Goal: Task Accomplishment & Management: Complete application form

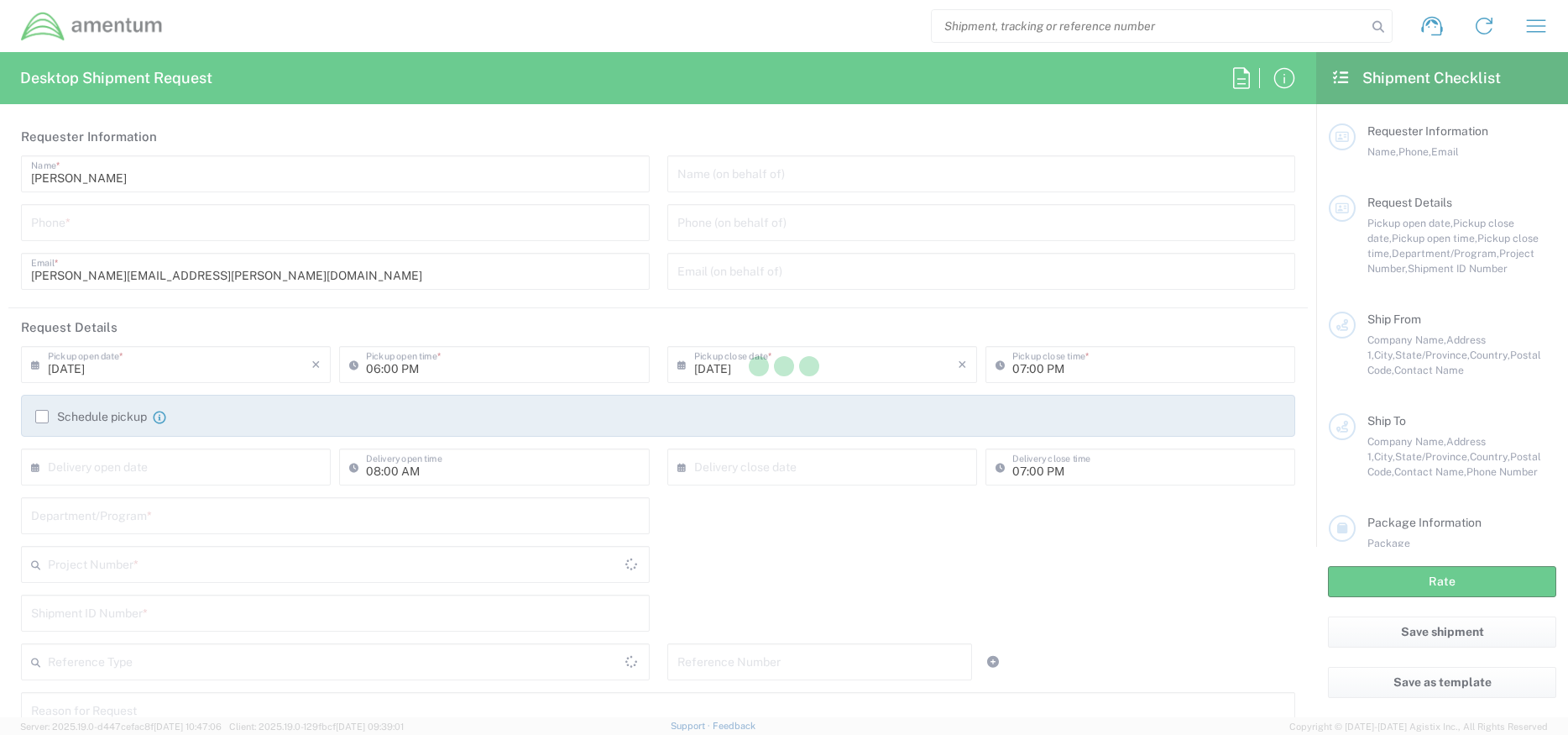
type input "[GEOGRAPHIC_DATA]"
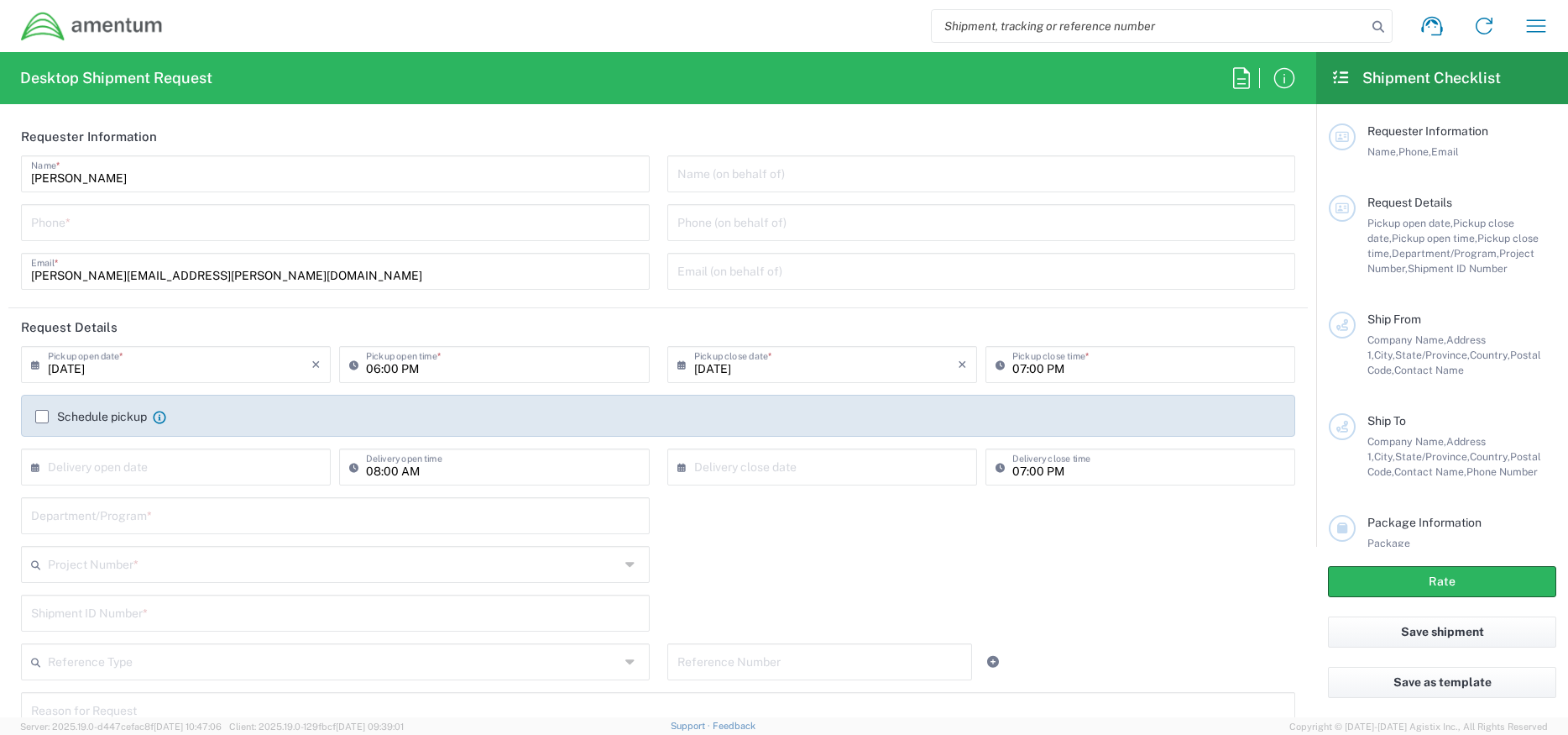
click at [173, 245] on div "[PERSON_NAME] Name * Phone * [PERSON_NAME][EMAIL_ADDRESS][PERSON_NAME][DOMAIN_N…" at bounding box center [335, 228] width 646 height 146
click at [168, 230] on input "tel" at bounding box center [335, 221] width 609 height 29
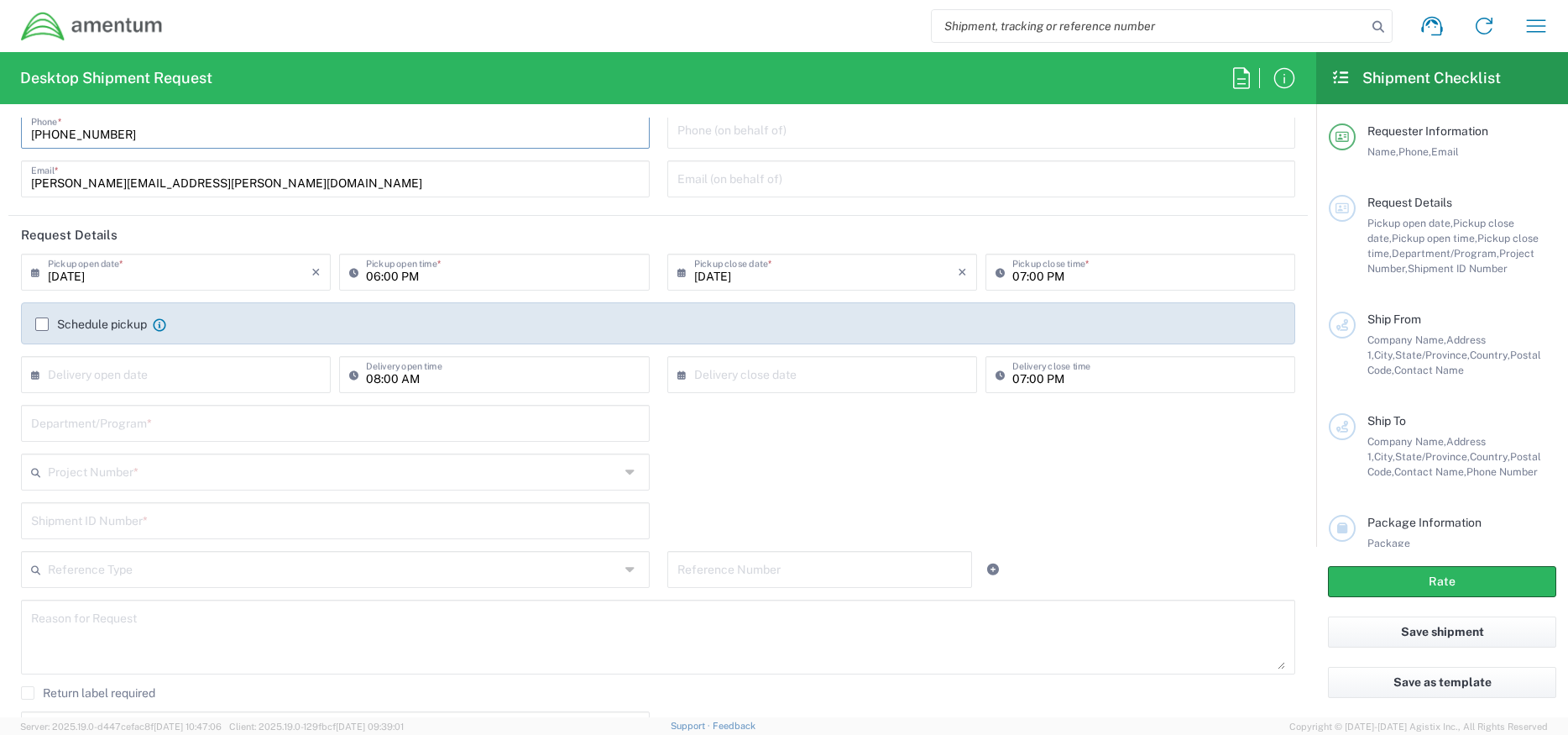
scroll to position [252, 0]
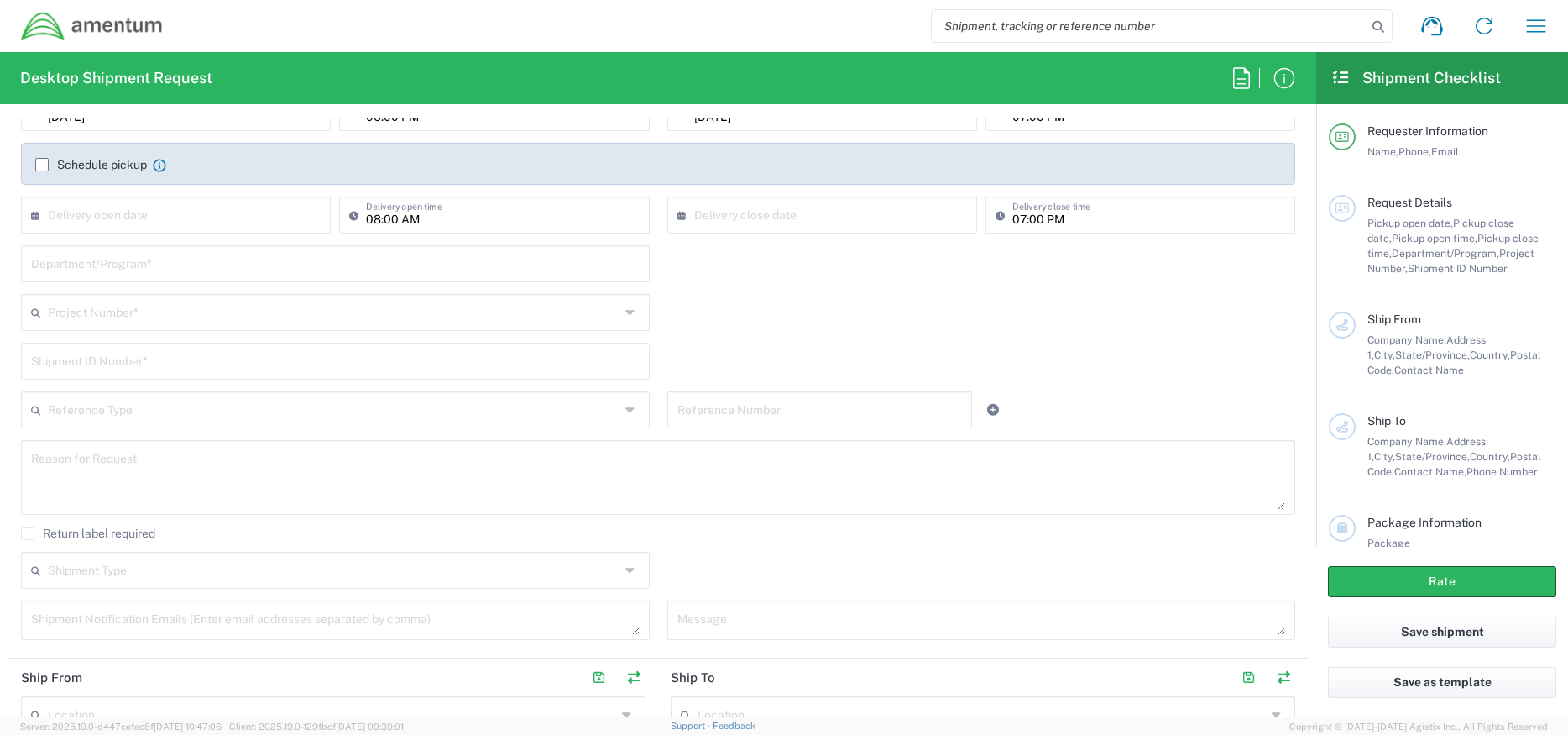
type input "[PHONE_NUMBER]"
click at [222, 213] on input "text" at bounding box center [179, 214] width 263 height 29
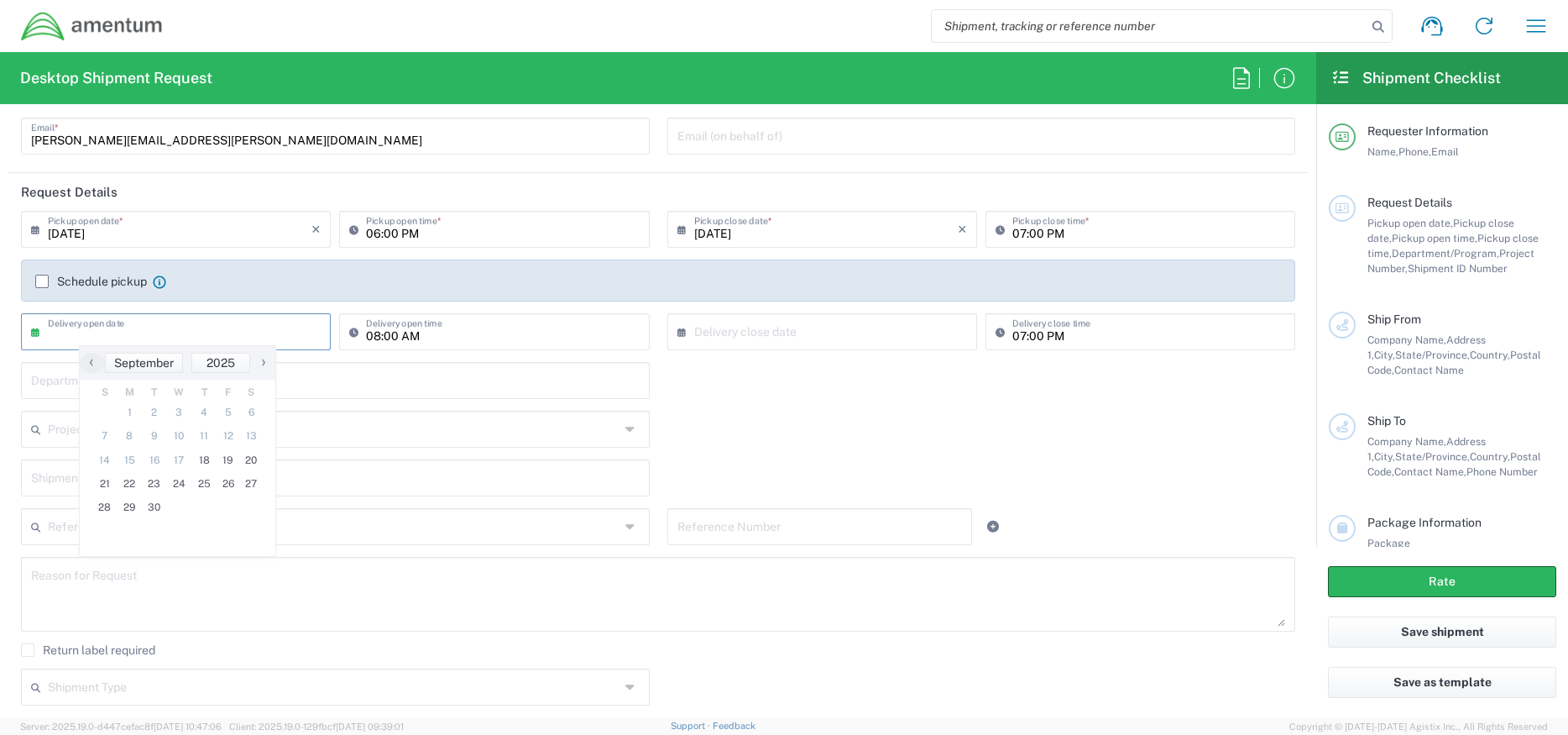
scroll to position [0, 0]
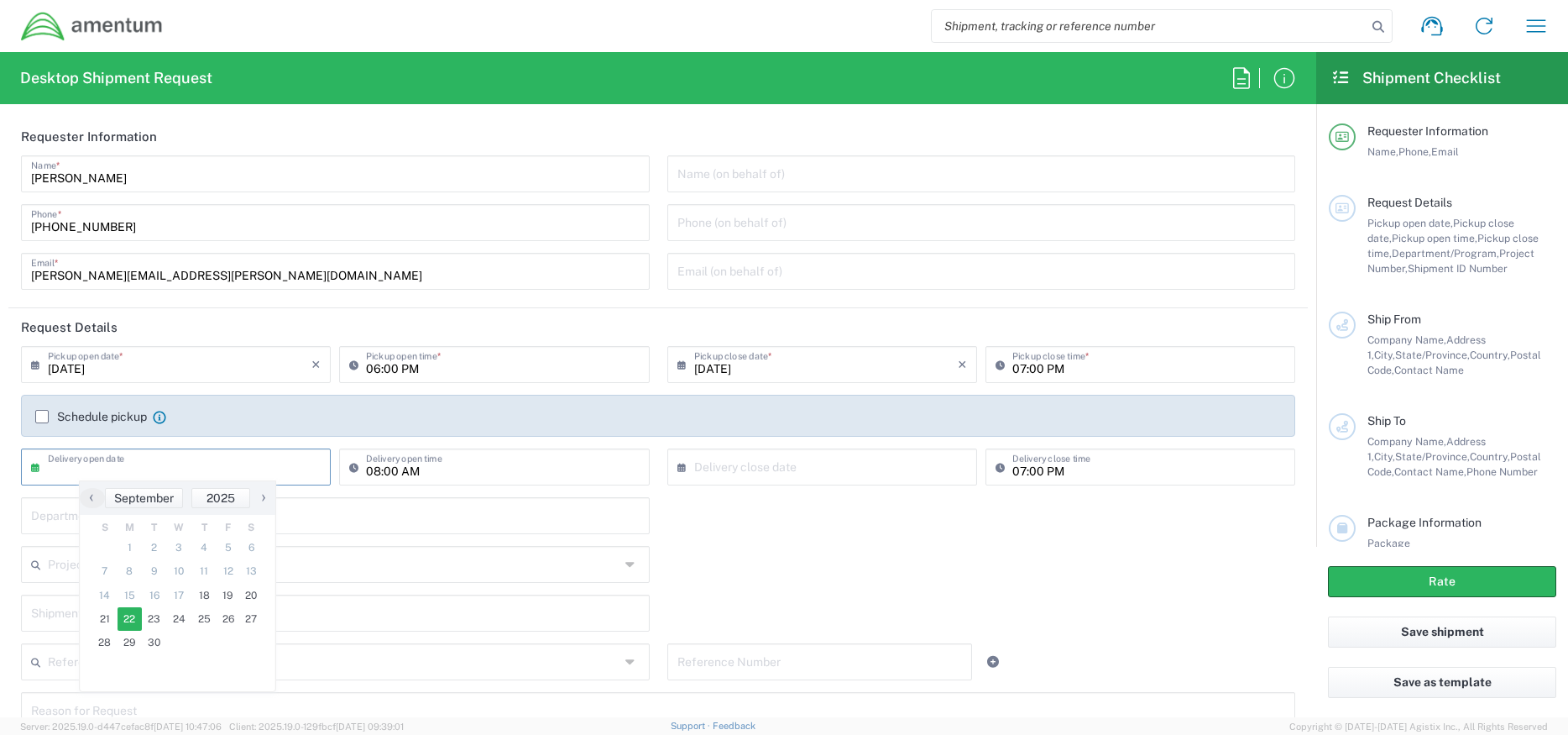
click at [133, 619] on span "22" at bounding box center [130, 618] width 25 height 23
type input "[DATE]"
click at [714, 472] on input "text" at bounding box center [825, 466] width 263 height 29
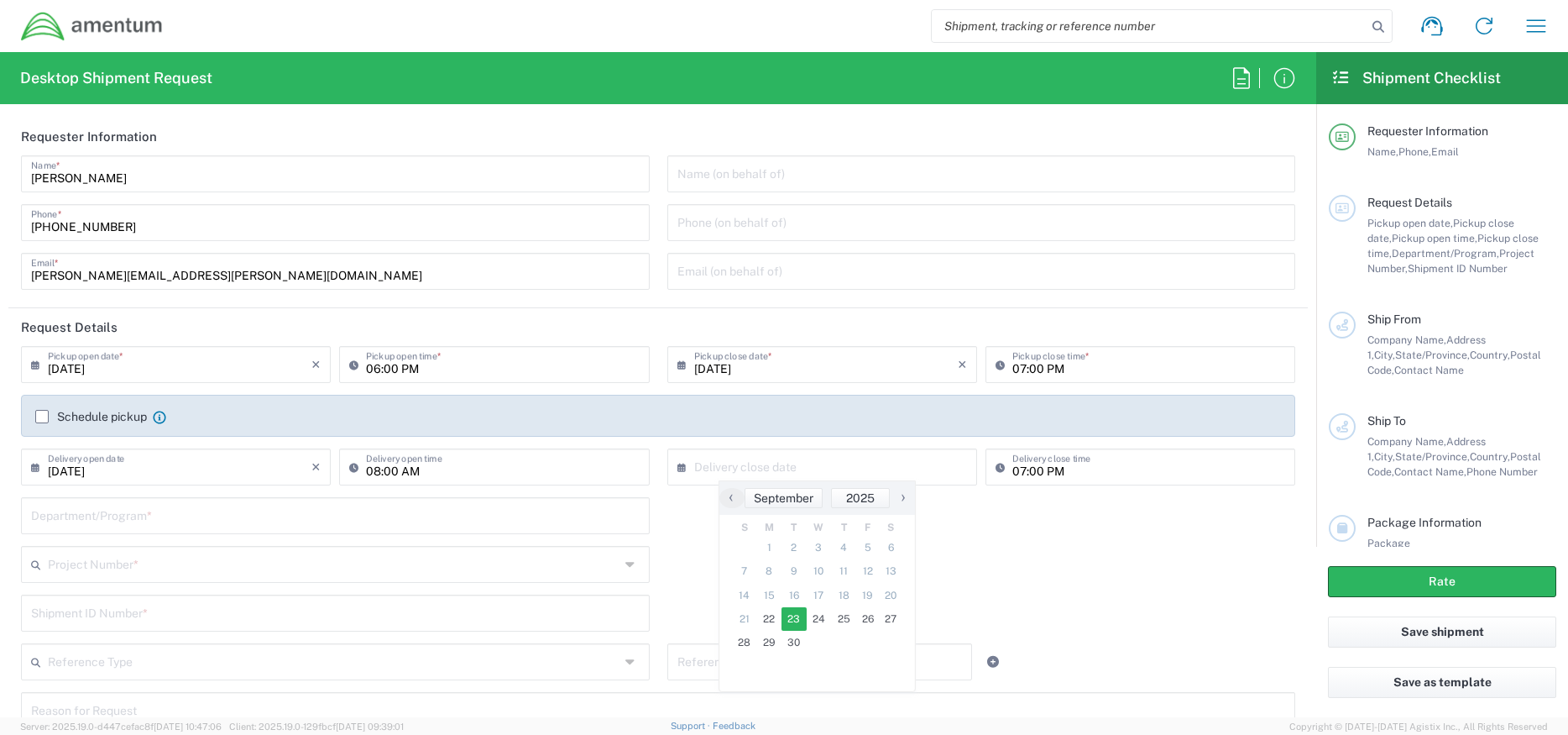
click at [782, 612] on span "23" at bounding box center [794, 618] width 25 height 23
click at [772, 479] on input "[DATE]" at bounding box center [825, 466] width 263 height 29
click at [771, 613] on span "22" at bounding box center [770, 618] width 25 height 23
type input "[DATE]"
click at [363, 527] on input "text" at bounding box center [335, 514] width 609 height 29
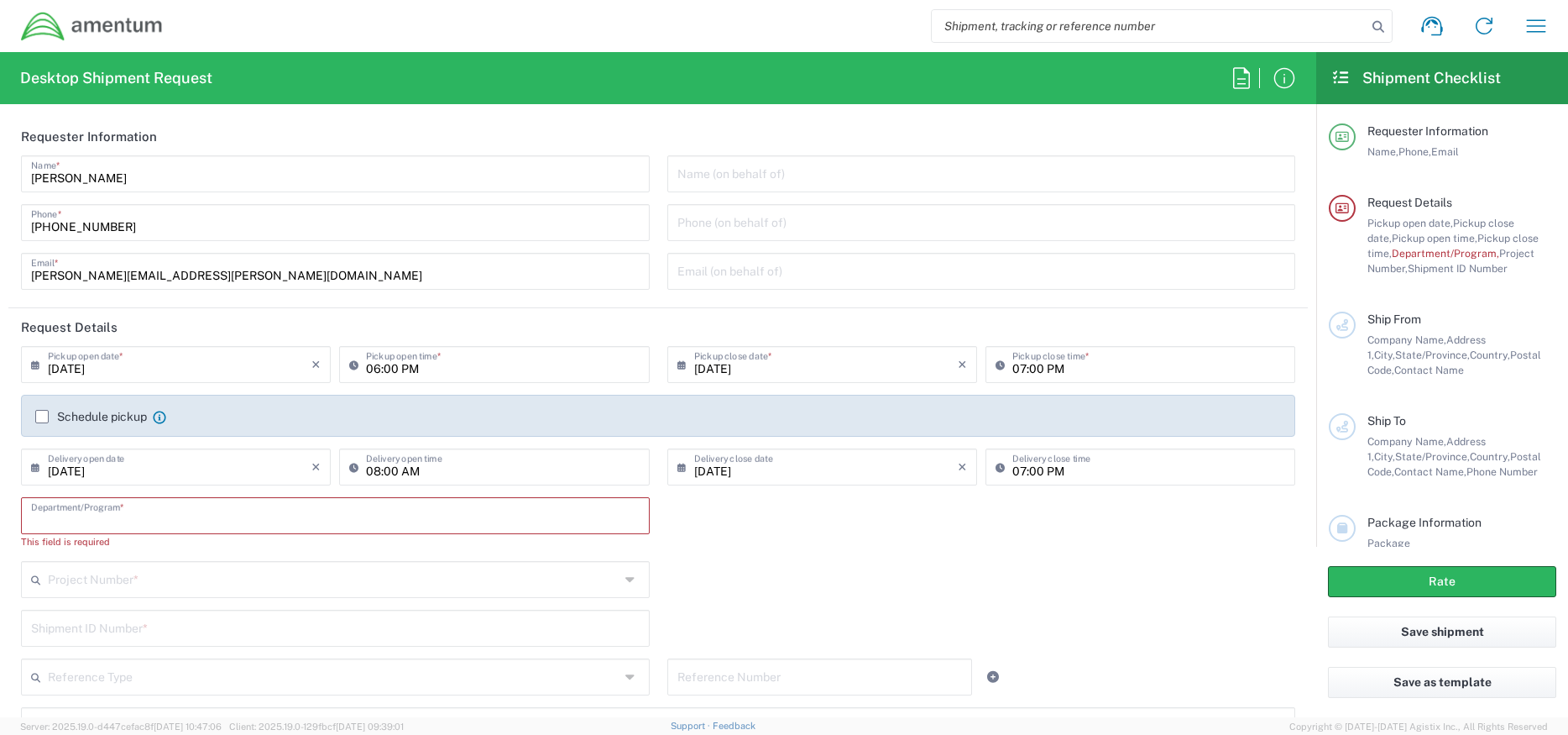
paste input "Homeland Security Training"
type input "Homeland Security Training"
click at [170, 576] on input "text" at bounding box center [333, 563] width 572 height 29
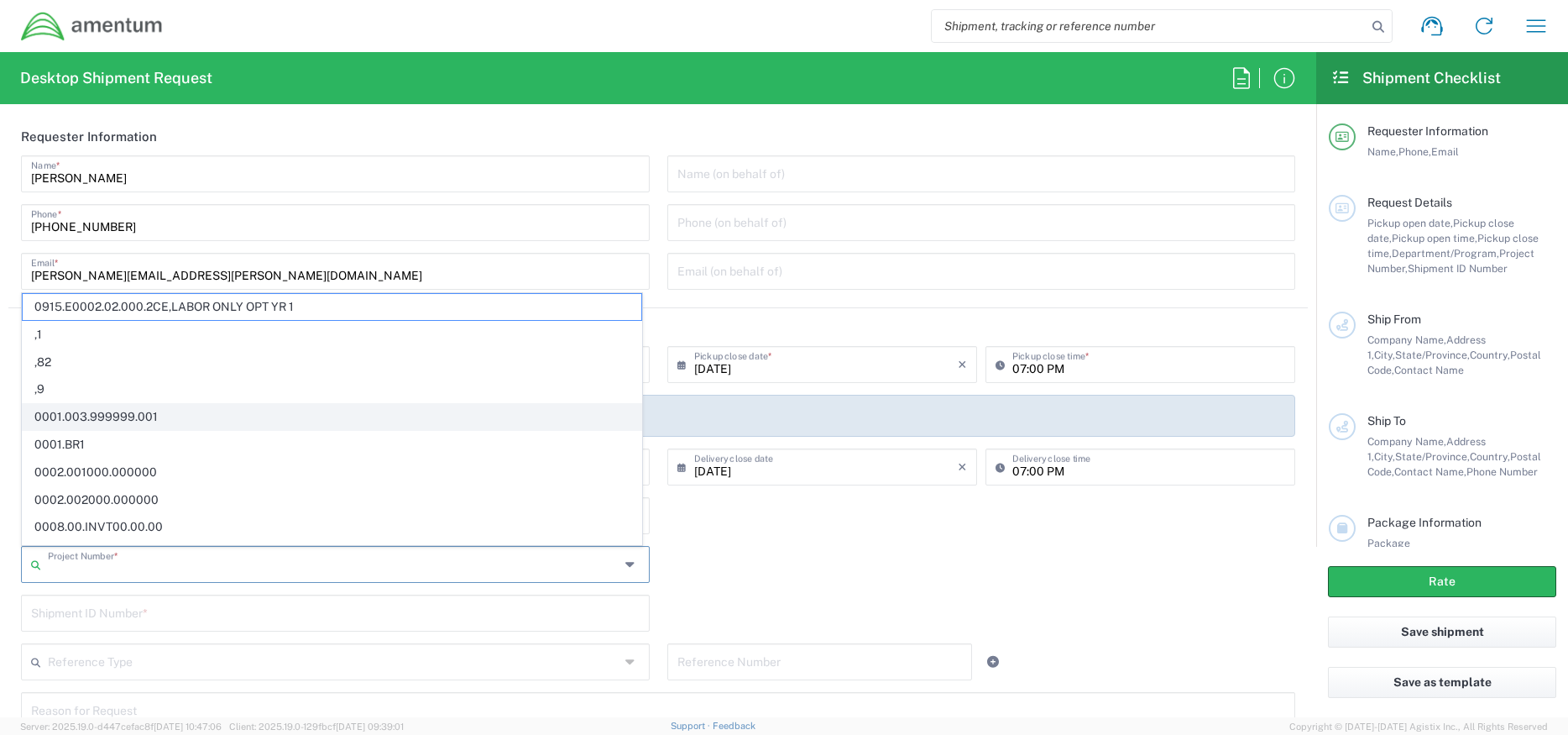
paste input "[DOMAIN_NAME]"
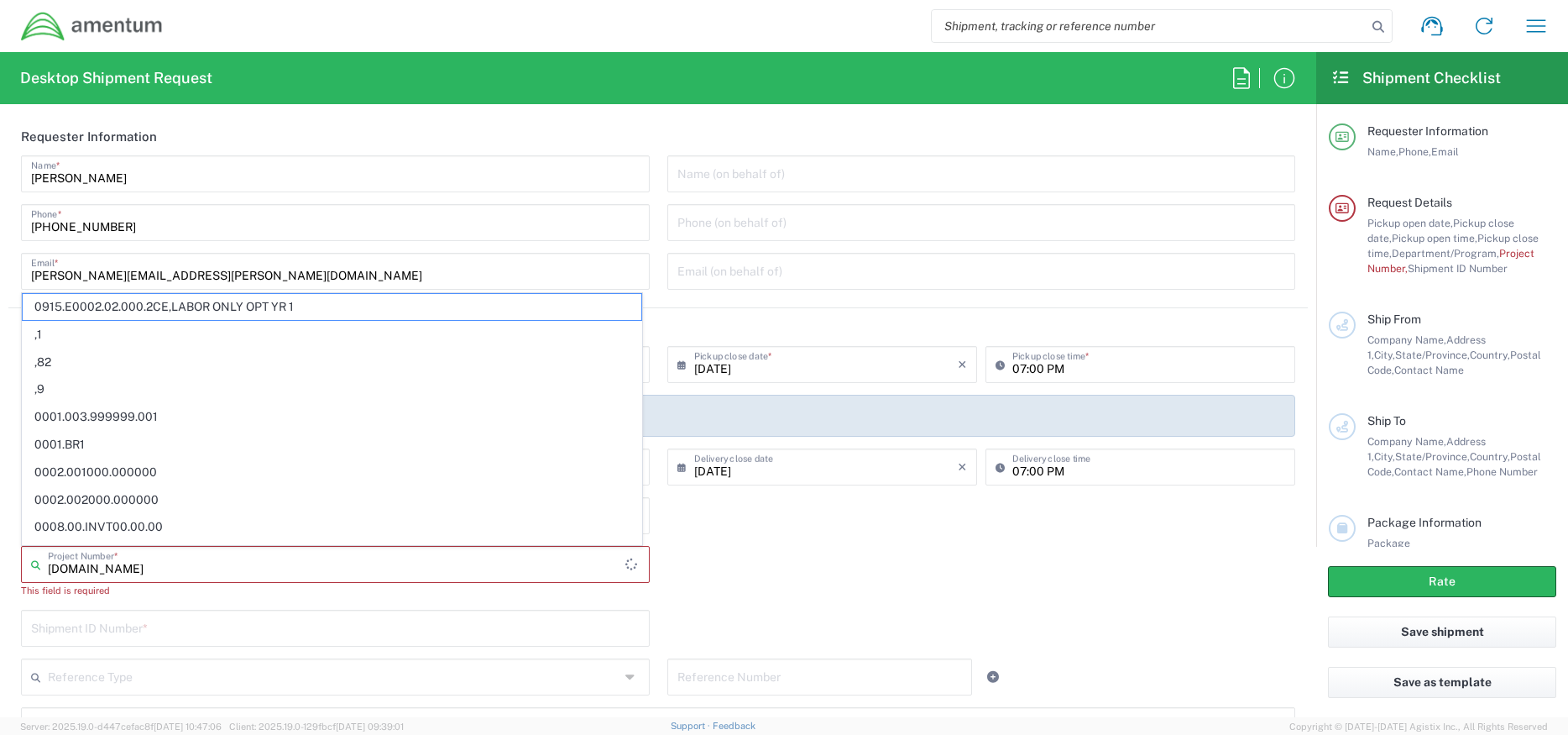
type input "[DOMAIN_NAME]"
click at [216, 633] on input "text" at bounding box center [335, 627] width 609 height 29
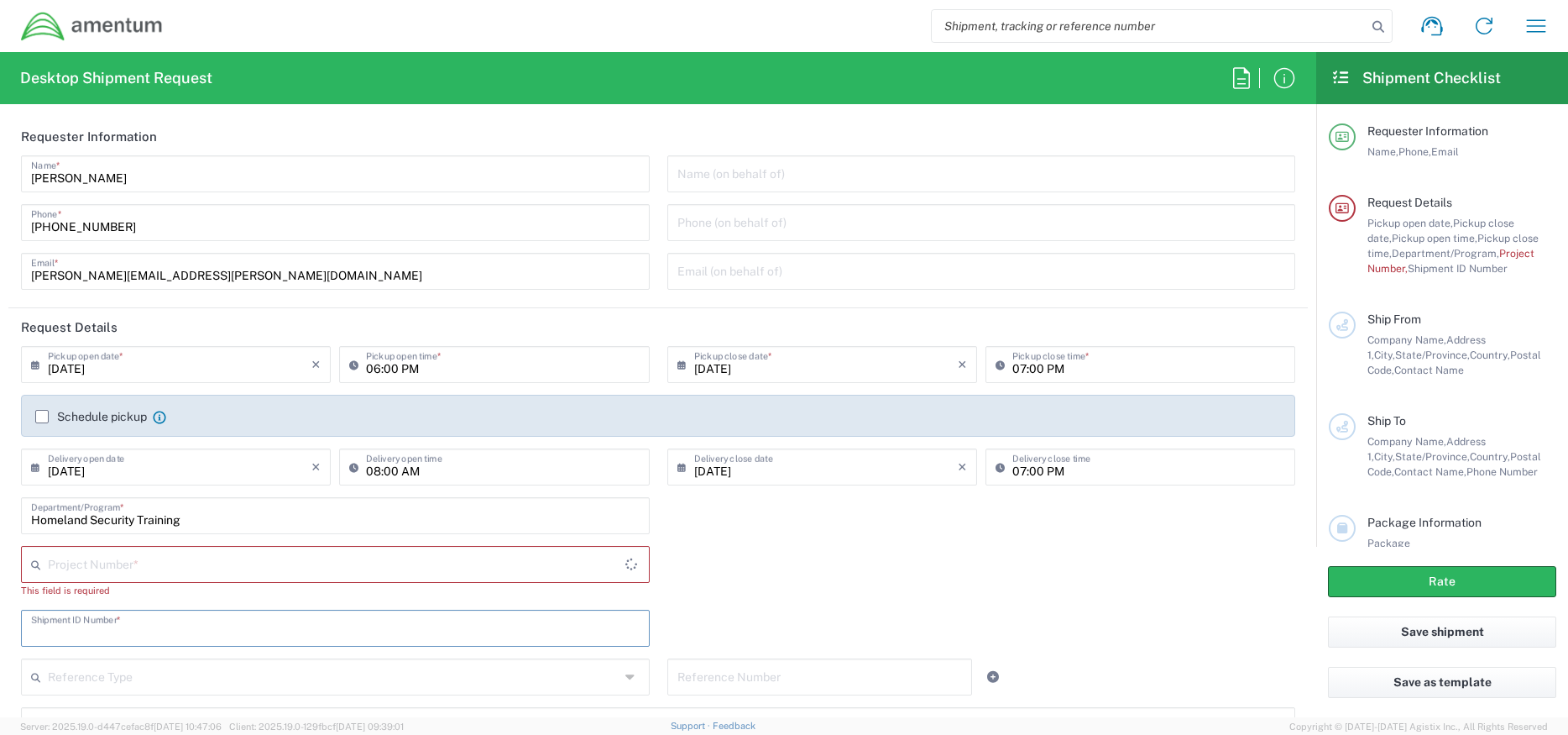
click at [217, 633] on input "text" at bounding box center [335, 627] width 609 height 29
click at [192, 574] on input "text" at bounding box center [336, 563] width 577 height 29
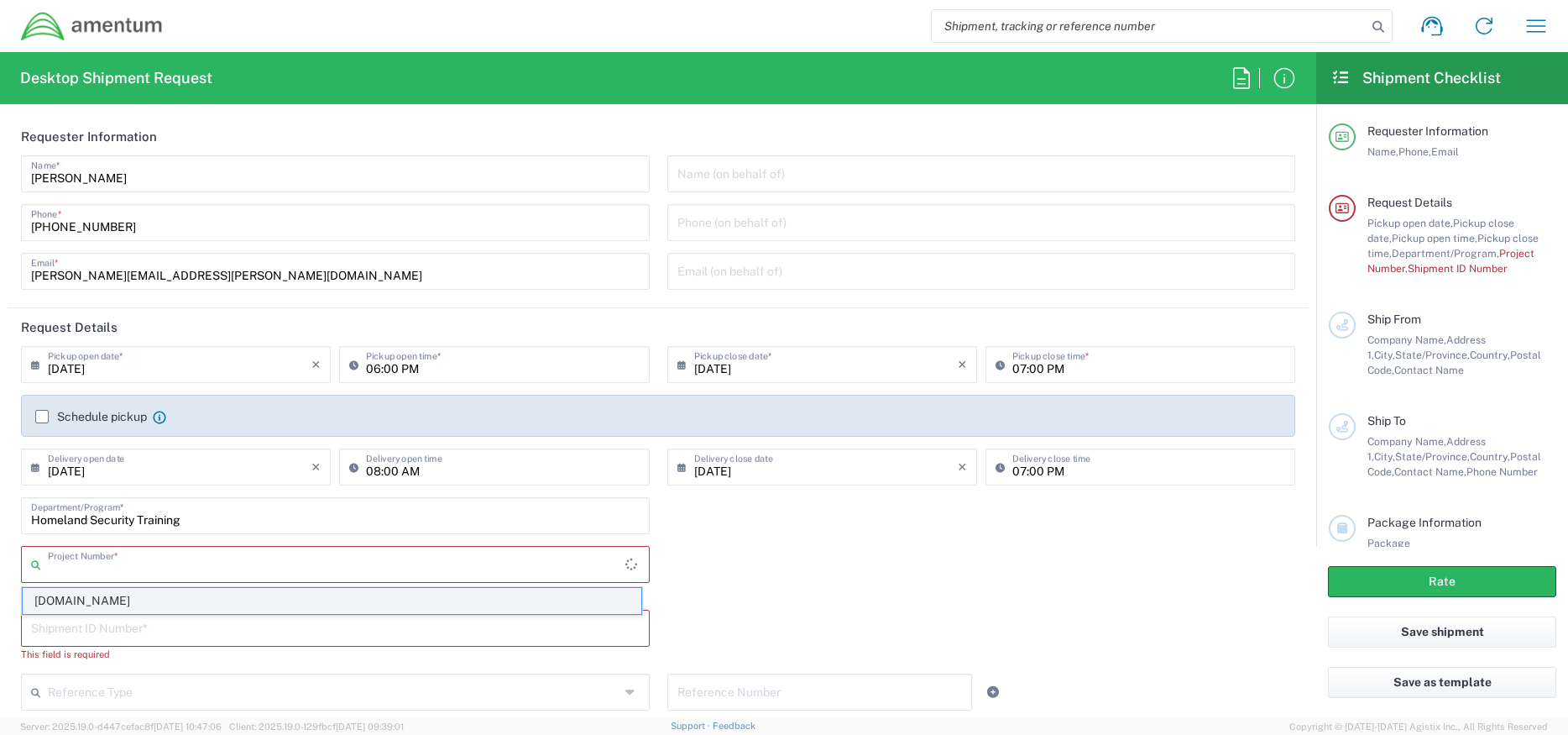
click at [185, 593] on span "[DOMAIN_NAME]" at bounding box center [331, 600] width 618 height 26
type input "[DOMAIN_NAME]"
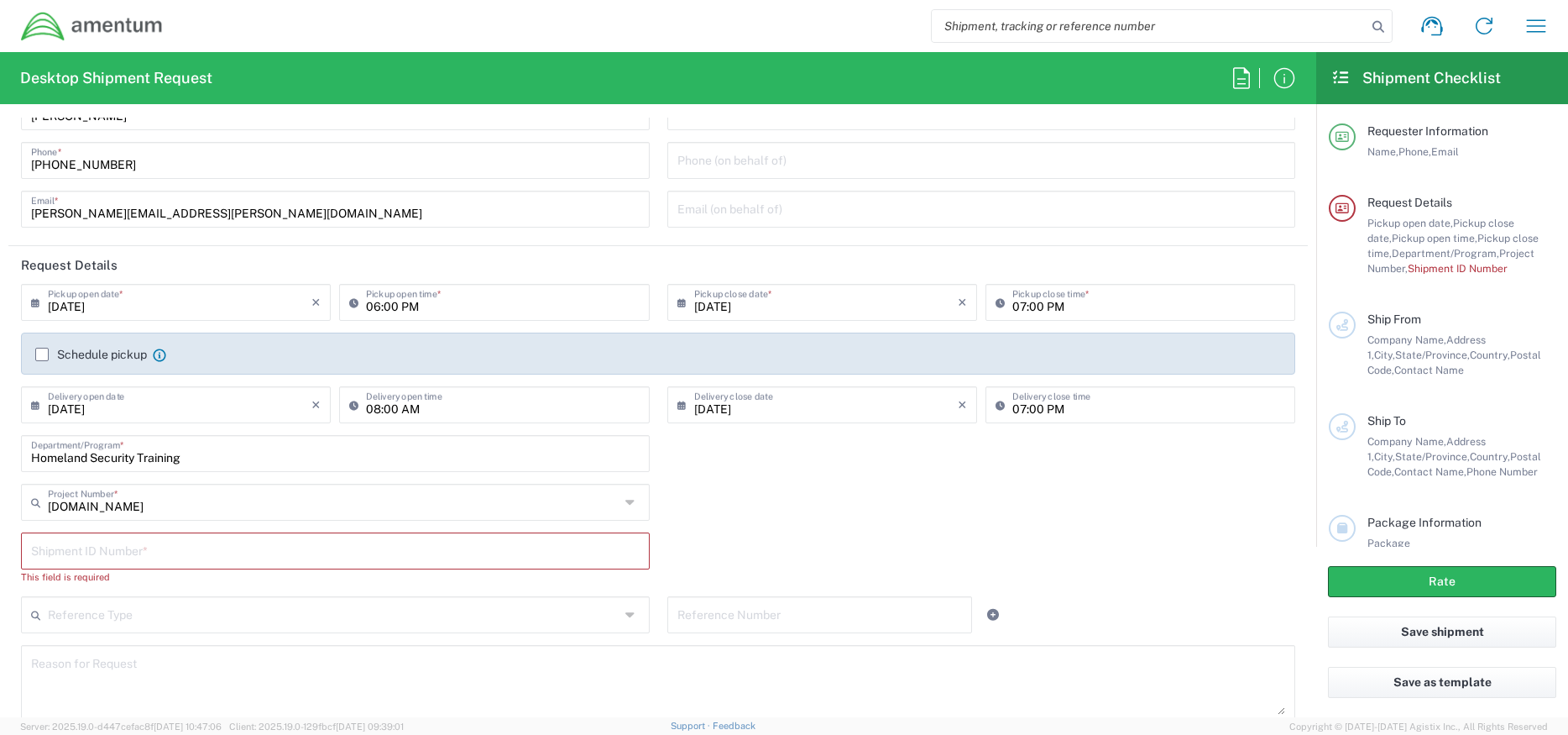
scroll to position [252, 0]
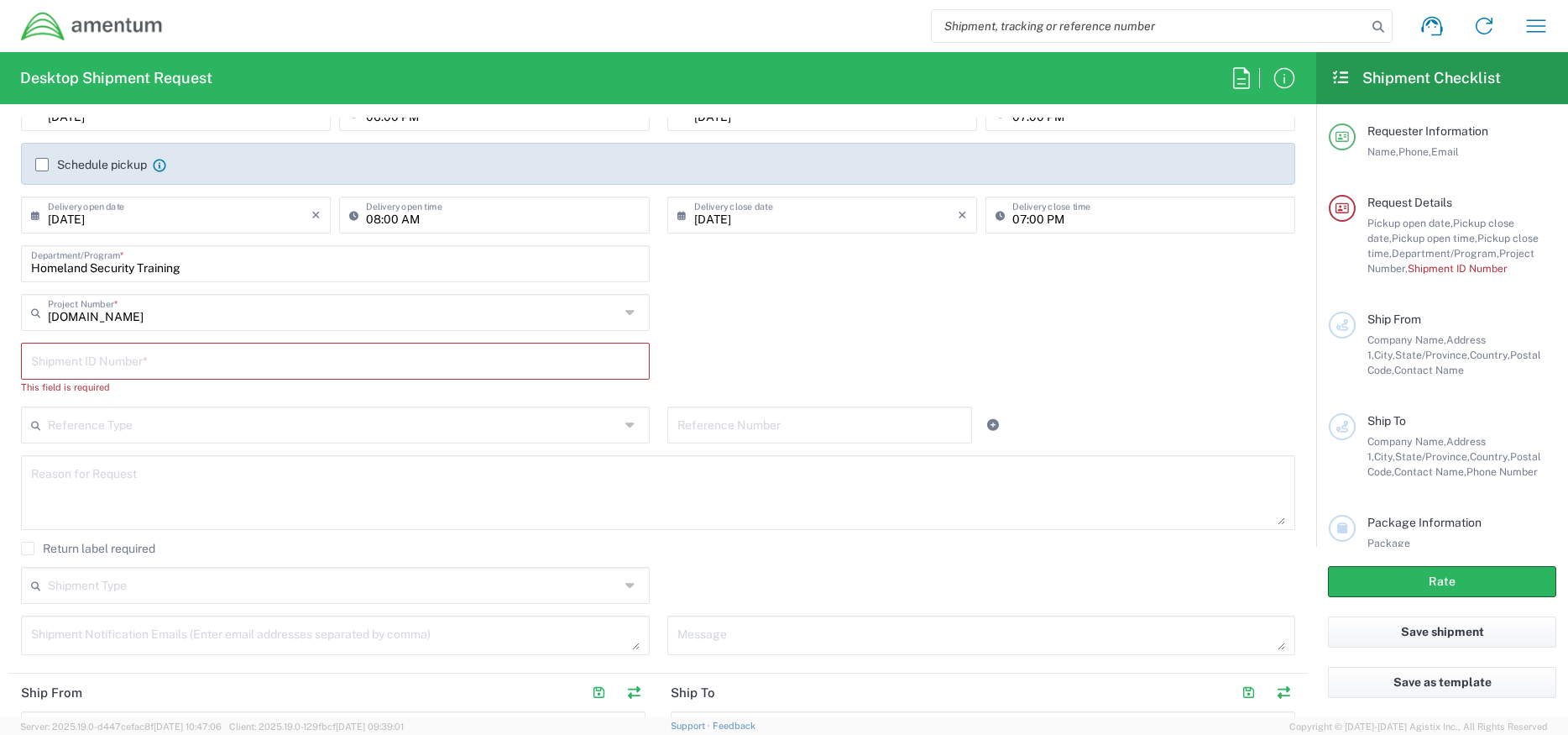
click at [122, 364] on input "text" at bounding box center [335, 360] width 609 height 29
click at [89, 361] on input "text" at bounding box center [335, 360] width 609 height 29
paste input "ITFS00027"
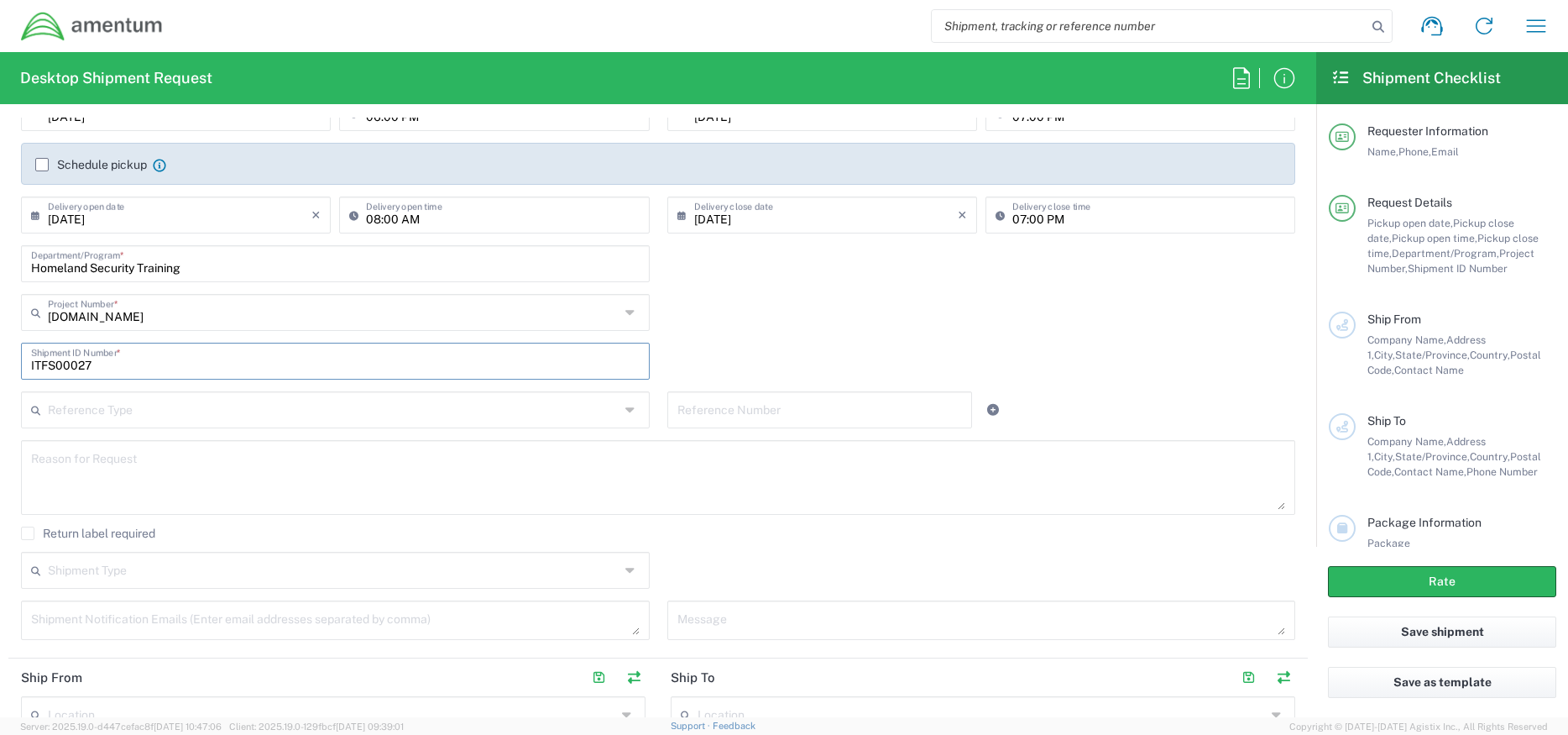
type input "ITFS00027"
click at [107, 402] on input "text" at bounding box center [333, 408] width 572 height 29
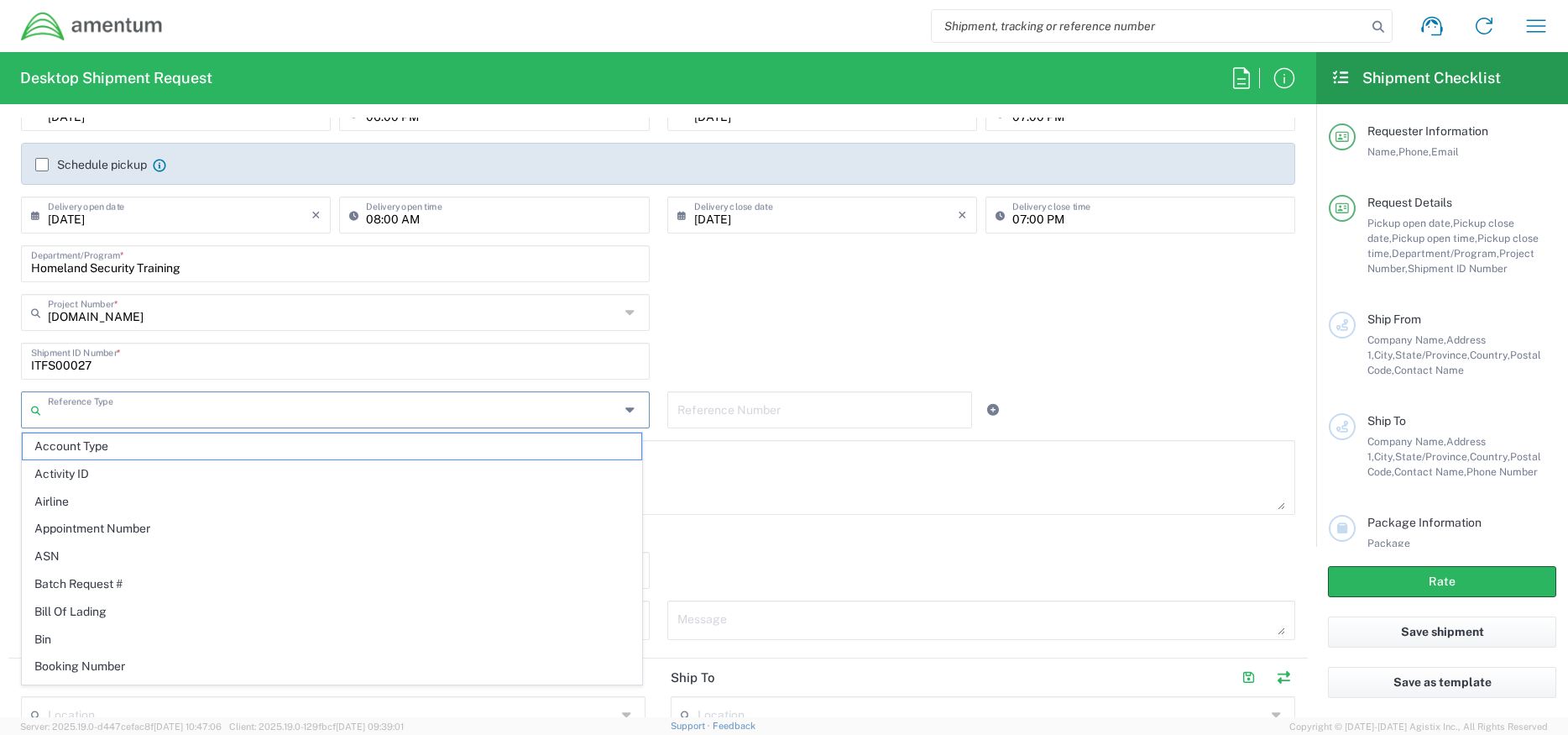
click at [600, 339] on div "[DOMAIN_NAME] Project Number * 0915.E0002.02.000.2CE,LABOR ONLY OPT YR 1 ,1 ,82…" at bounding box center [335, 318] width 646 height 49
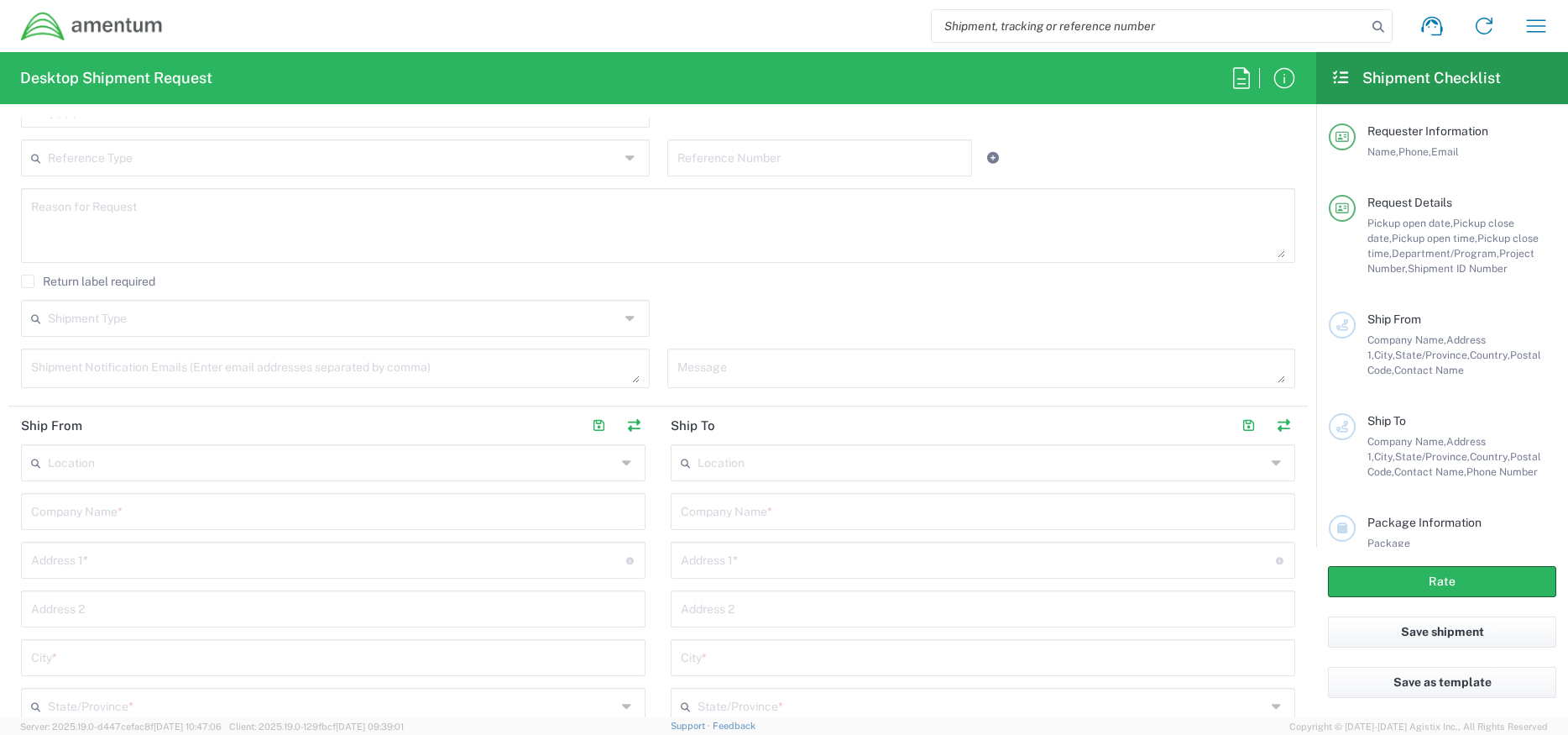
scroll to position [587, 0]
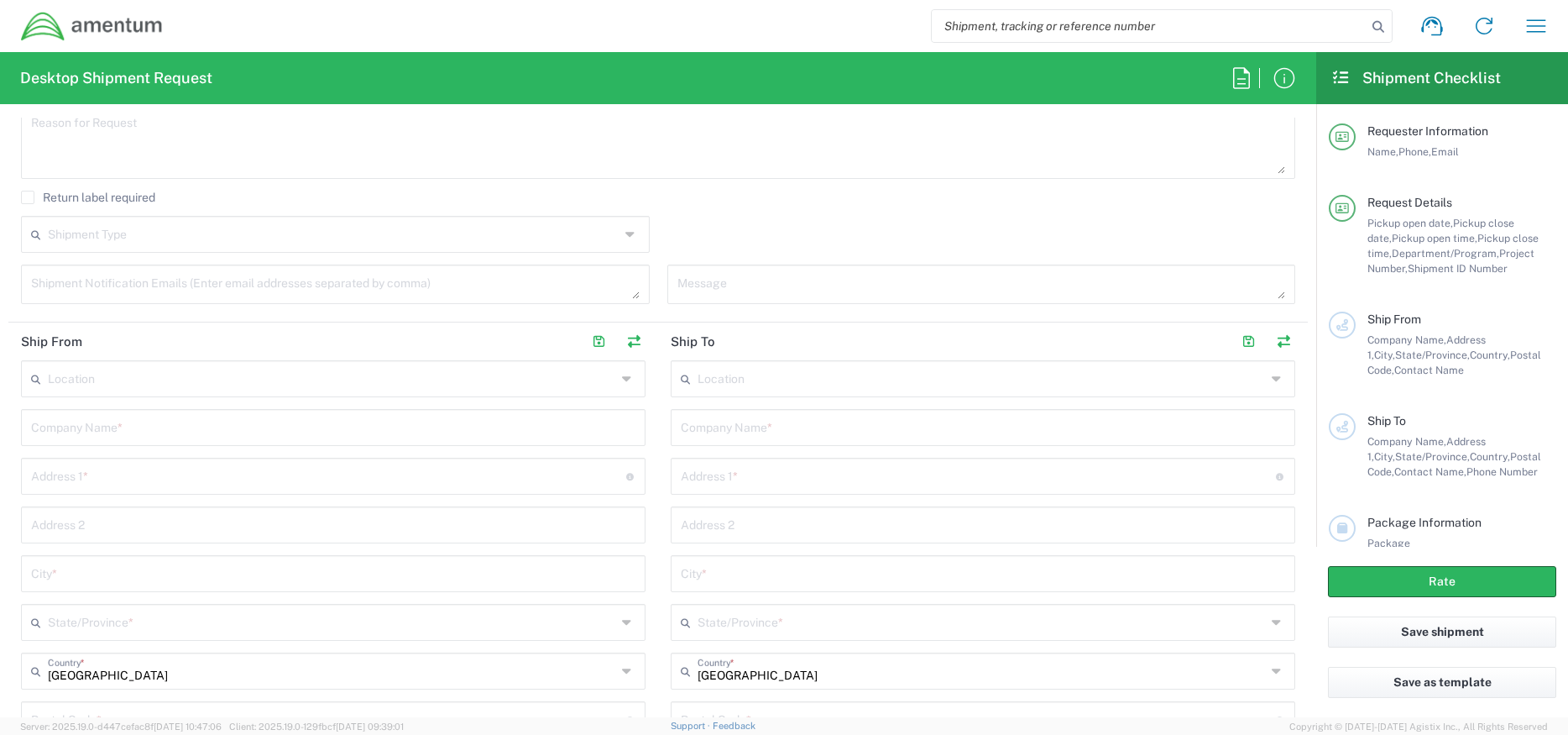
click at [241, 394] on div "Location" at bounding box center [333, 378] width 624 height 37
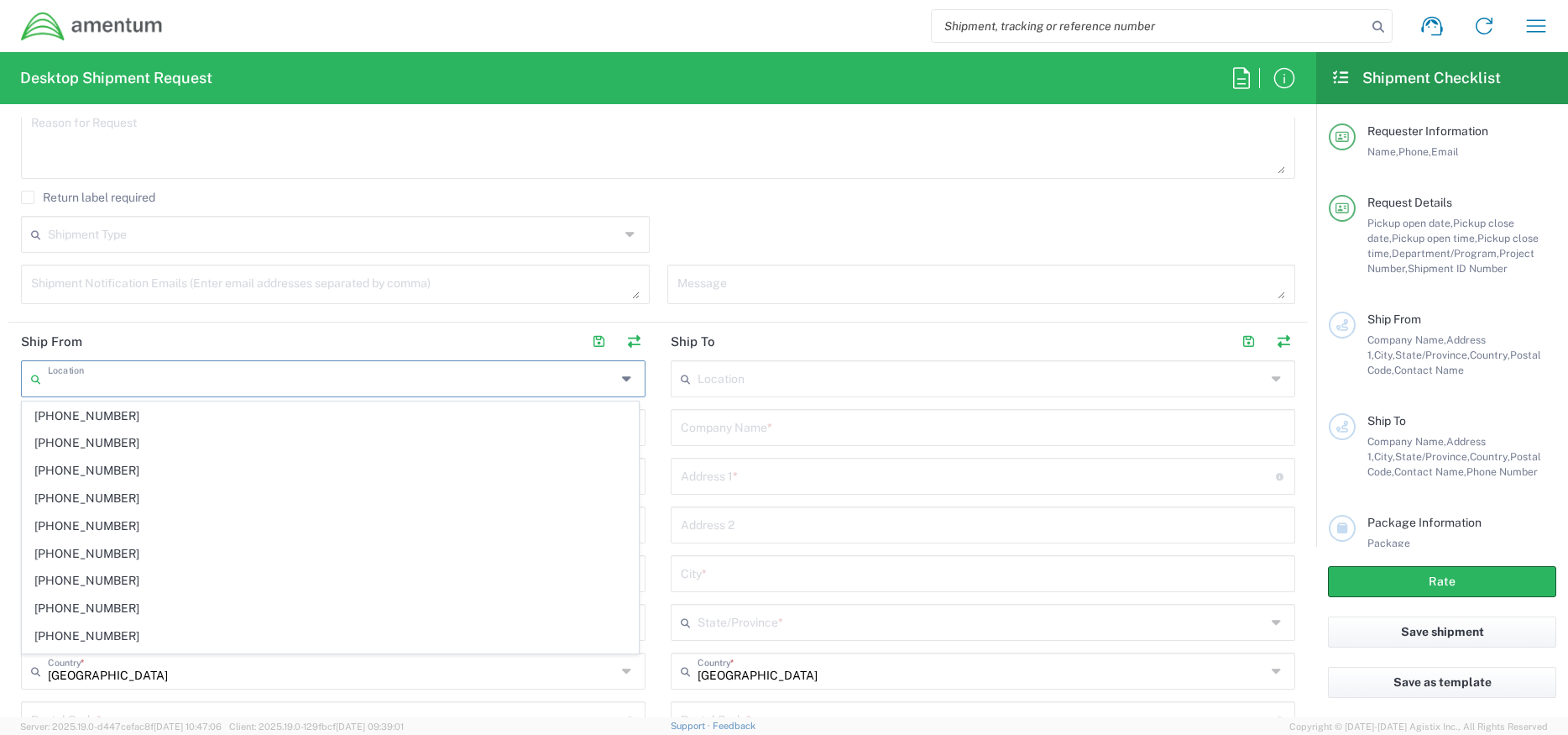
scroll to position [84, 0]
click at [219, 333] on header "Ship From" at bounding box center [333, 341] width 649 height 38
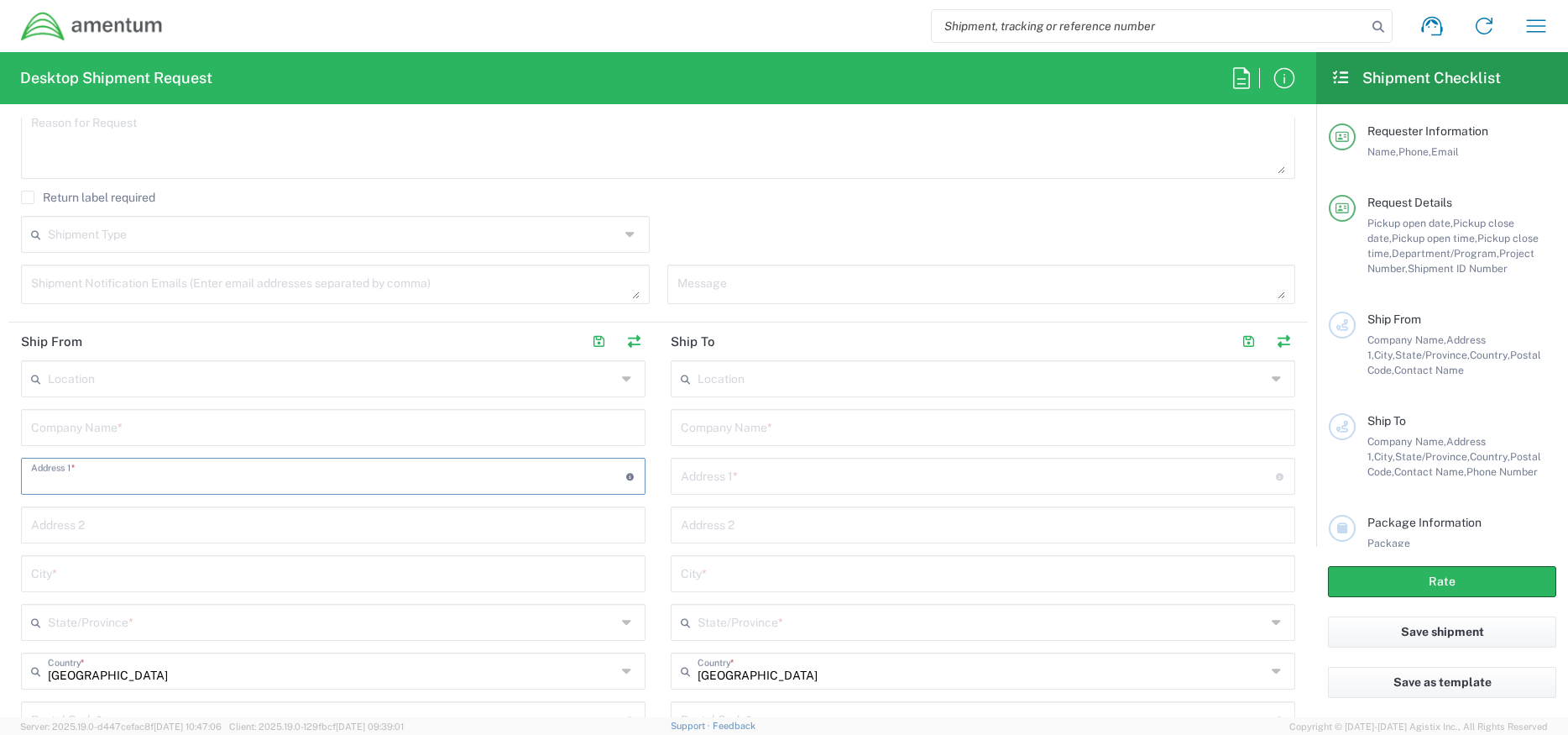
click at [125, 472] on input "text" at bounding box center [329, 474] width 595 height 29
type input "[STREET_ADDRESS]"
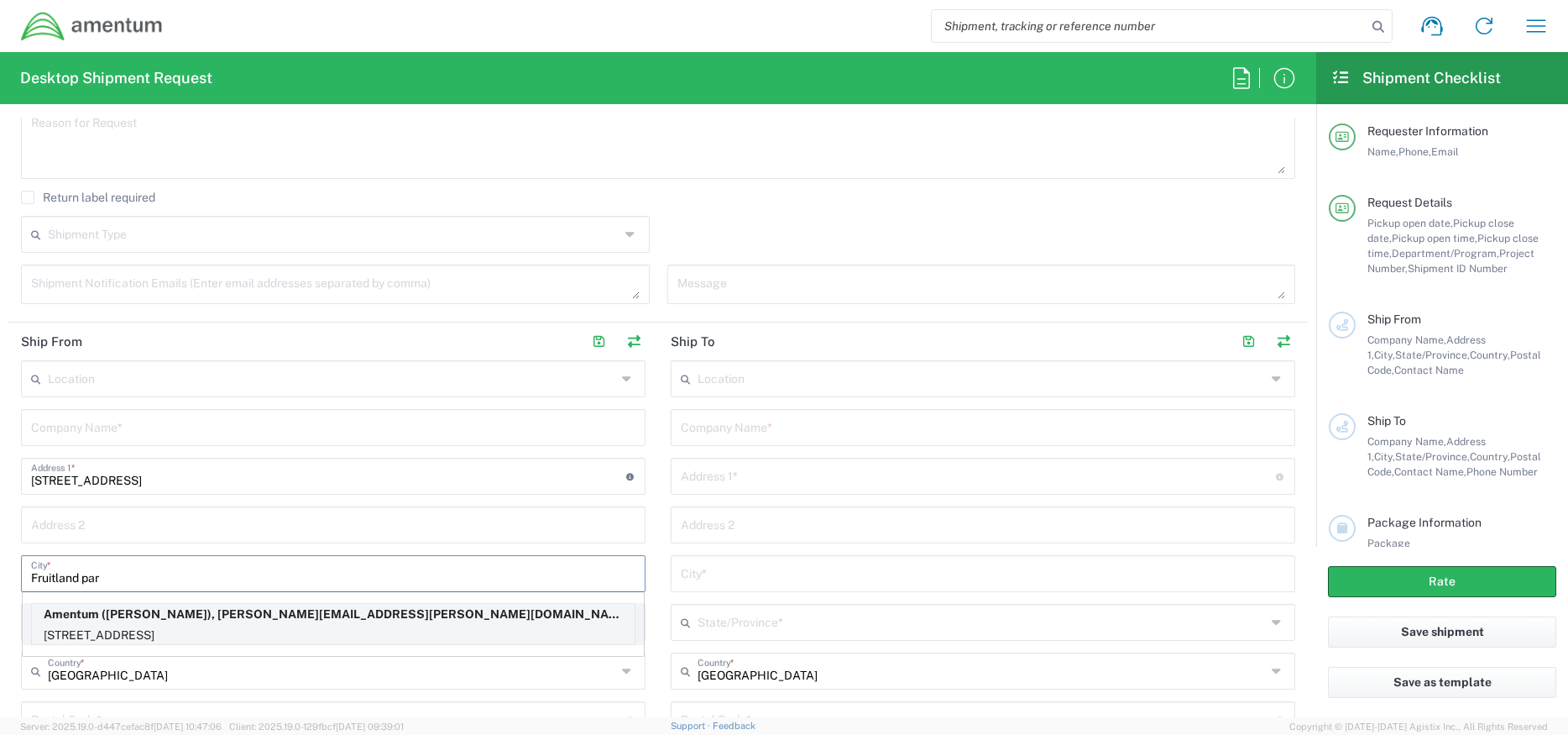
type input "Fruitland par"
drag, startPoint x: 146, startPoint y: 620, endPoint x: 147, endPoint y: 630, distance: 10.0
click at [147, 620] on p "Amentum ([PERSON_NAME]), [PERSON_NAME][EMAIL_ADDRESS][PERSON_NAME][DOMAIN_NAME]" at bounding box center [333, 614] width 603 height 21
type input "Amentum"
type input "[GEOGRAPHIC_DATA]"
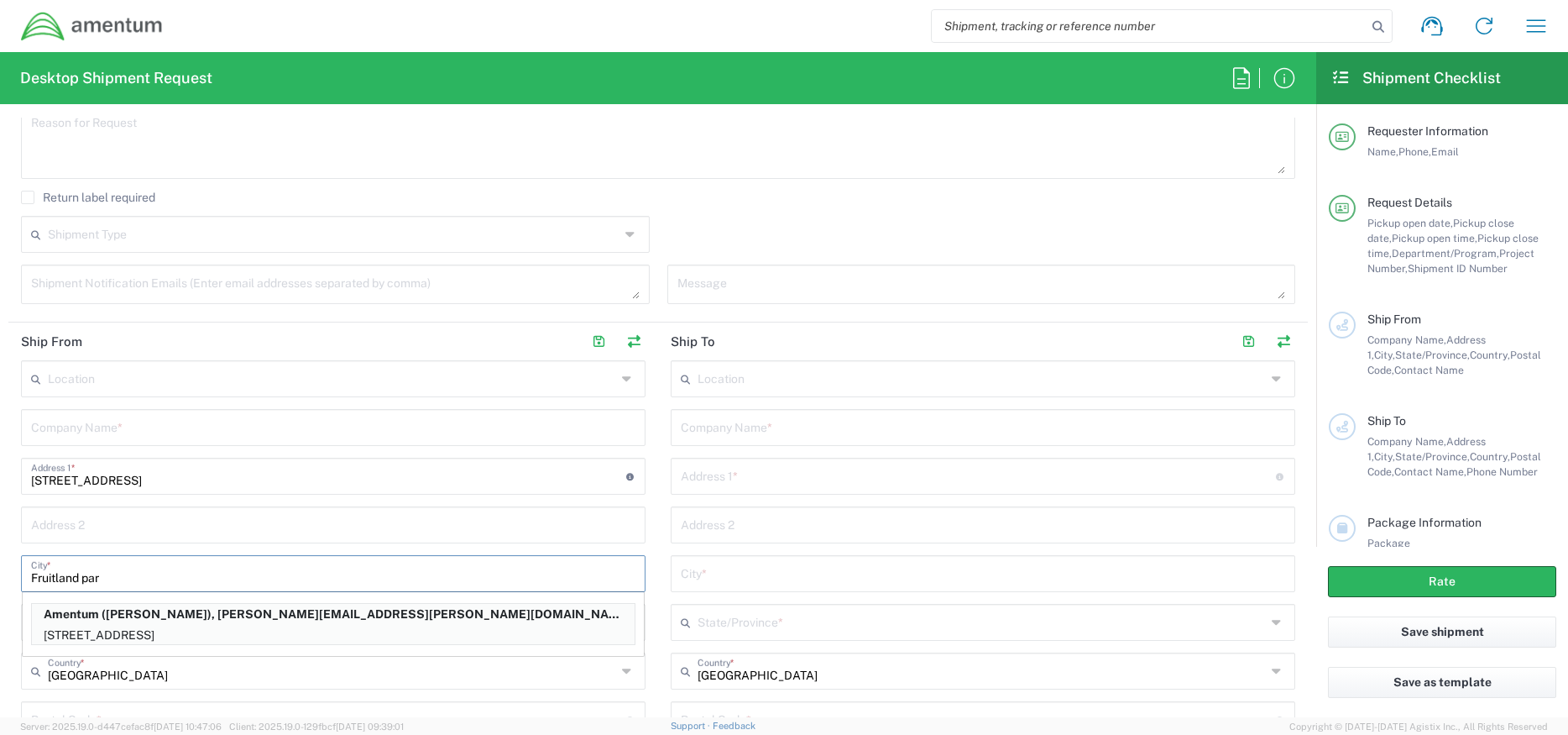
type input "[US_STATE]"
type input "34731"
type input "[PERSON_NAME]"
type input "13525618052"
type input "[PERSON_NAME][EMAIL_ADDRESS][PERSON_NAME][DOMAIN_NAME]"
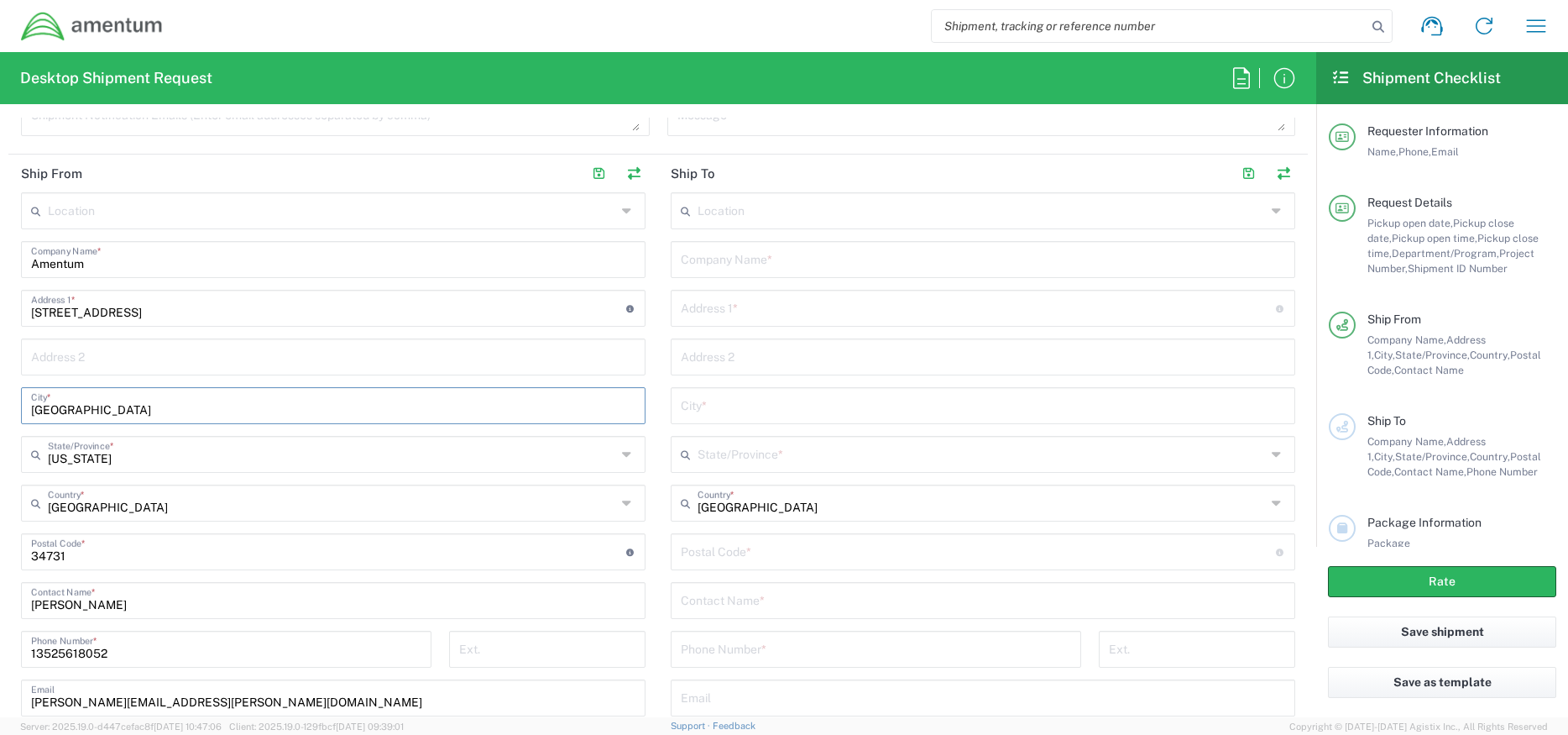
scroll to position [840, 0]
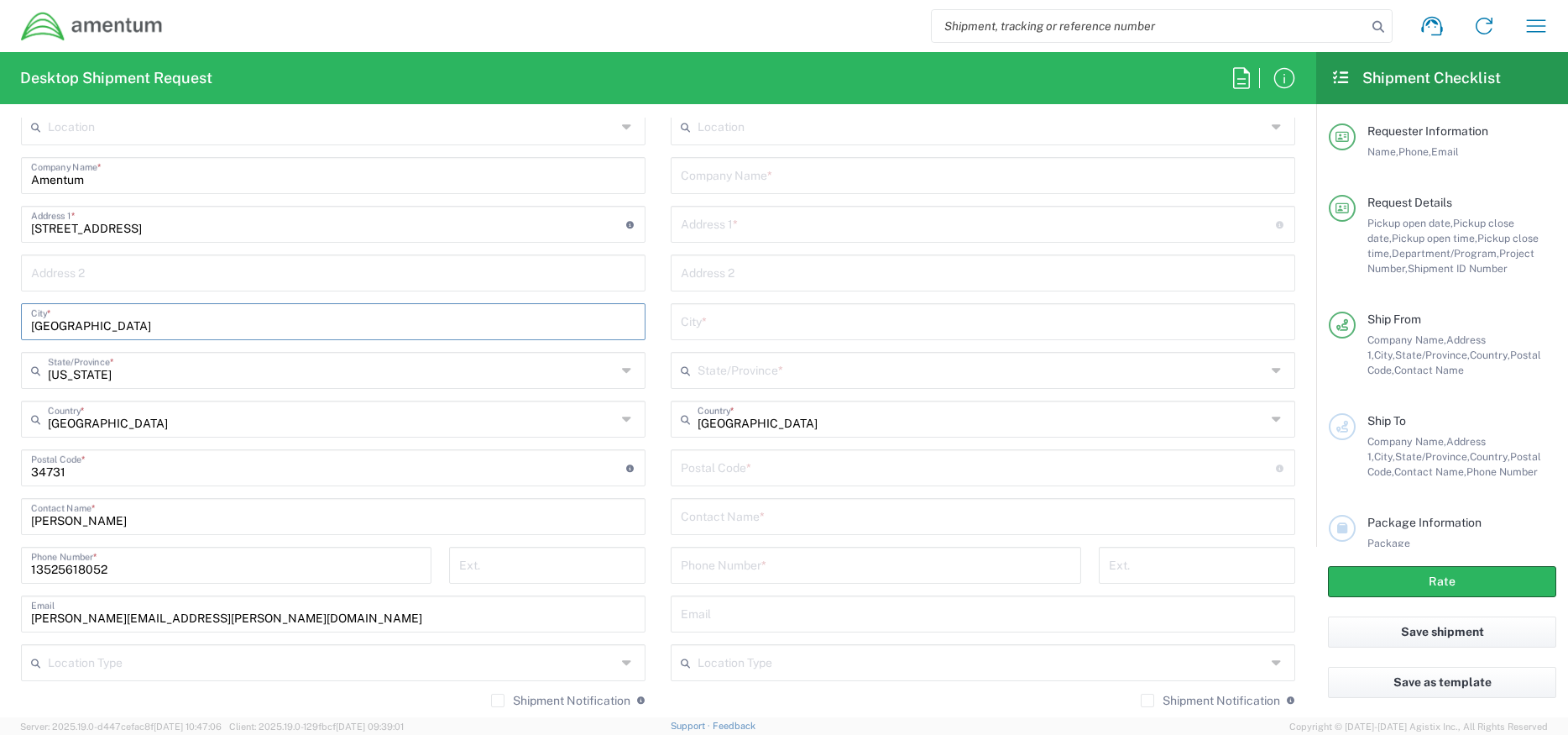
click at [495, 701] on label "Shipment Notification" at bounding box center [560, 700] width 139 height 14
click at [498, 700] on input "Shipment Notification" at bounding box center [498, 700] width 0 height 0
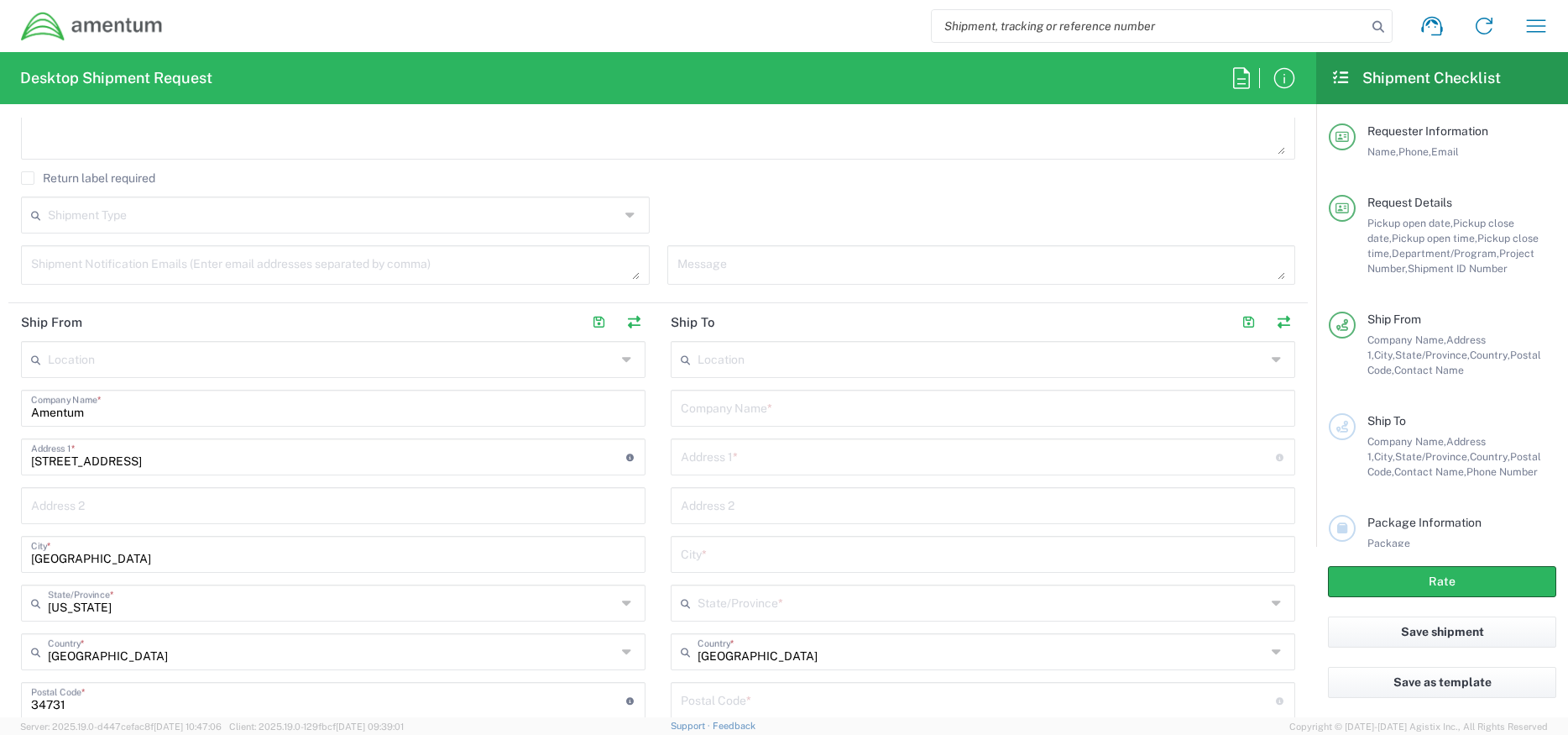
scroll to position [587, 0]
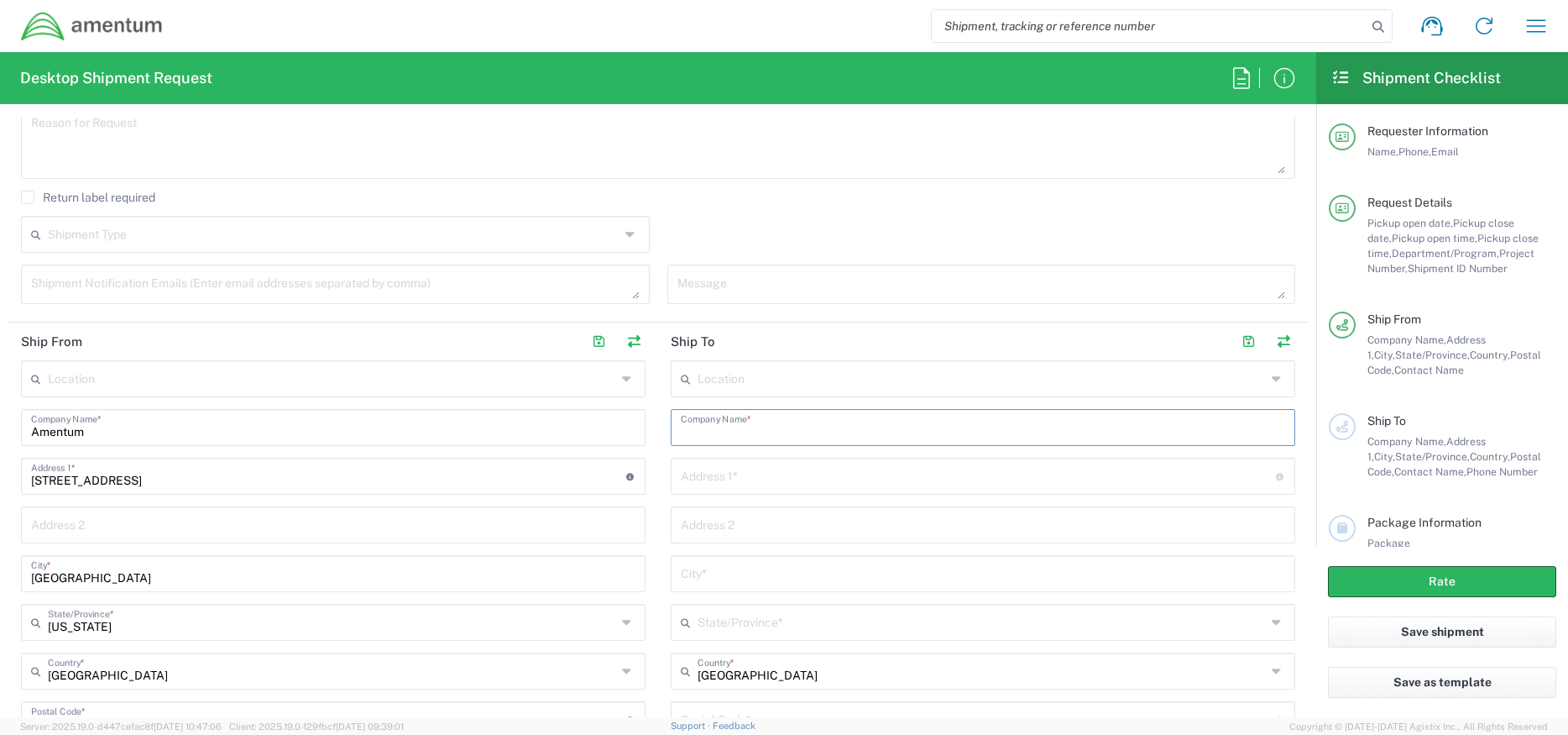
click at [732, 423] on input "text" at bounding box center [983, 426] width 605 height 29
type input "a"
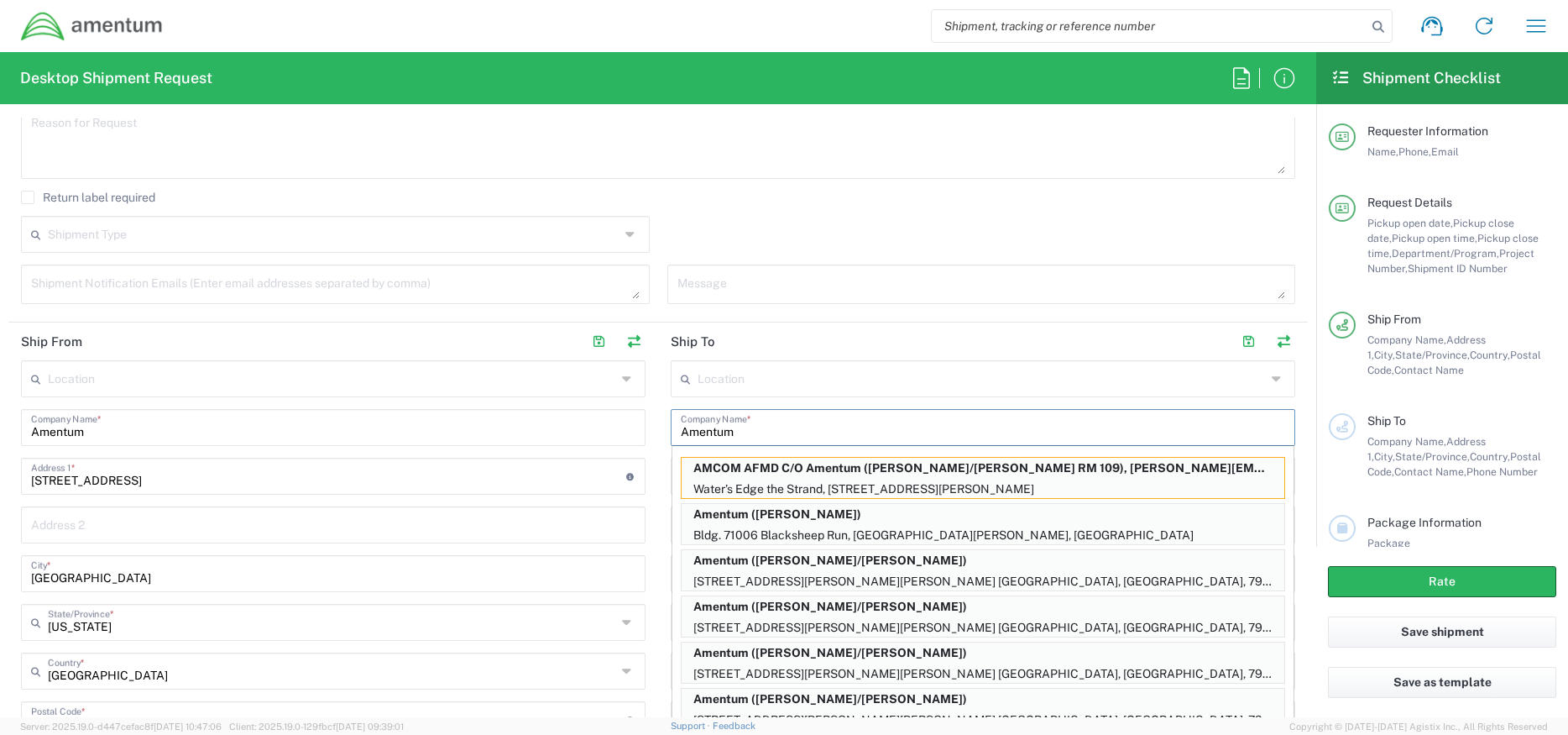
type input "Amentum"
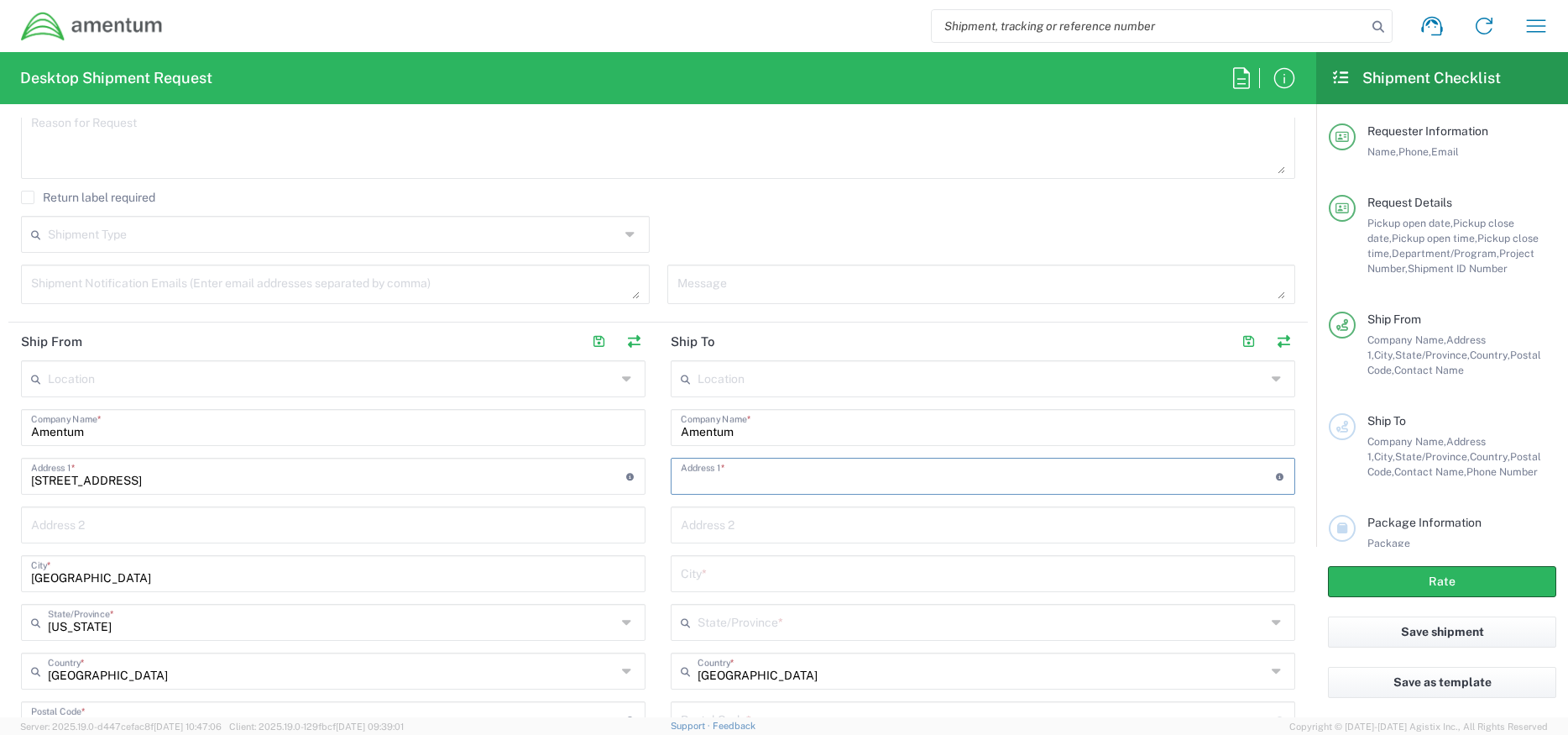
paste input "[STREET_ADDRESS]"
type input "[STREET_ADDRESS]"
click at [716, 620] on input "text" at bounding box center [982, 620] width 569 height 29
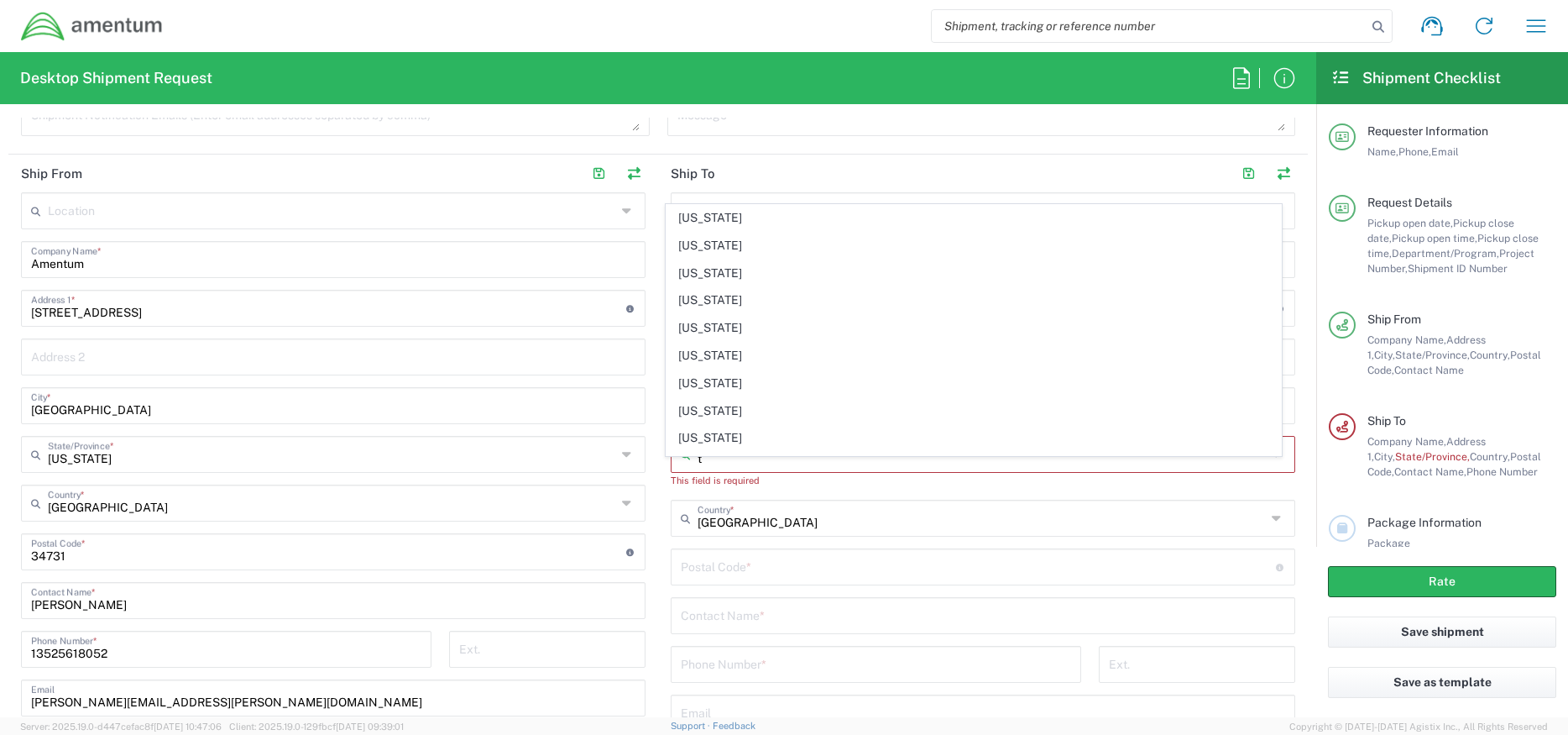
scroll to position [672, 0]
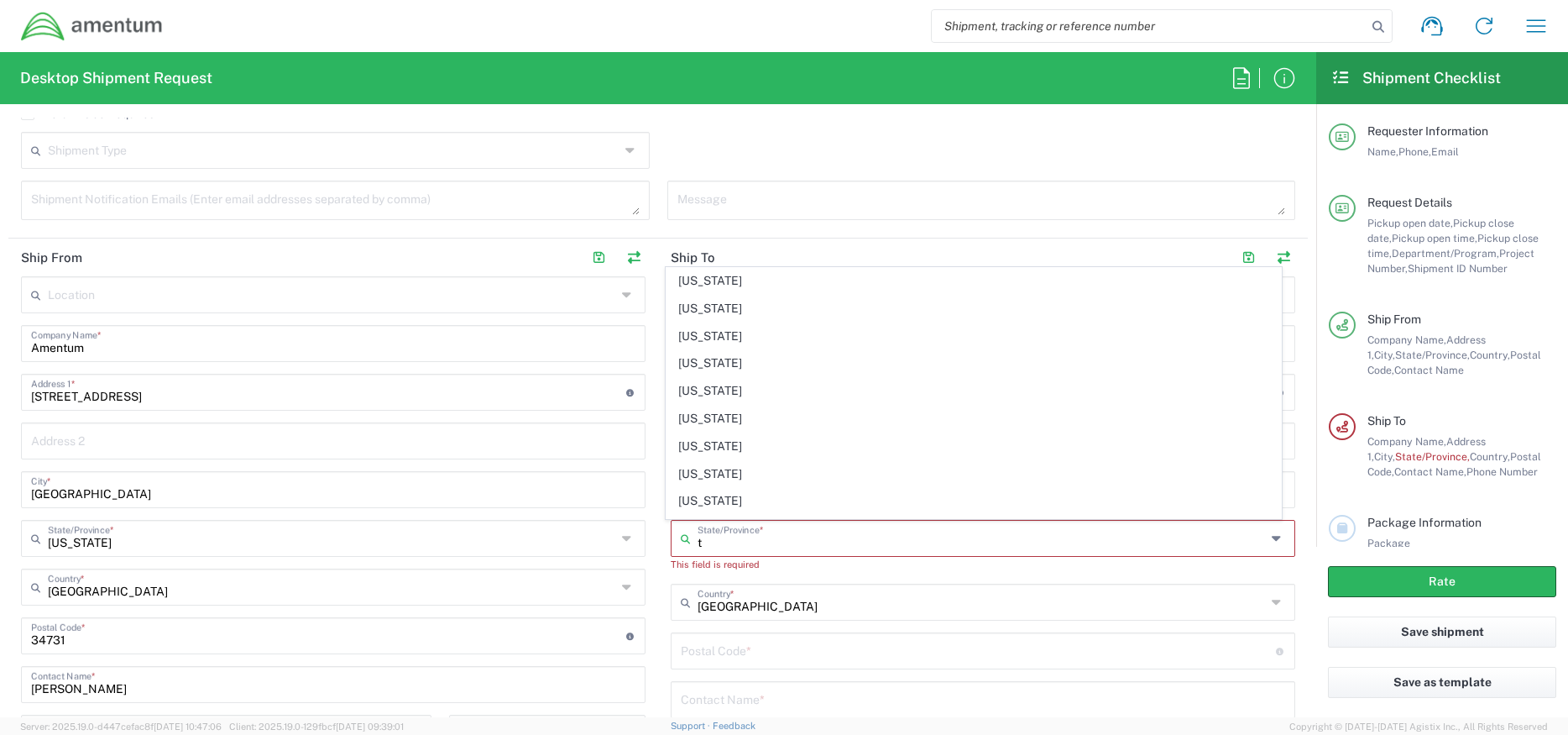
type input "t"
click at [671, 585] on div "United States Country *" at bounding box center [983, 602] width 624 height 37
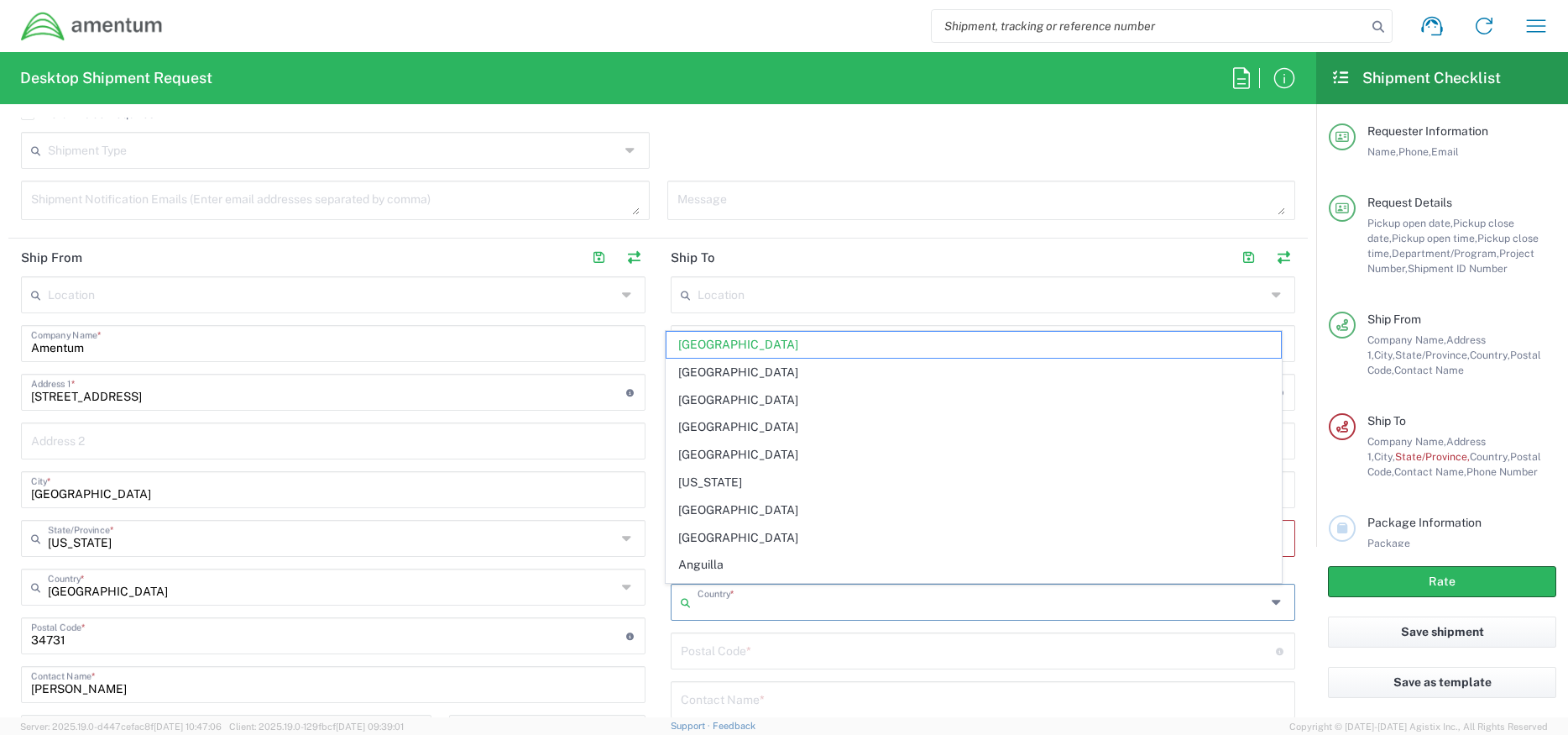
click at [648, 544] on main "Location [PHONE_NUMBER] [PHONE_NUMBER] [PHONE_NUMBER] [PHONE_NUMBER] [PHONE_NUM…" at bounding box center [333, 581] width 649 height 612
type input "[GEOGRAPHIC_DATA]"
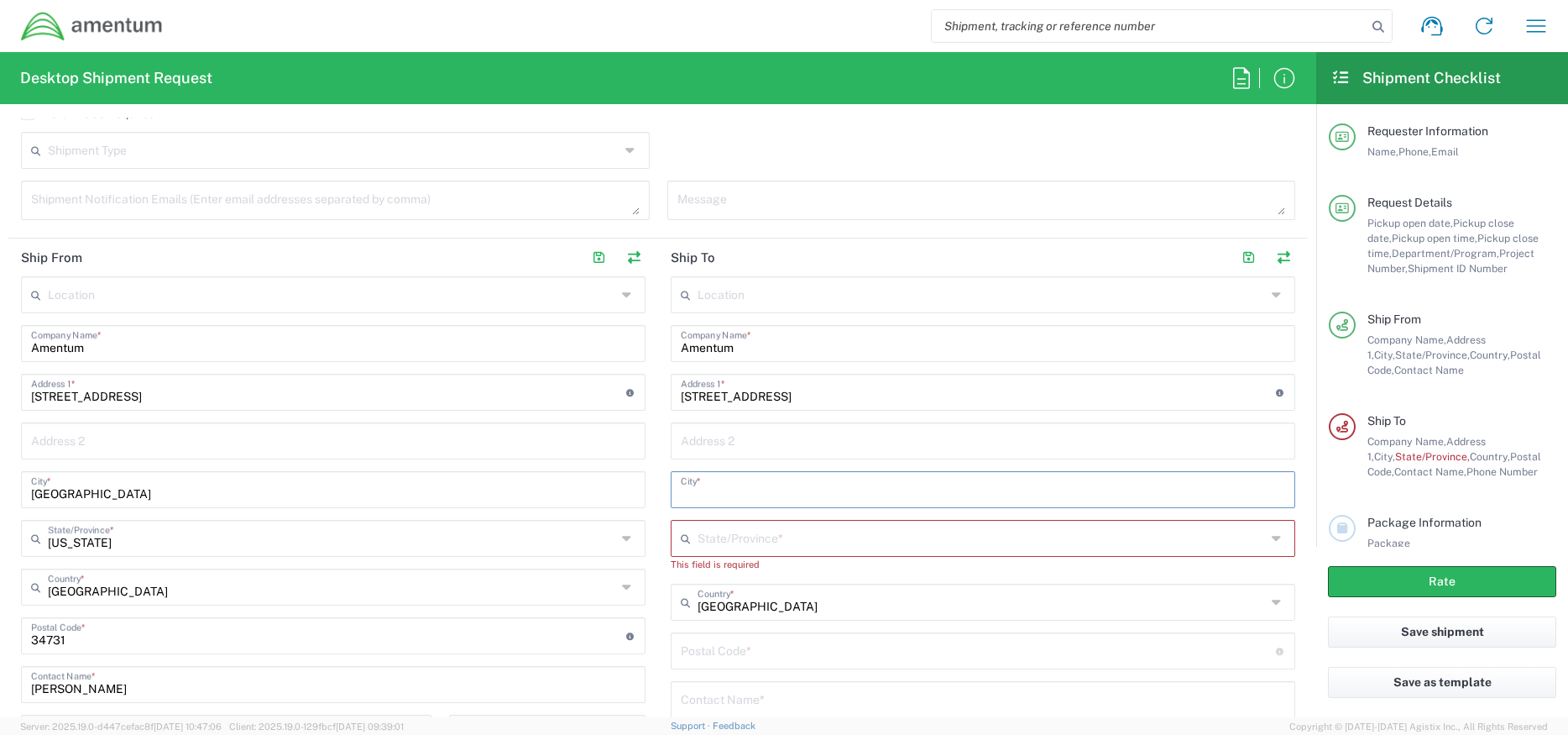
click at [722, 484] on input "text" at bounding box center [983, 488] width 605 height 29
click at [727, 446] on input "text" at bounding box center [983, 439] width 605 height 29
click at [722, 476] on input "text" at bounding box center [983, 488] width 605 height 29
paste input "[DEMOGRAPHIC_DATA]"
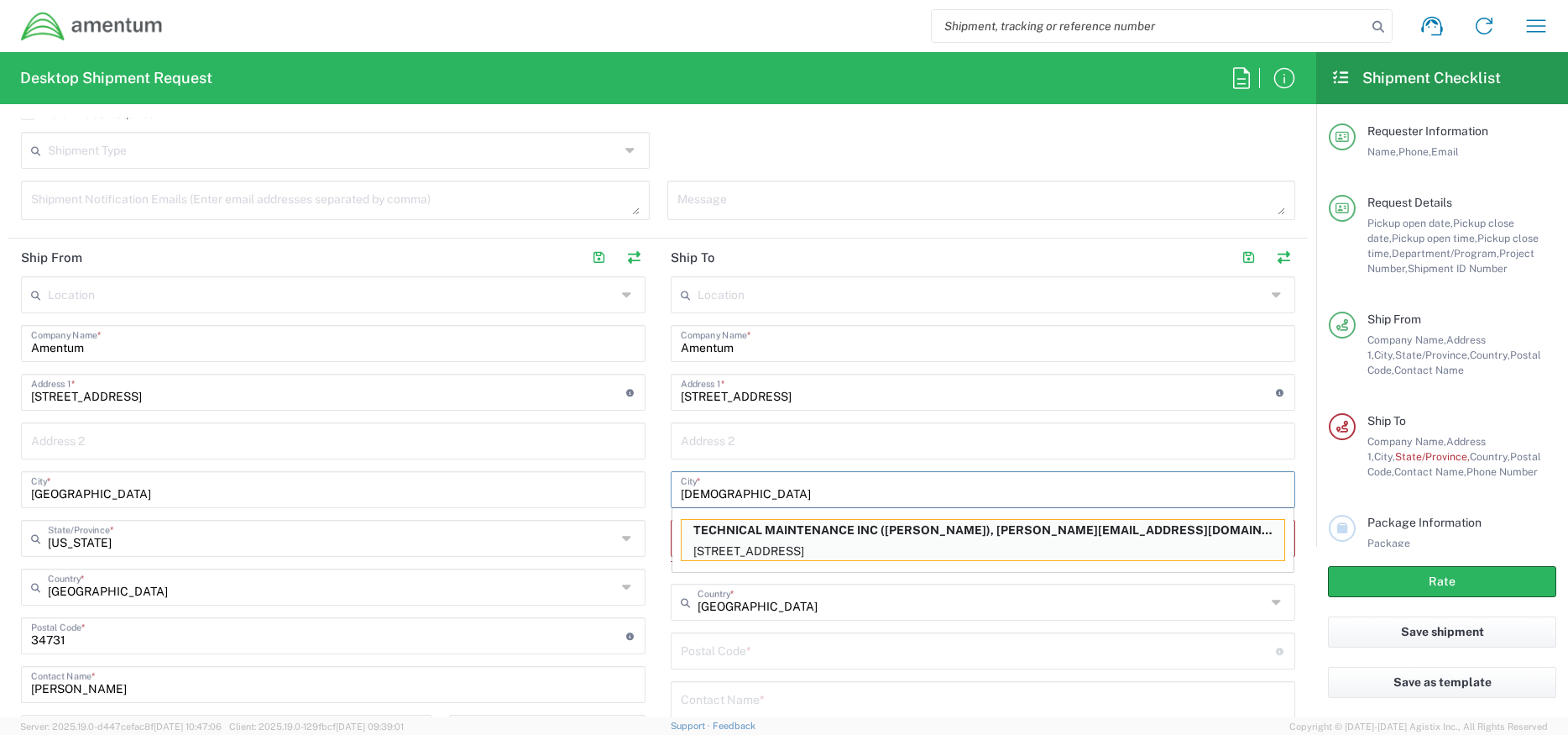
type input "[DEMOGRAPHIC_DATA]"
click at [671, 454] on div "Address 2" at bounding box center [983, 440] width 624 height 37
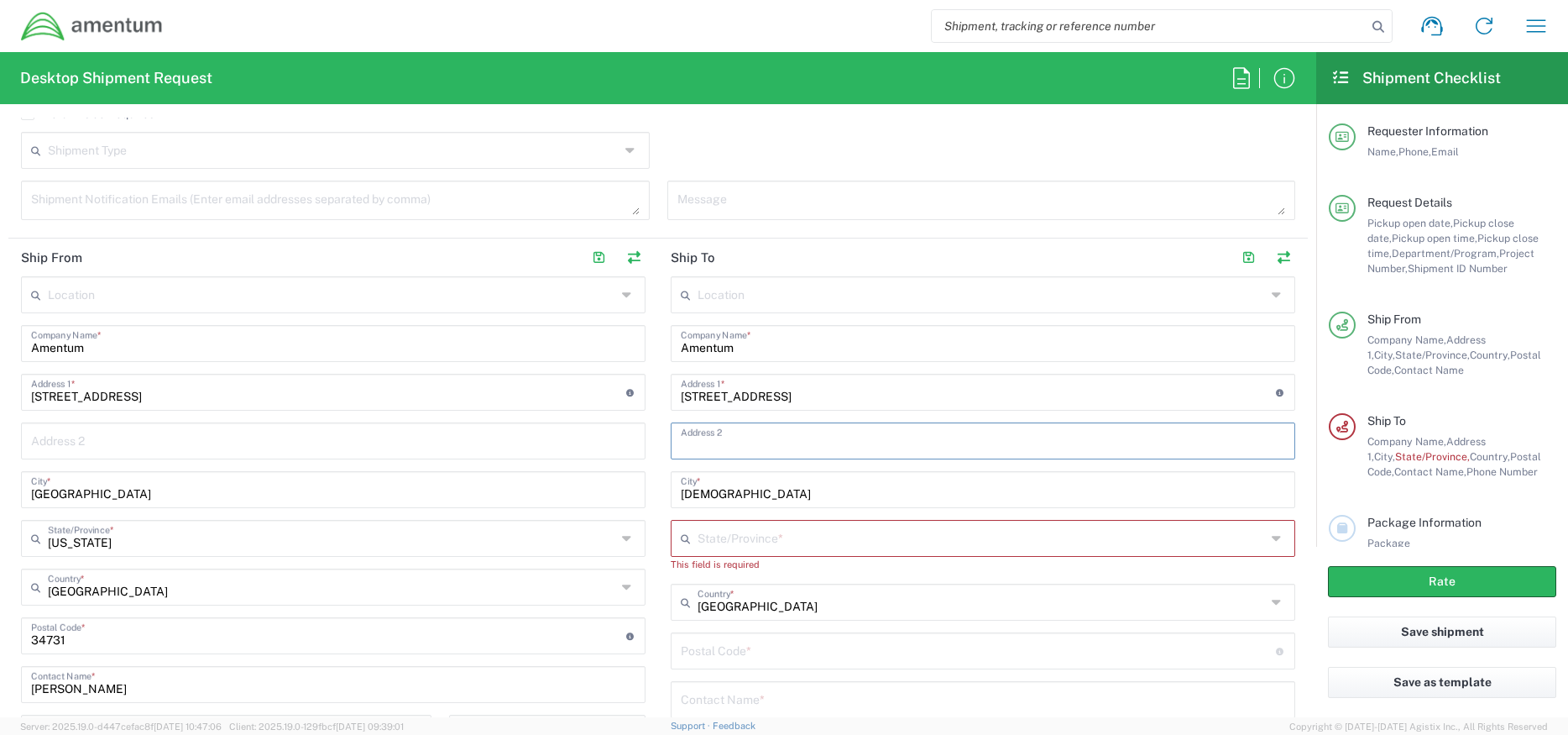
click at [706, 542] on input "text" at bounding box center [982, 537] width 569 height 29
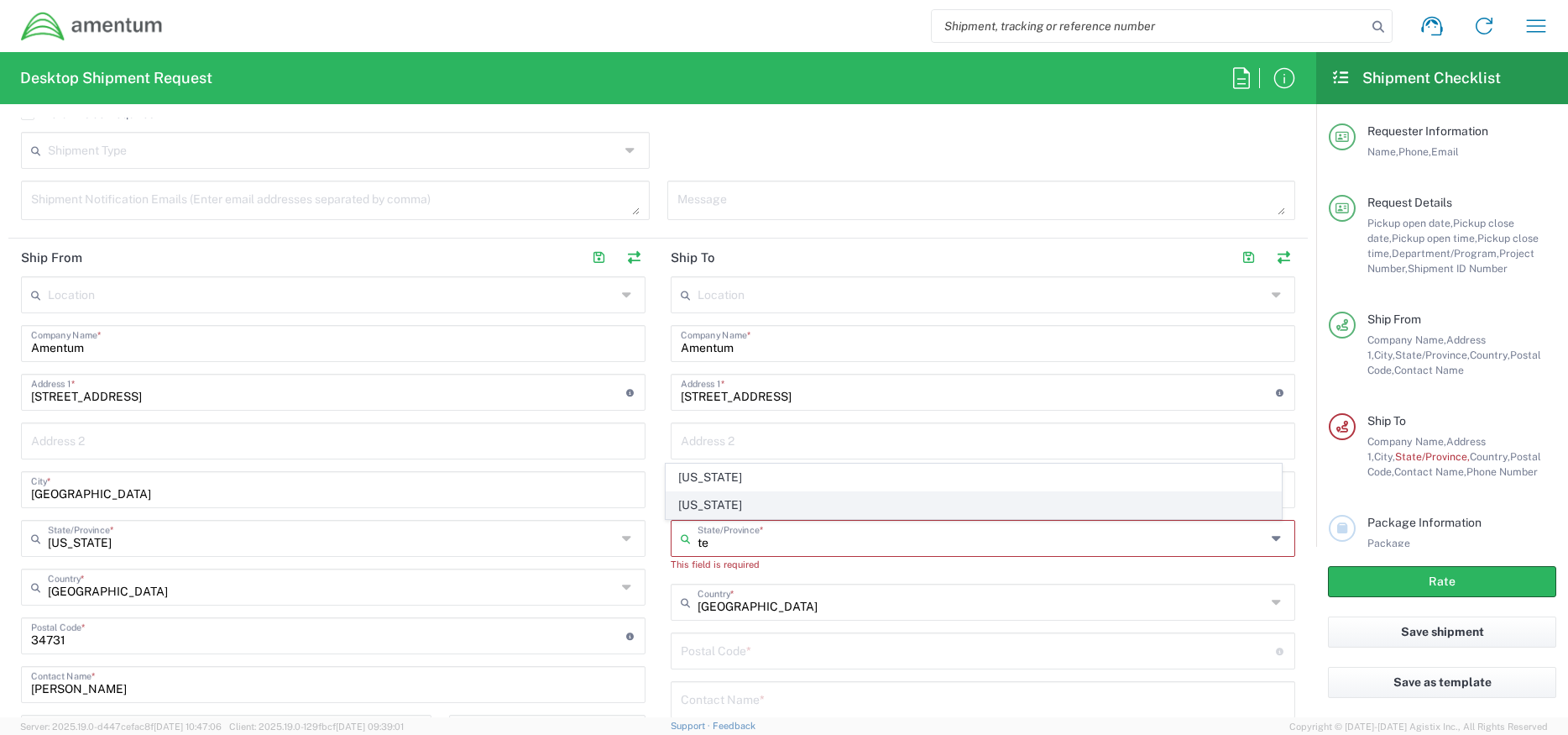
click at [712, 508] on span "[US_STATE]" at bounding box center [974, 505] width 615 height 26
type input "[US_STATE]"
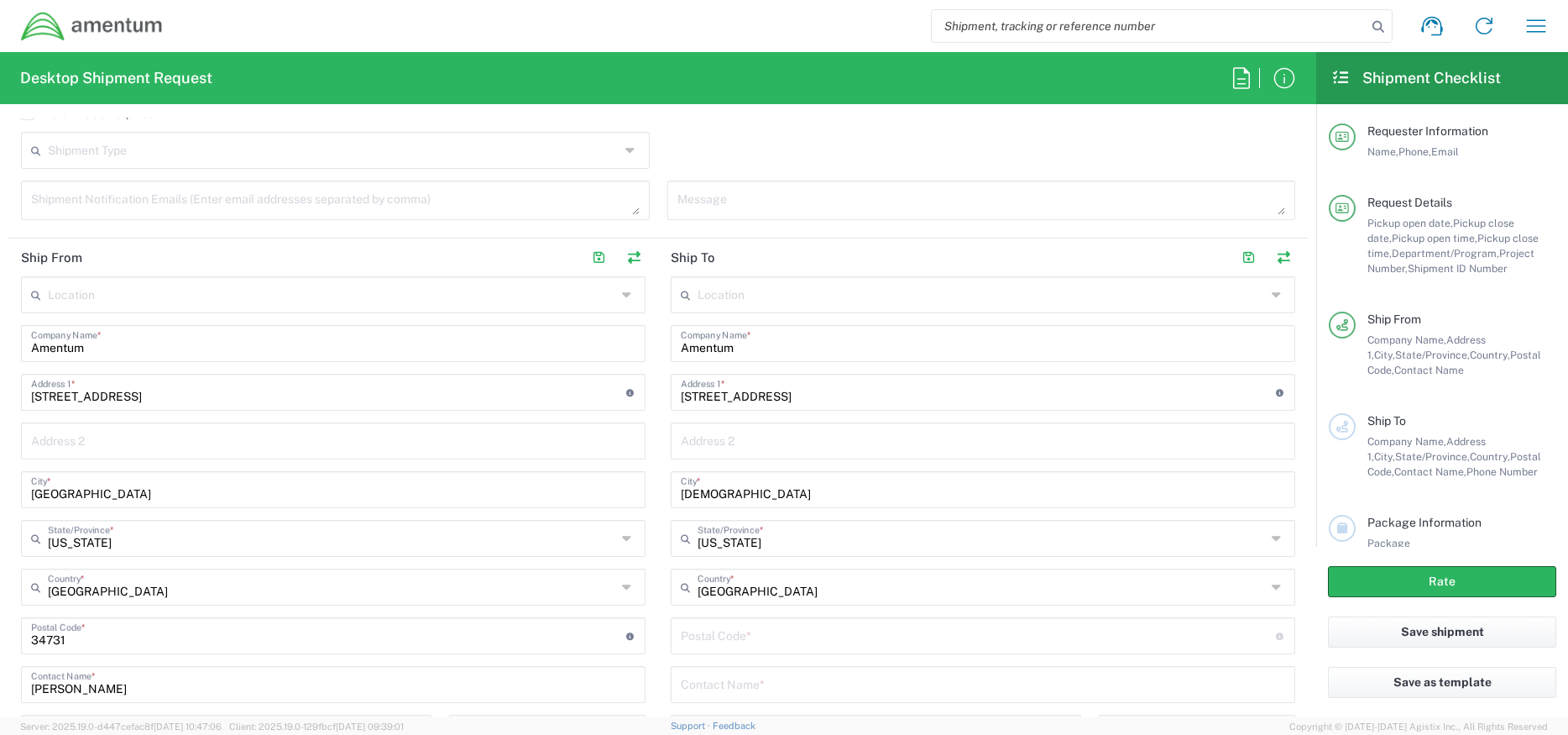
scroll to position [755, 0]
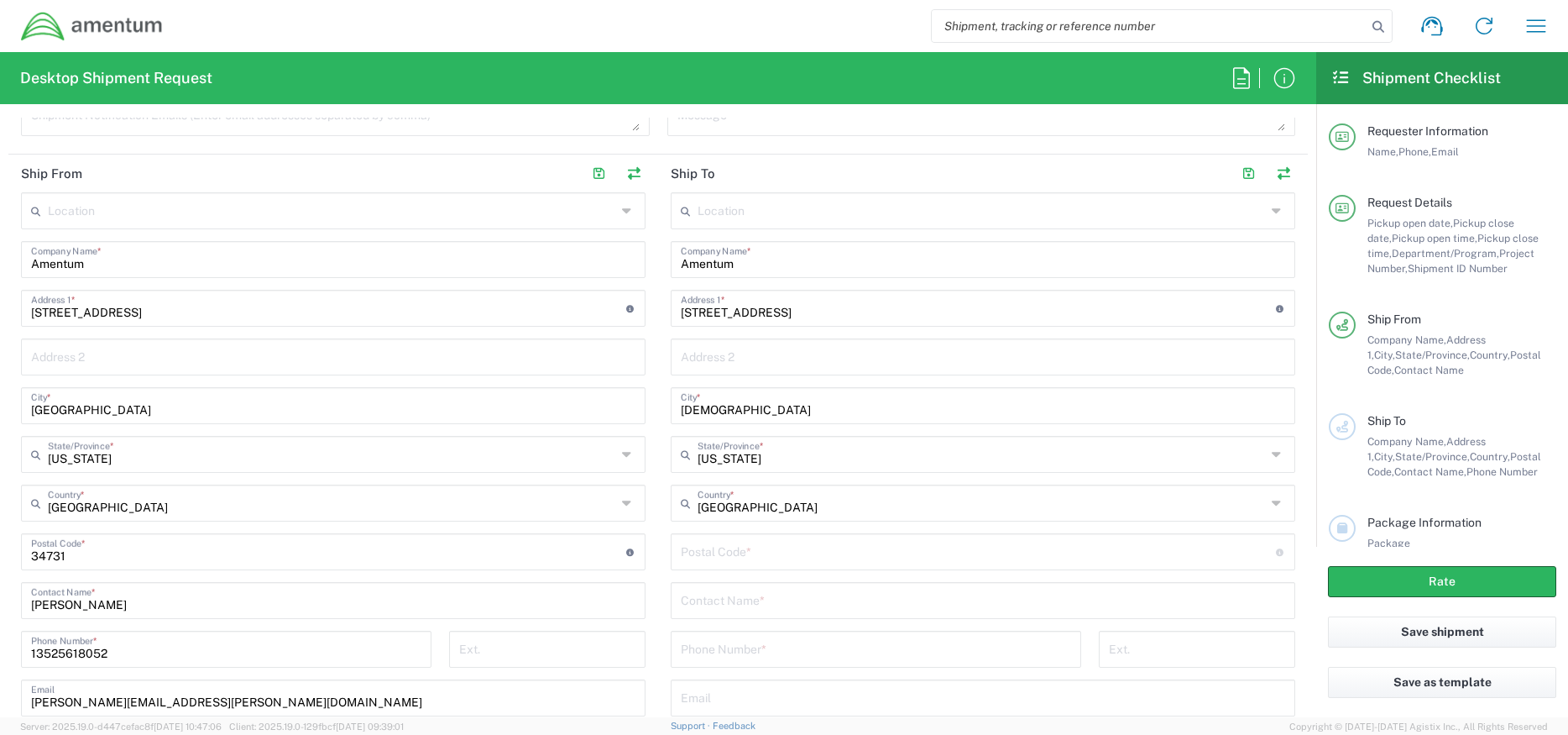
click at [681, 542] on input "undefined" at bounding box center [978, 550] width 595 height 29
paste input "76502"
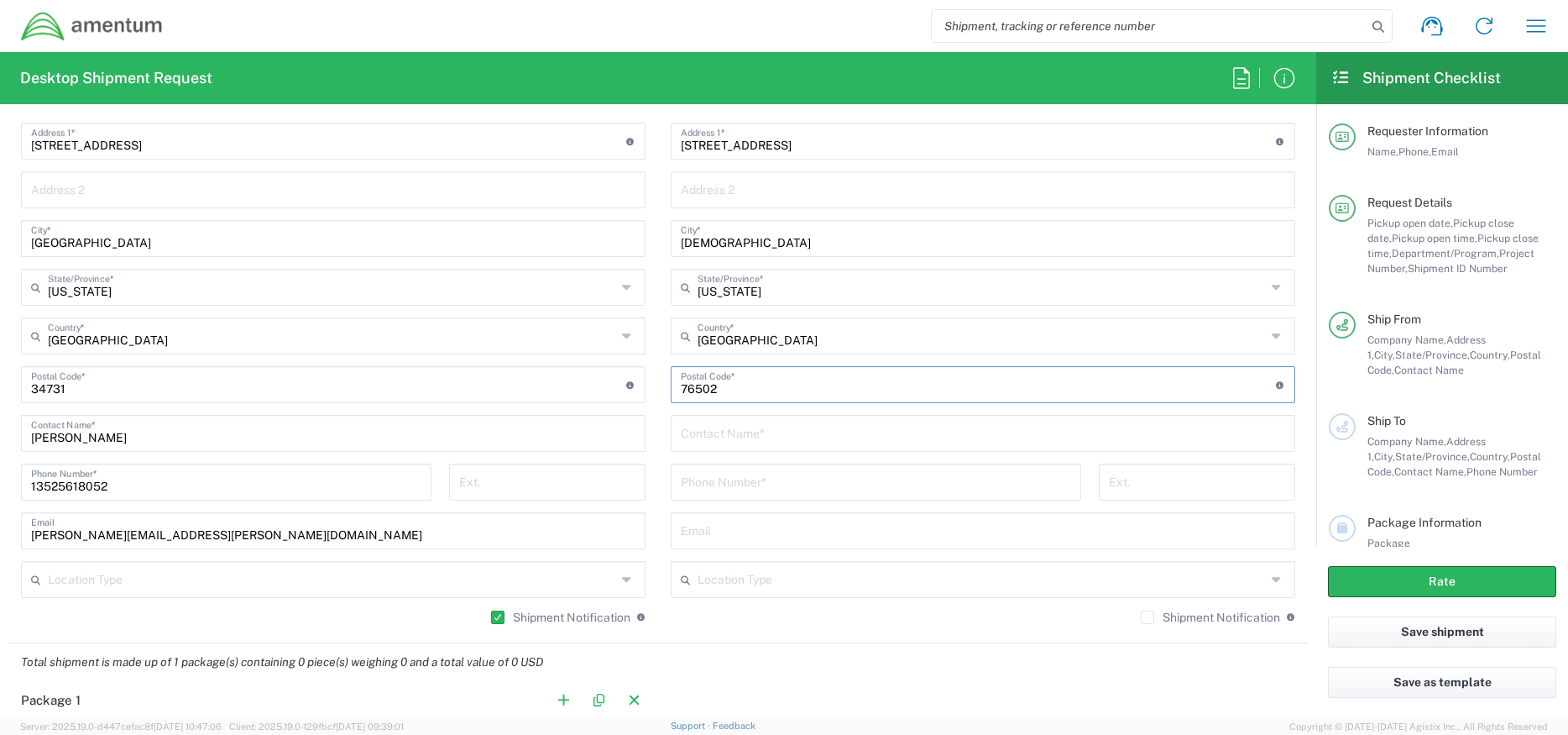
scroll to position [924, 0]
type input "76502"
paste input "[PERSON_NAME]"
type input "[PERSON_NAME]"
click at [721, 483] on input "tel" at bounding box center [876, 479] width 391 height 29
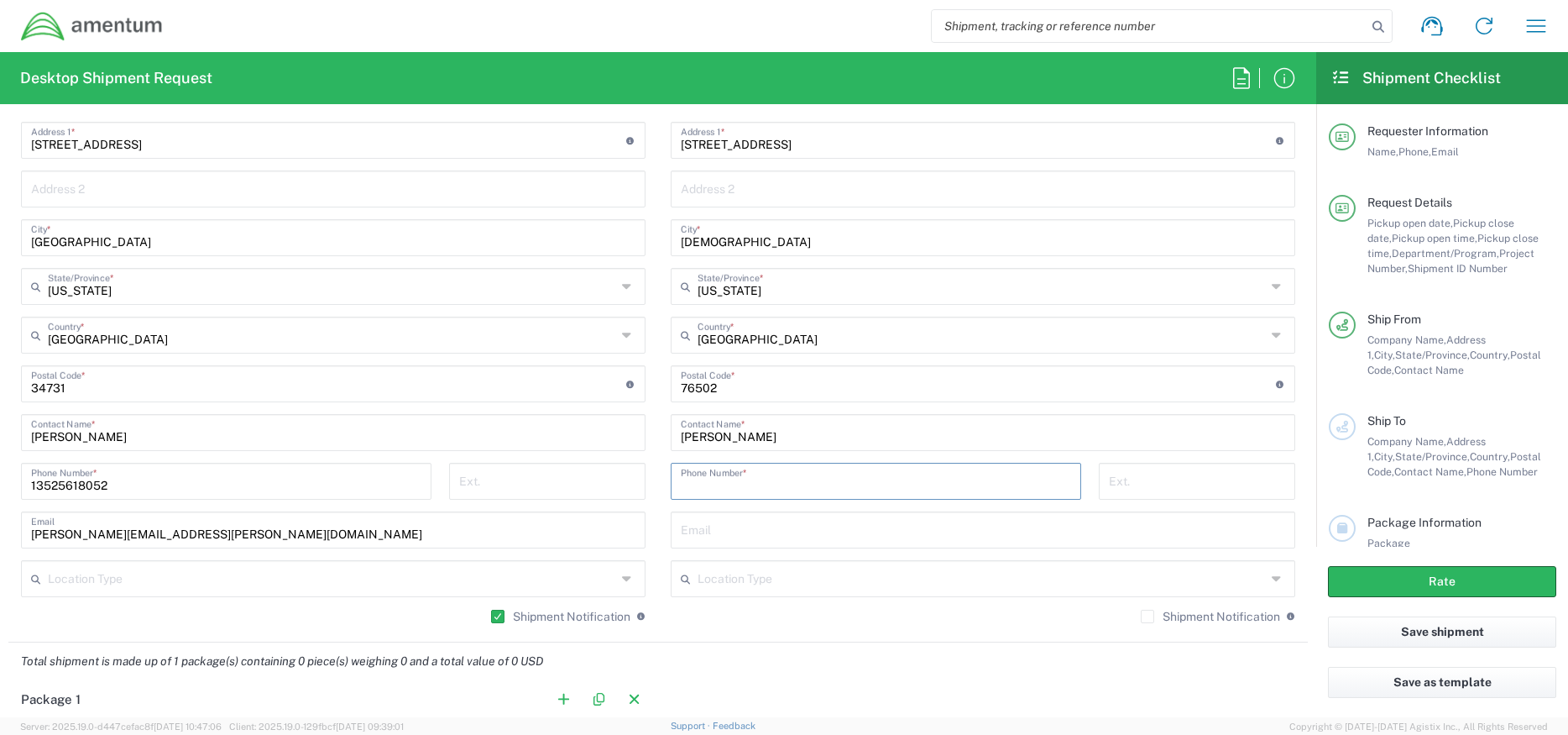
paste input "[PHONE_NUMBER]"
click at [680, 481] on input "[PHONE_NUMBER]" at bounding box center [876, 479] width 391 height 29
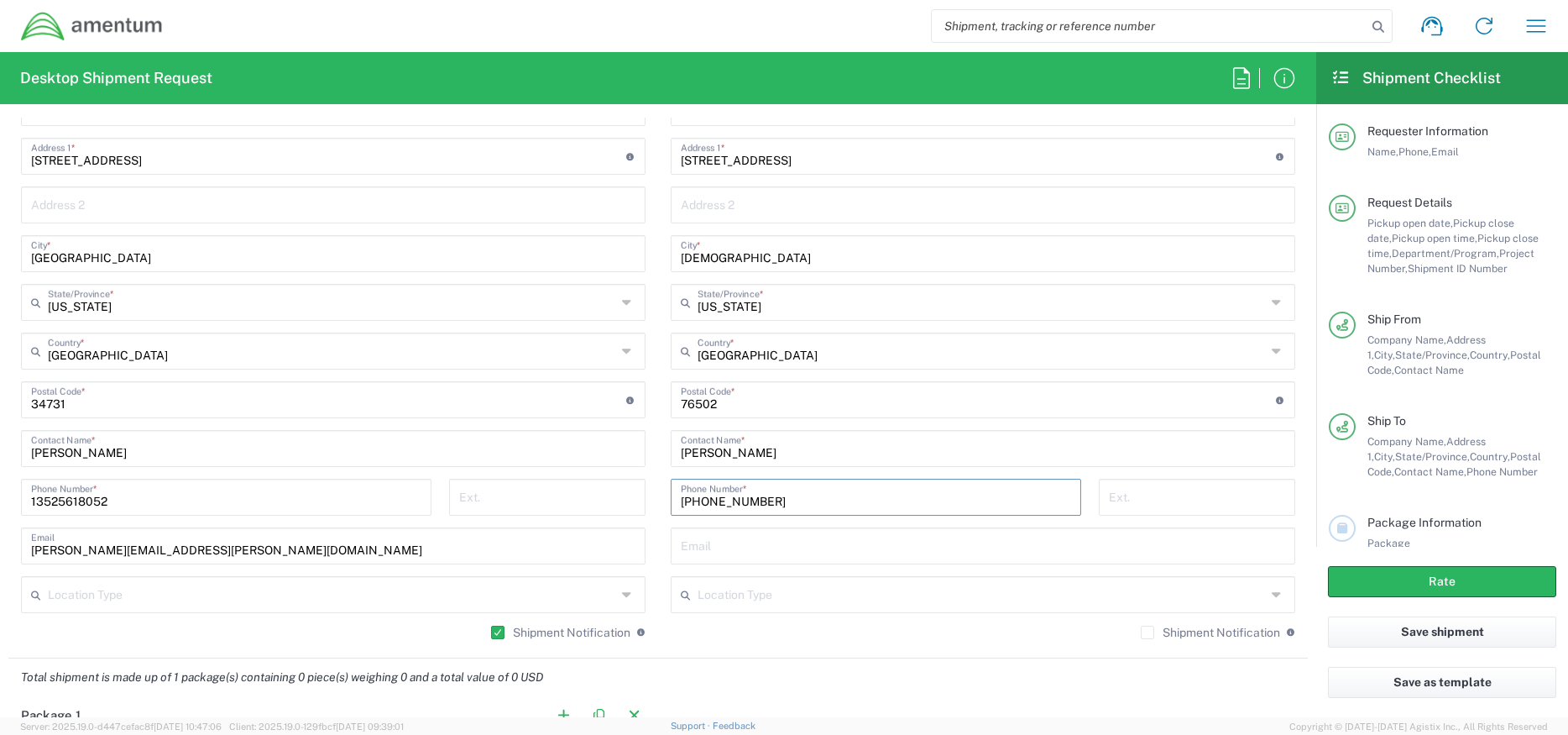
scroll to position [1007, 0]
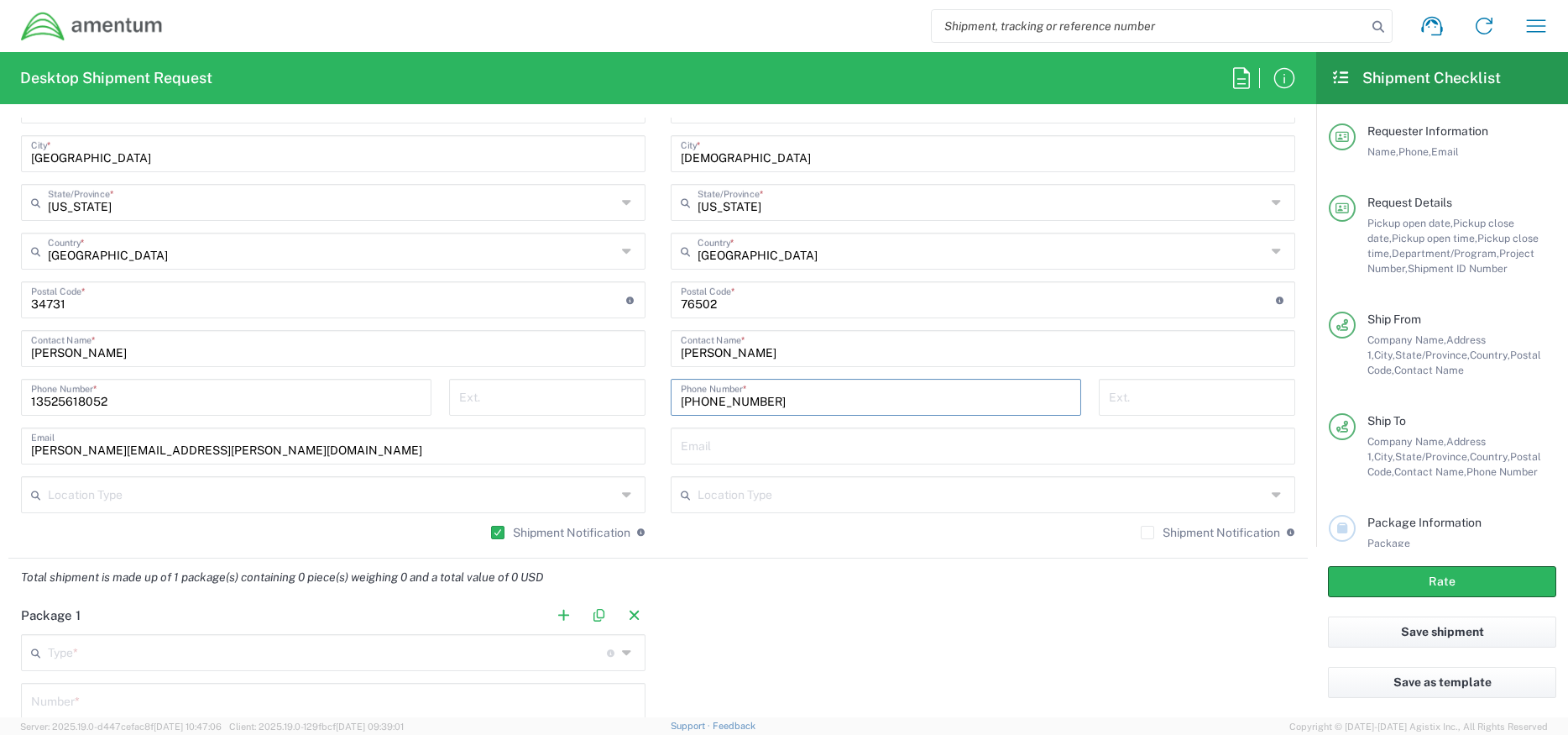
type input "[PHONE_NUMBER]"
click at [1272, 491] on icon at bounding box center [1278, 495] width 14 height 27
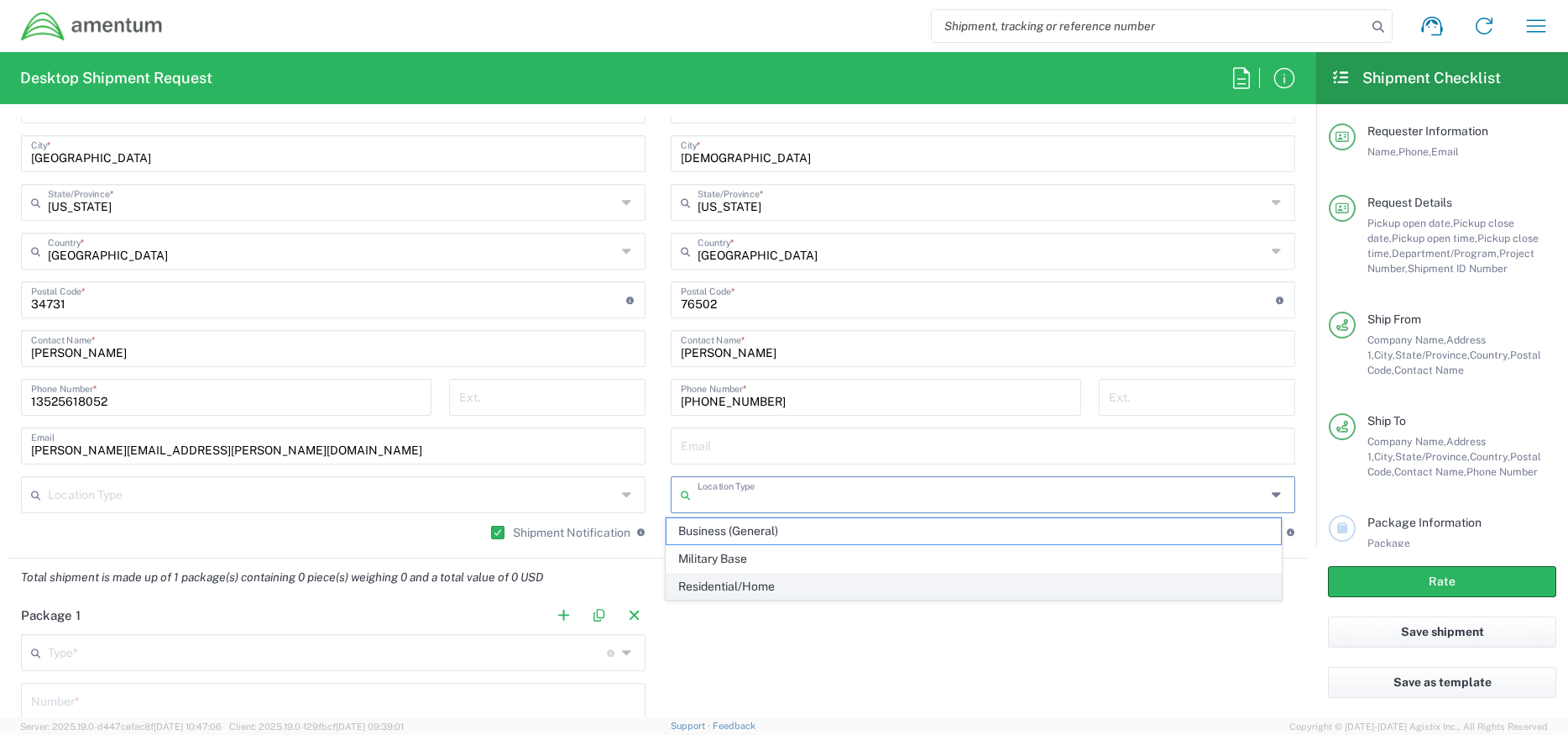
click at [759, 584] on span "Residential/Home" at bounding box center [974, 586] width 615 height 26
type input "Residential/Home"
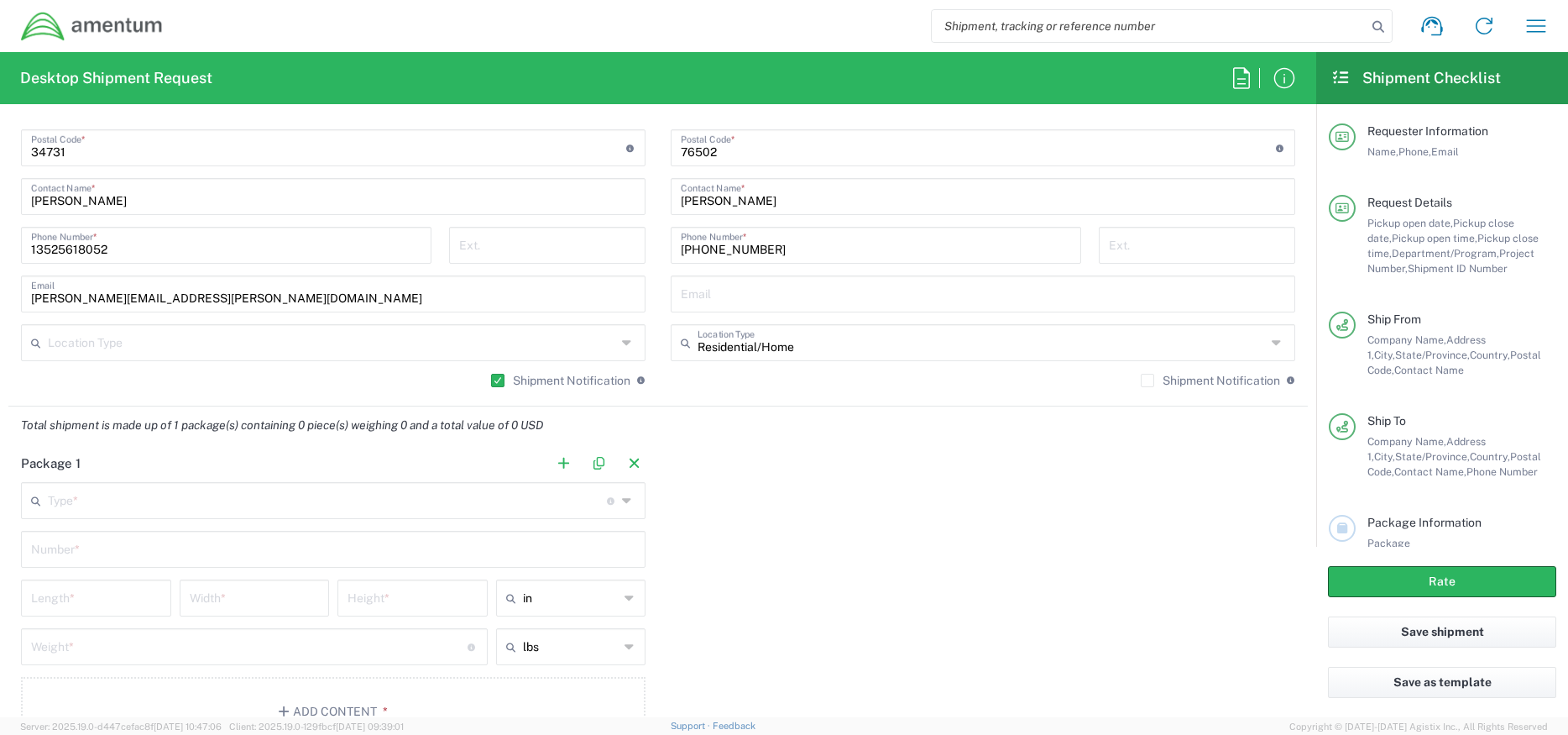
scroll to position [1175, 0]
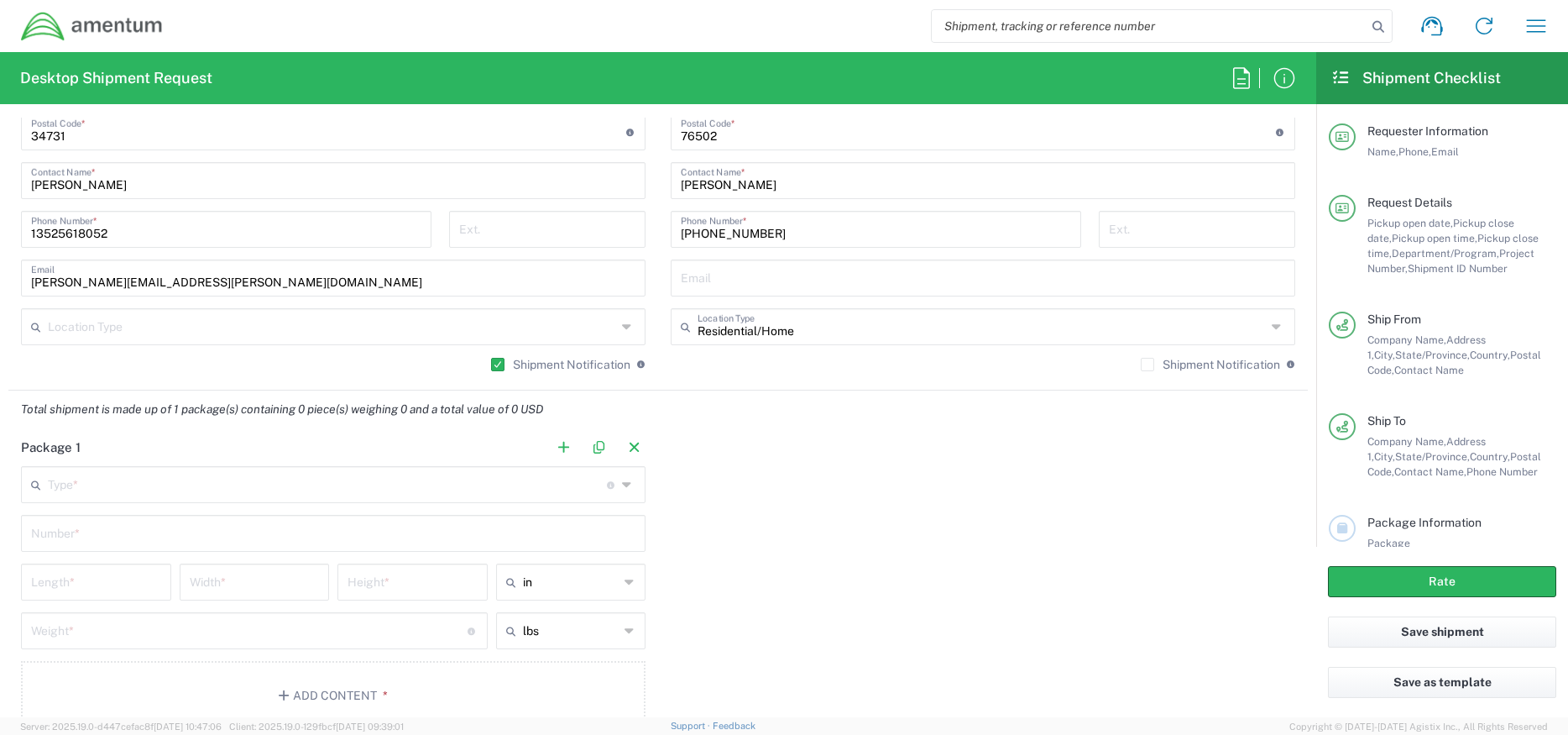
click at [348, 491] on input "text" at bounding box center [327, 483] width 559 height 29
click at [622, 488] on icon at bounding box center [629, 484] width 14 height 27
click at [624, 487] on icon at bounding box center [629, 484] width 14 height 27
click at [622, 487] on icon at bounding box center [629, 484] width 14 height 27
click at [638, 476] on div "Type * Material used to package goods" at bounding box center [333, 484] width 624 height 37
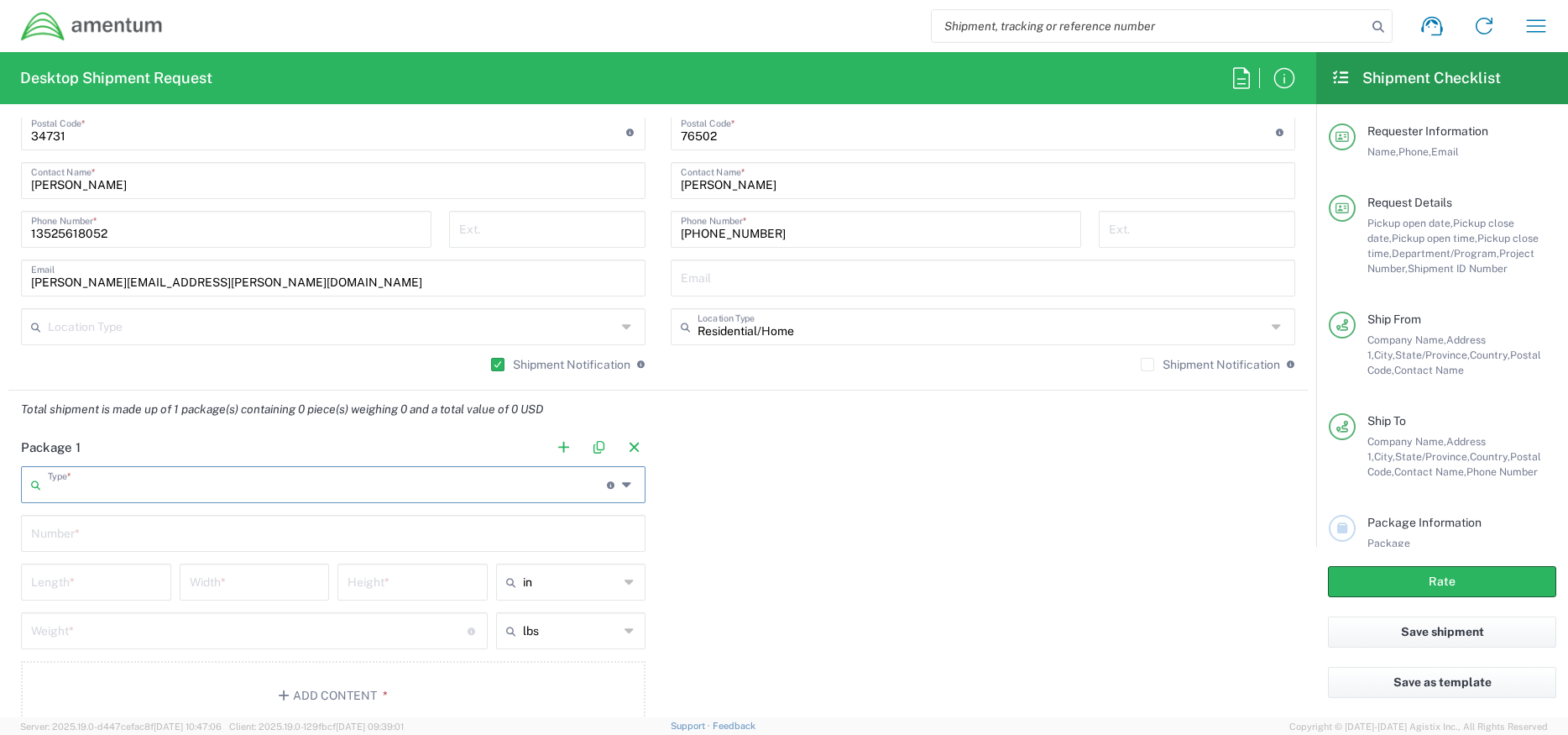
click at [622, 479] on icon at bounding box center [629, 484] width 14 height 27
click at [352, 457] on header "Package 1" at bounding box center [333, 446] width 649 height 38
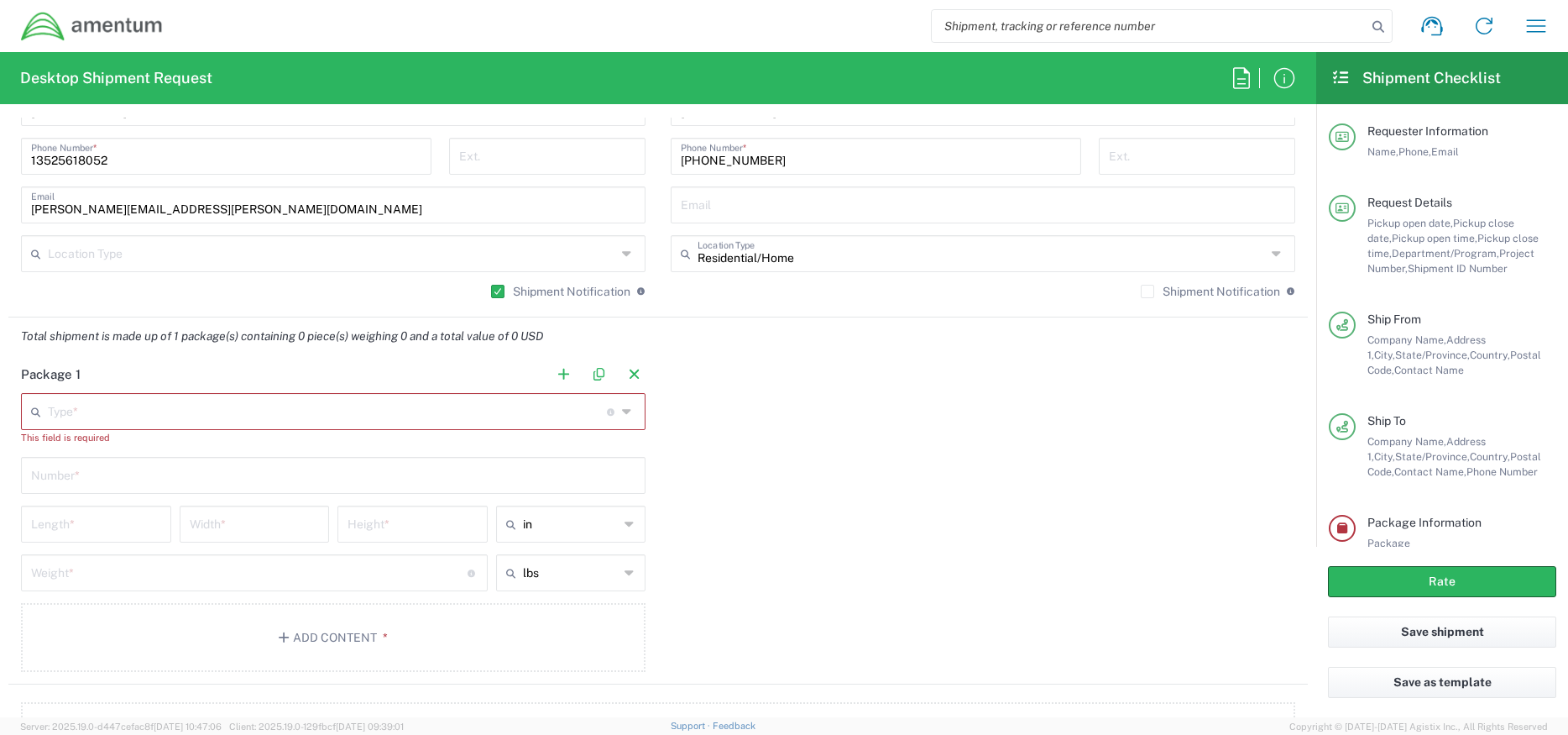
scroll to position [1344, 0]
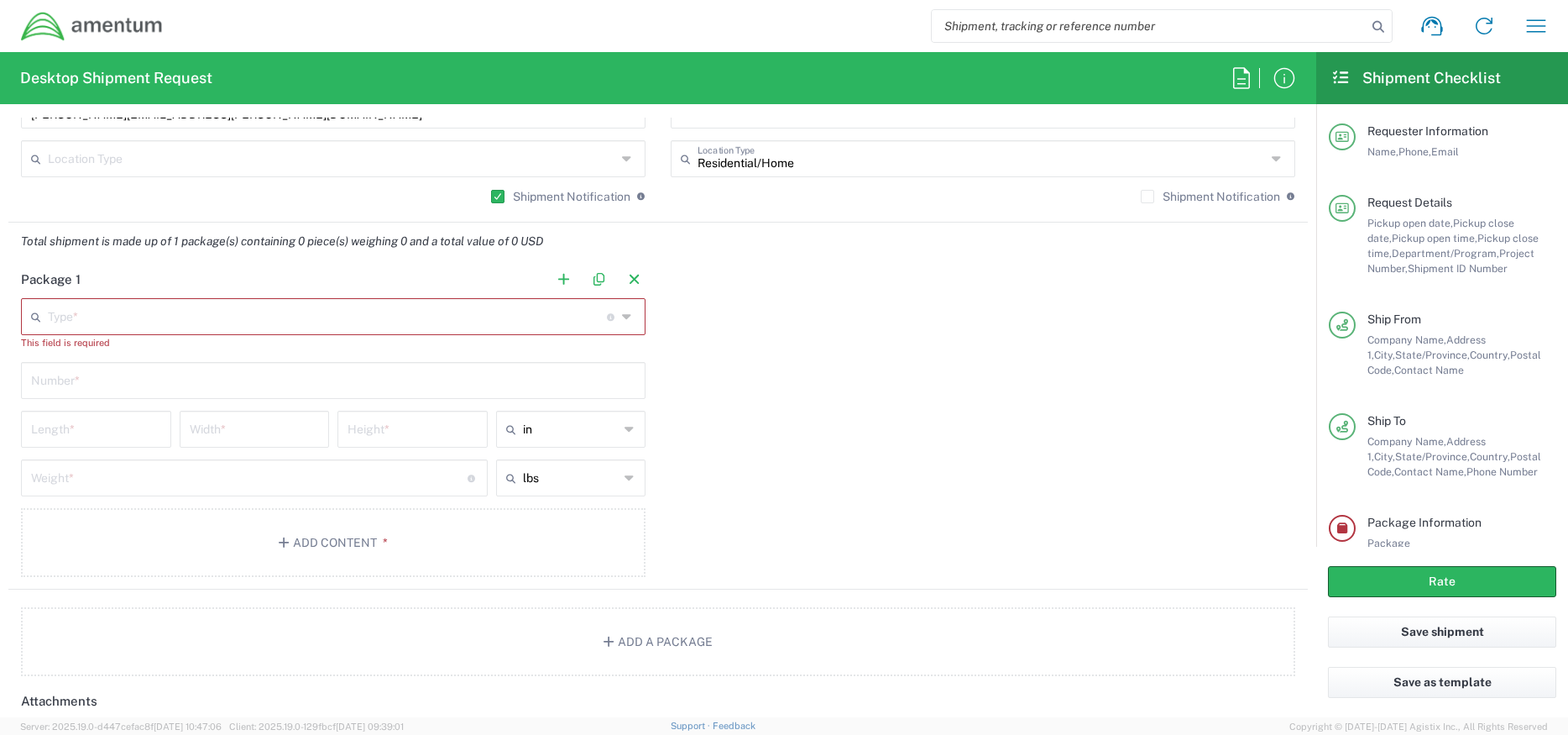
click at [161, 320] on input "text" at bounding box center [327, 315] width 559 height 29
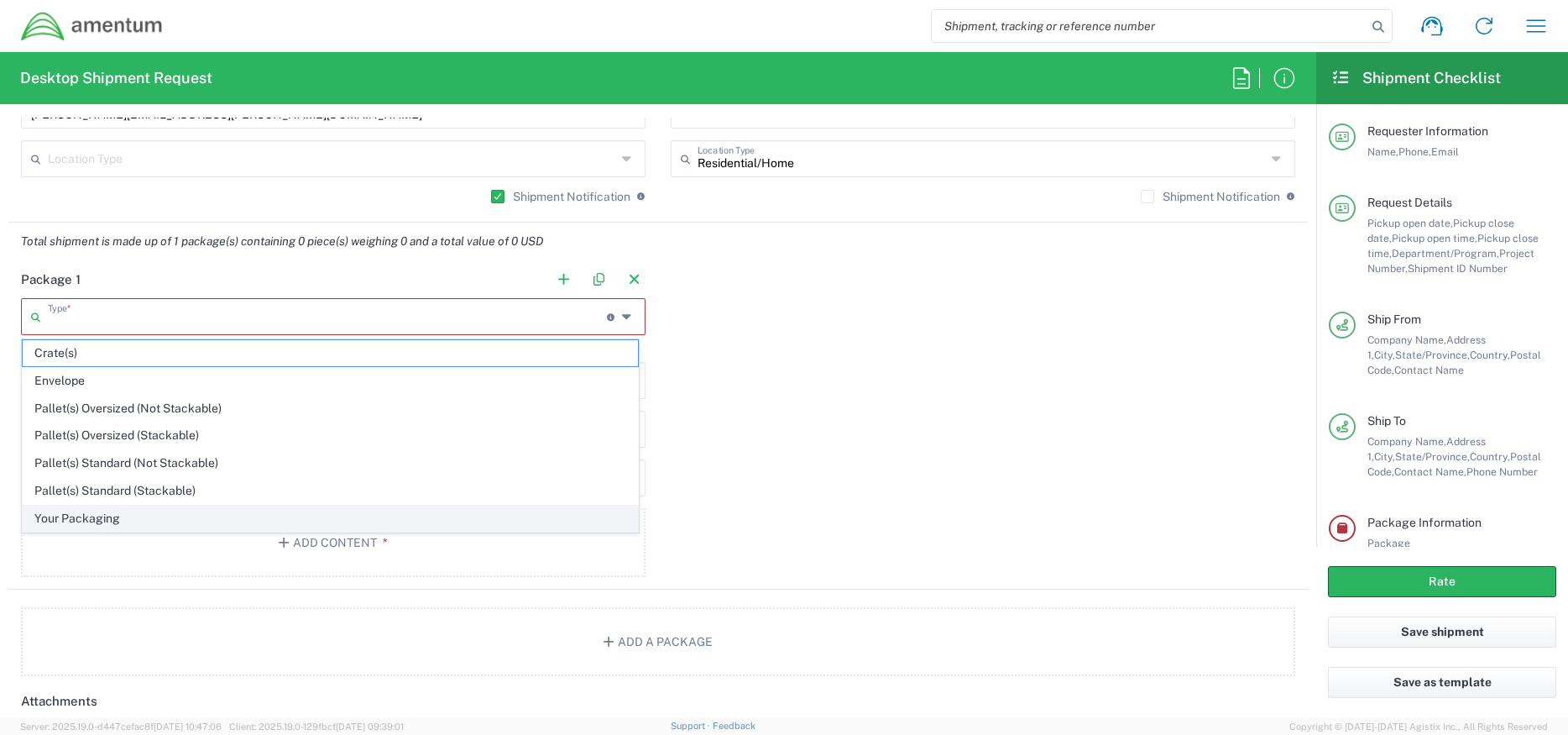
click at [103, 508] on span "Your Packaging" at bounding box center [330, 518] width 615 height 26
type input "Your Packaging"
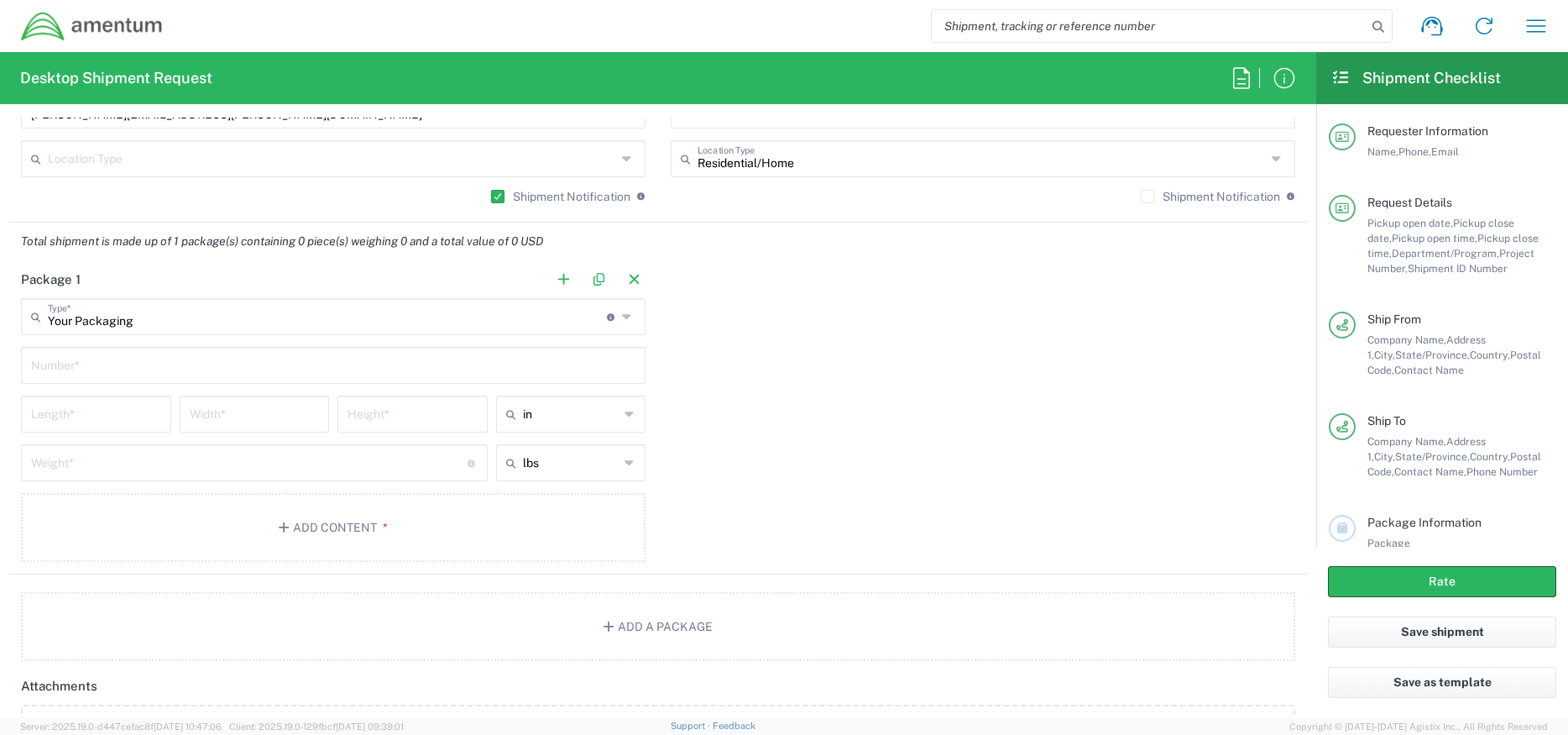
click at [118, 372] on input "text" at bounding box center [333, 364] width 605 height 29
type input "1"
click at [113, 415] on input "number" at bounding box center [96, 412] width 130 height 29
type input "16"
click at [204, 422] on input "number" at bounding box center [255, 412] width 130 height 29
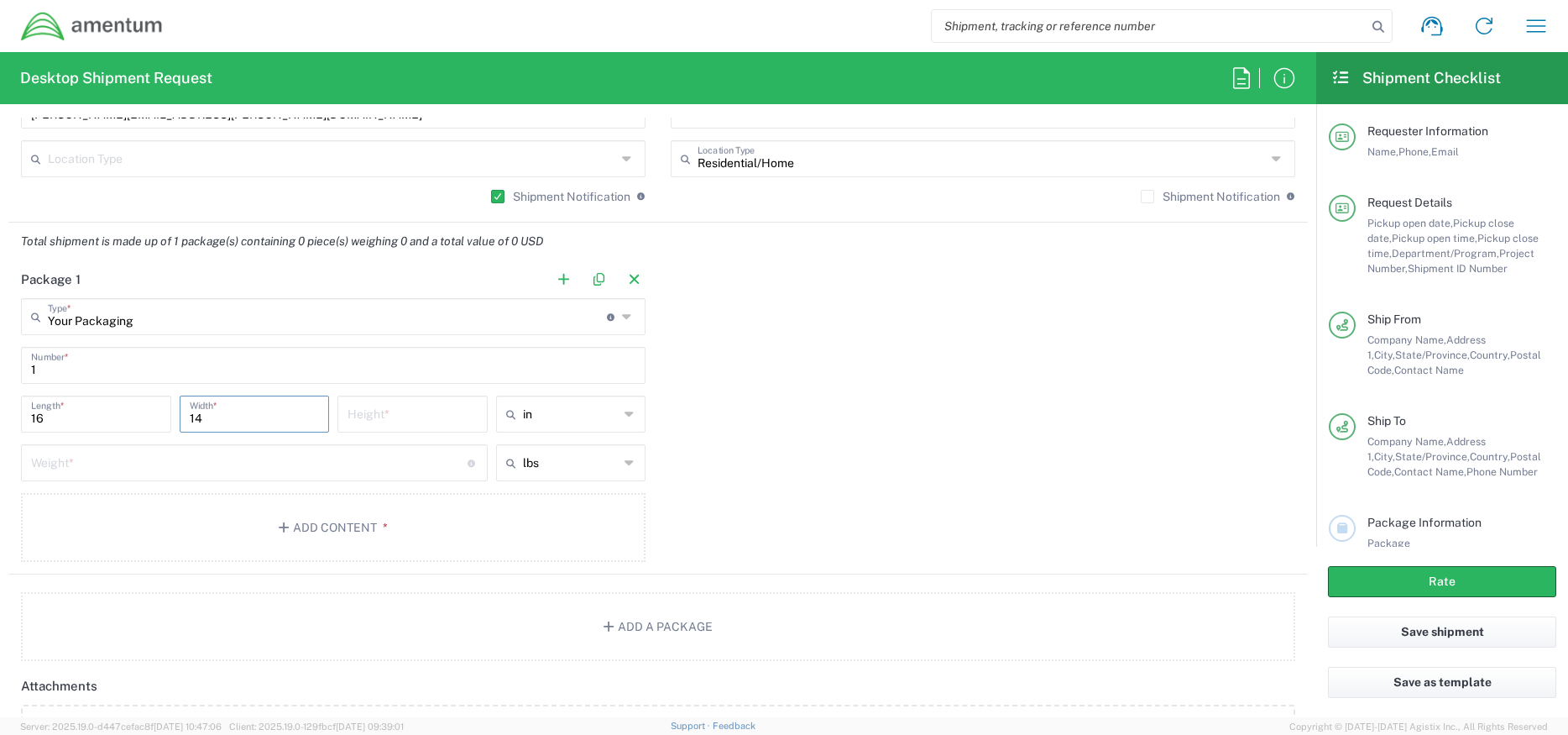
type input "14"
click at [433, 407] on input "number" at bounding box center [412, 412] width 130 height 29
type input "3"
click at [339, 465] on input "number" at bounding box center [249, 461] width 436 height 29
type input "6"
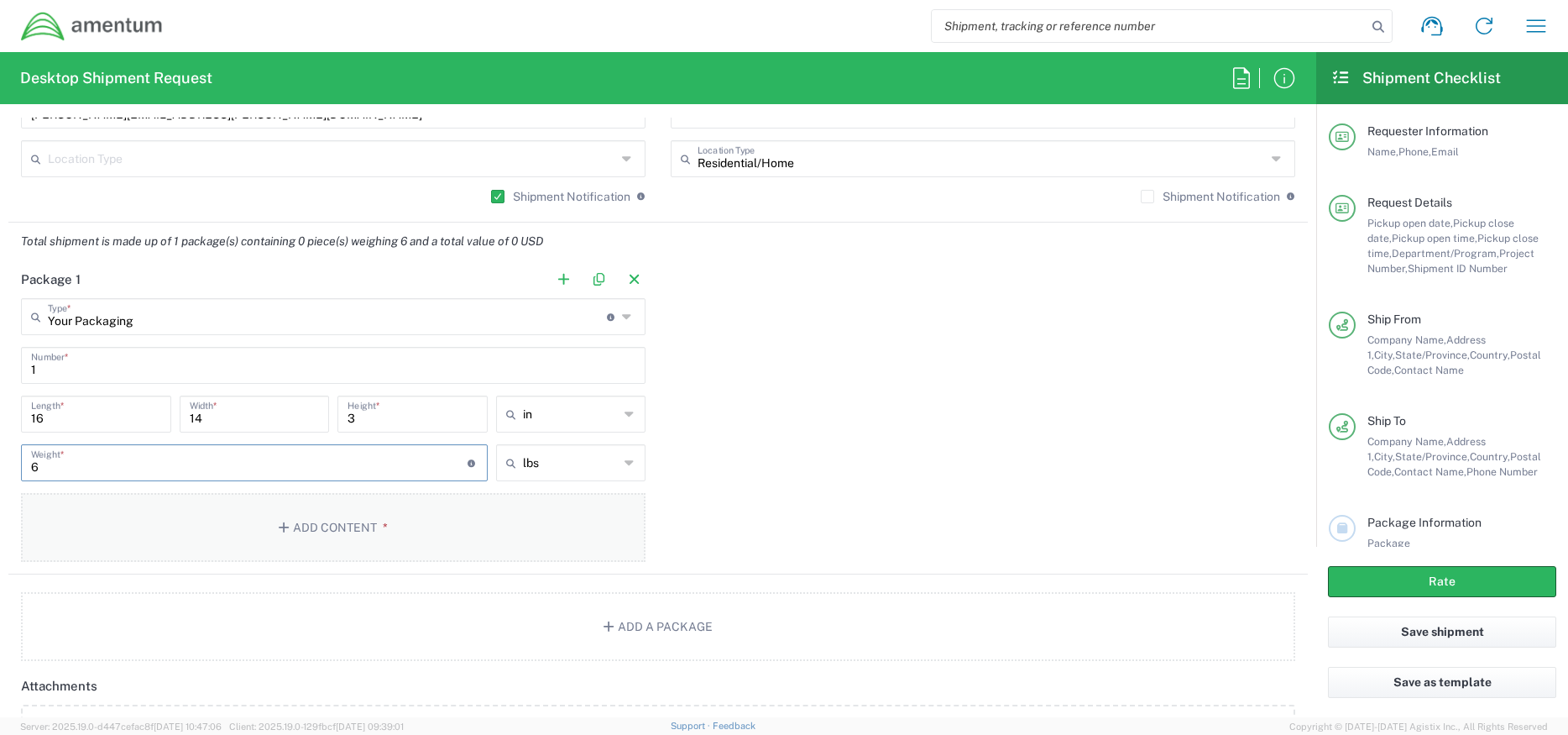
click at [263, 547] on button "Add Content *" at bounding box center [333, 527] width 624 height 69
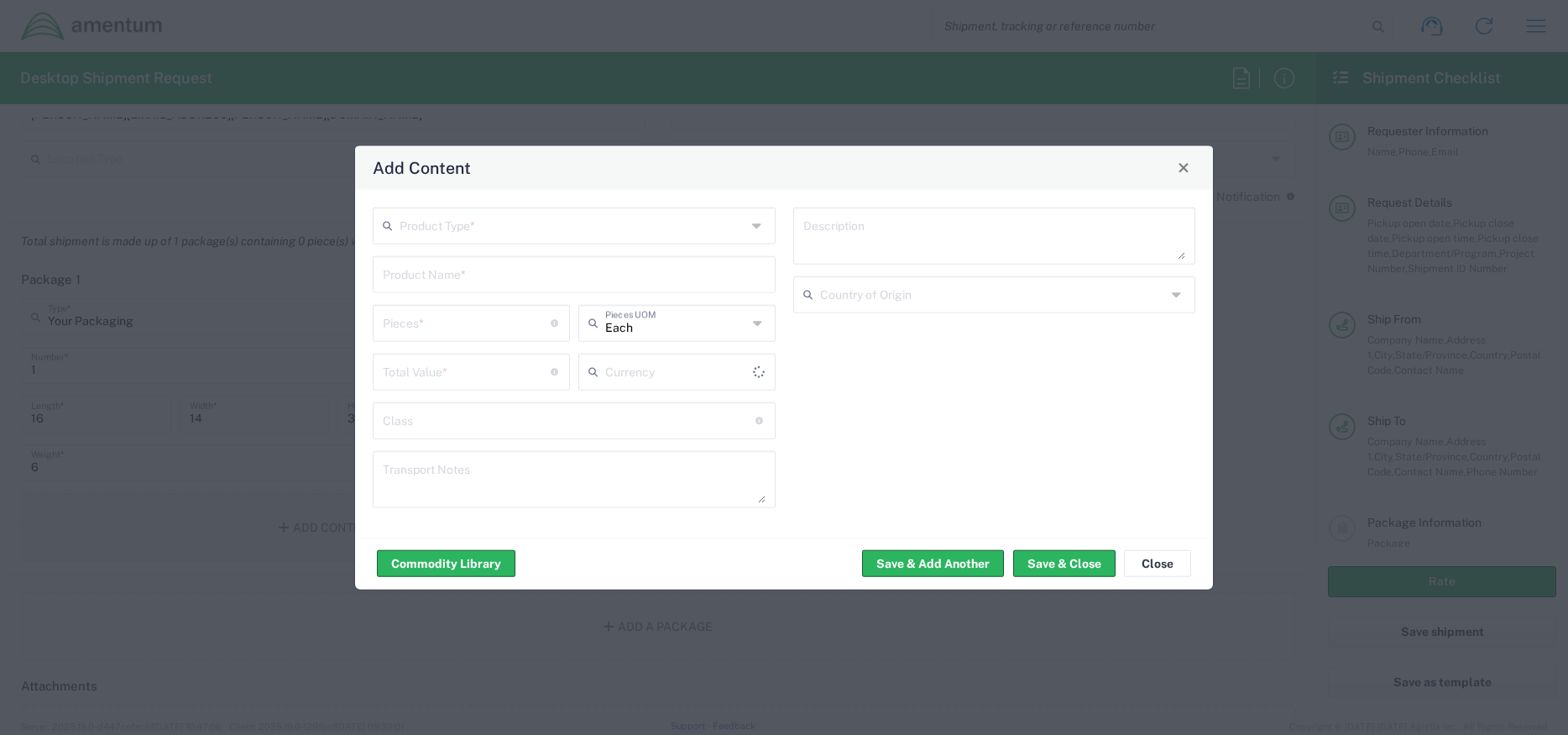
type input "US Dollar"
click at [432, 244] on div "Product Type * Product Name * Pieces * Number of pieces inside all the packages…" at bounding box center [575, 362] width 421 height 312
click at [448, 237] on input "text" at bounding box center [573, 224] width 347 height 29
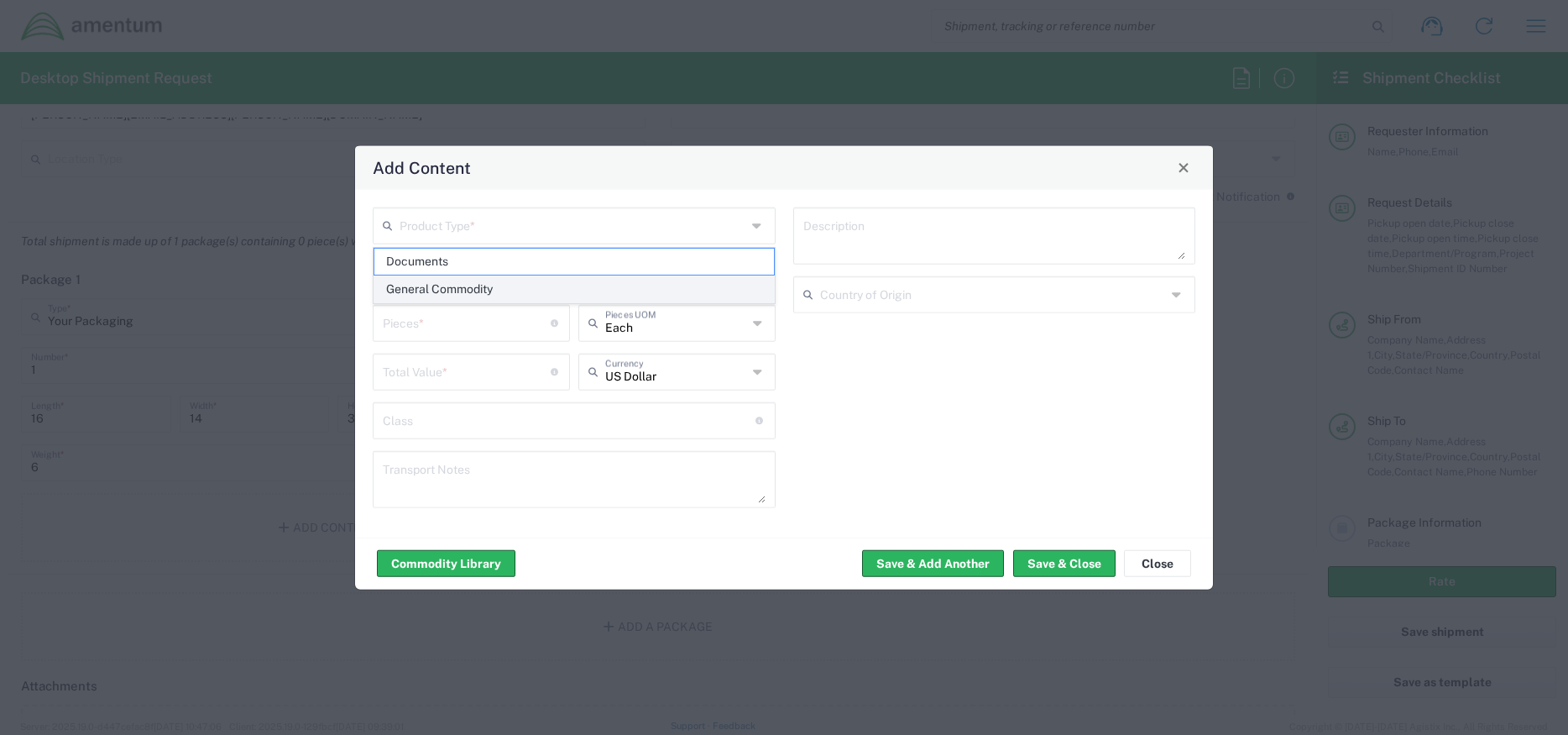
click at [442, 281] on span "General Commodity" at bounding box center [574, 289] width 400 height 26
type input "General Commodity"
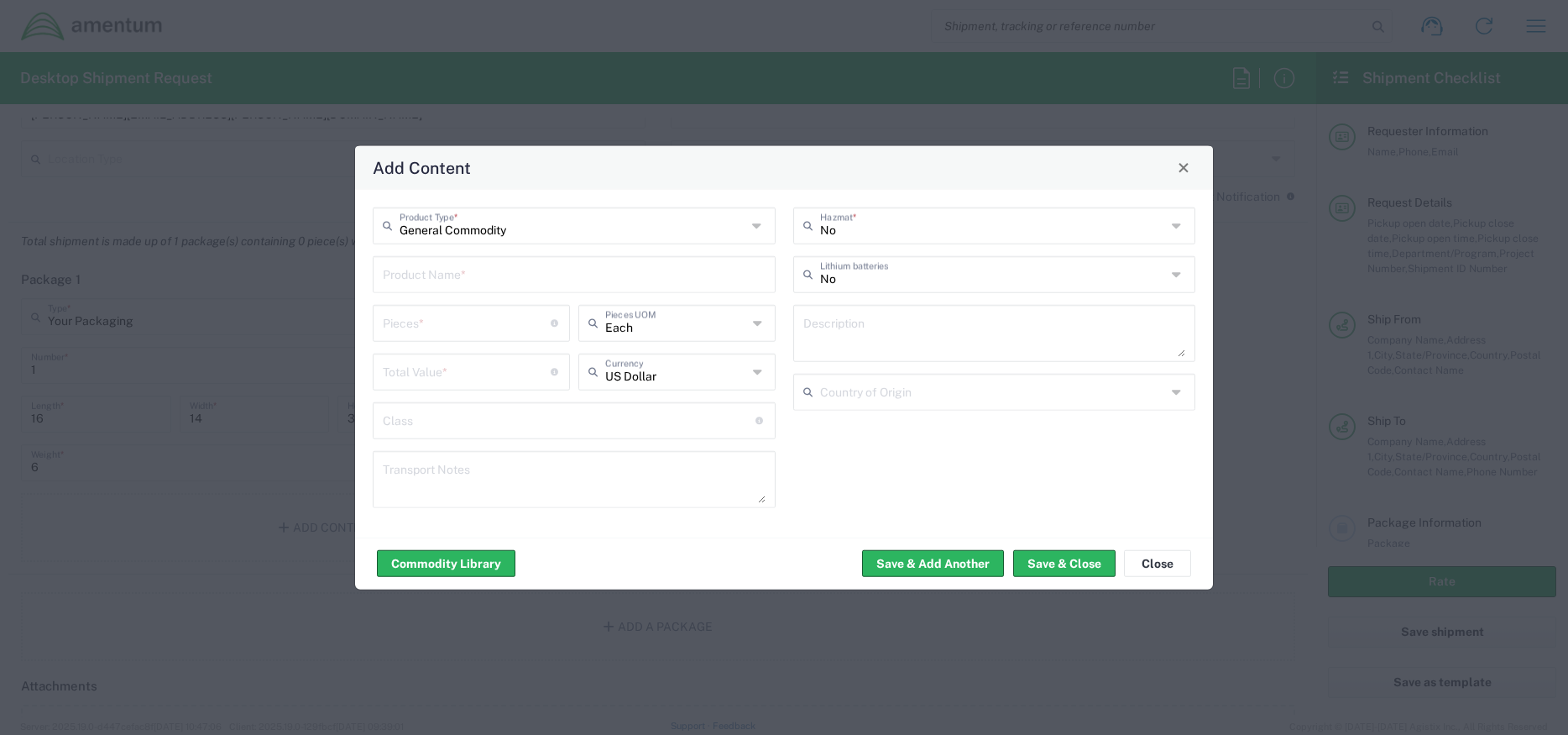
click at [457, 281] on input "text" at bounding box center [575, 272] width 383 height 29
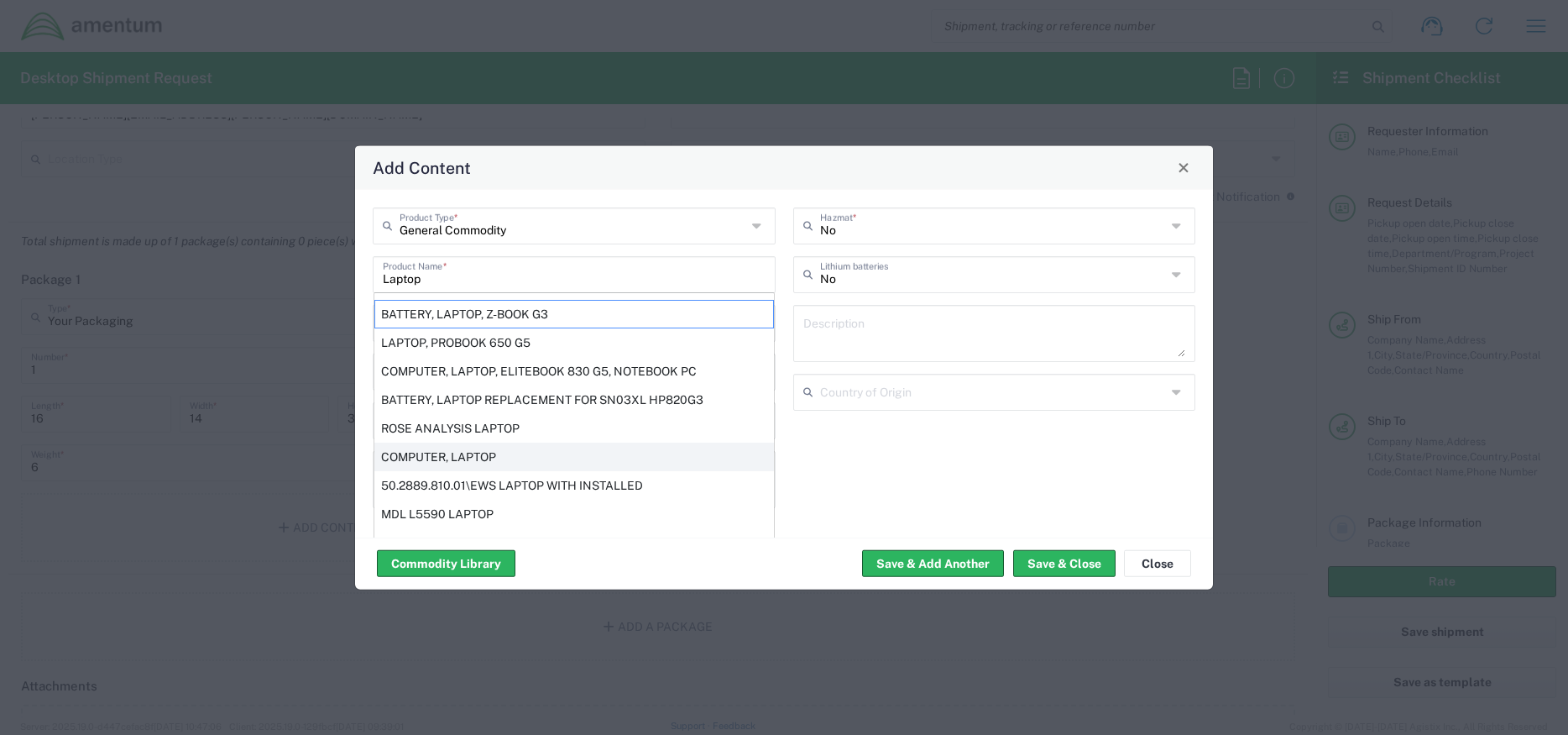
click at [481, 449] on div "COMPUTER, LAPTOP" at bounding box center [574, 455] width 400 height 28
type input "COMPUTER, LAPTOP"
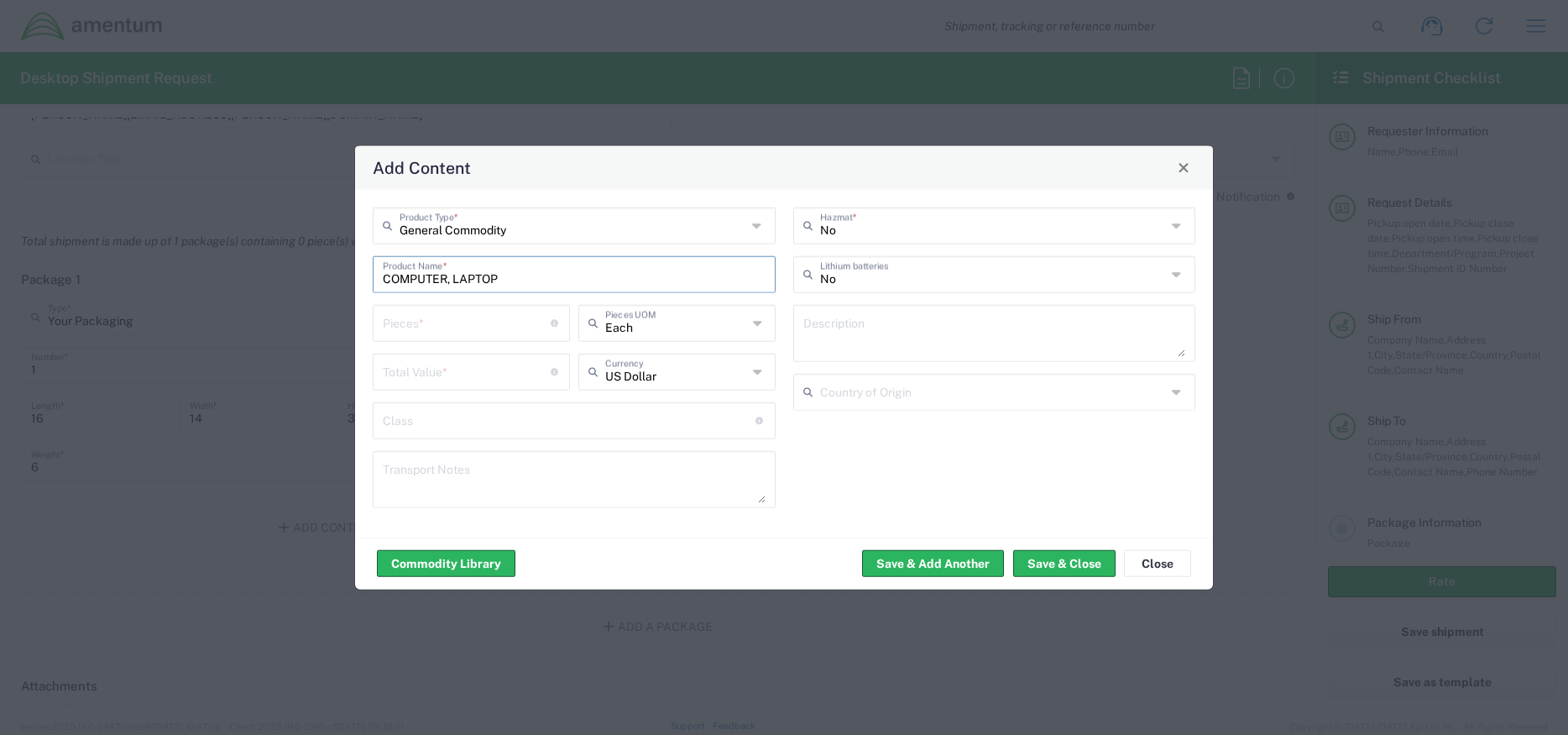
click at [476, 333] on input "number" at bounding box center [467, 321] width 168 height 29
type input "1"
click at [475, 375] on input "number" at bounding box center [467, 369] width 168 height 29
type input "1400"
click at [878, 235] on input "text" at bounding box center [993, 224] width 347 height 29
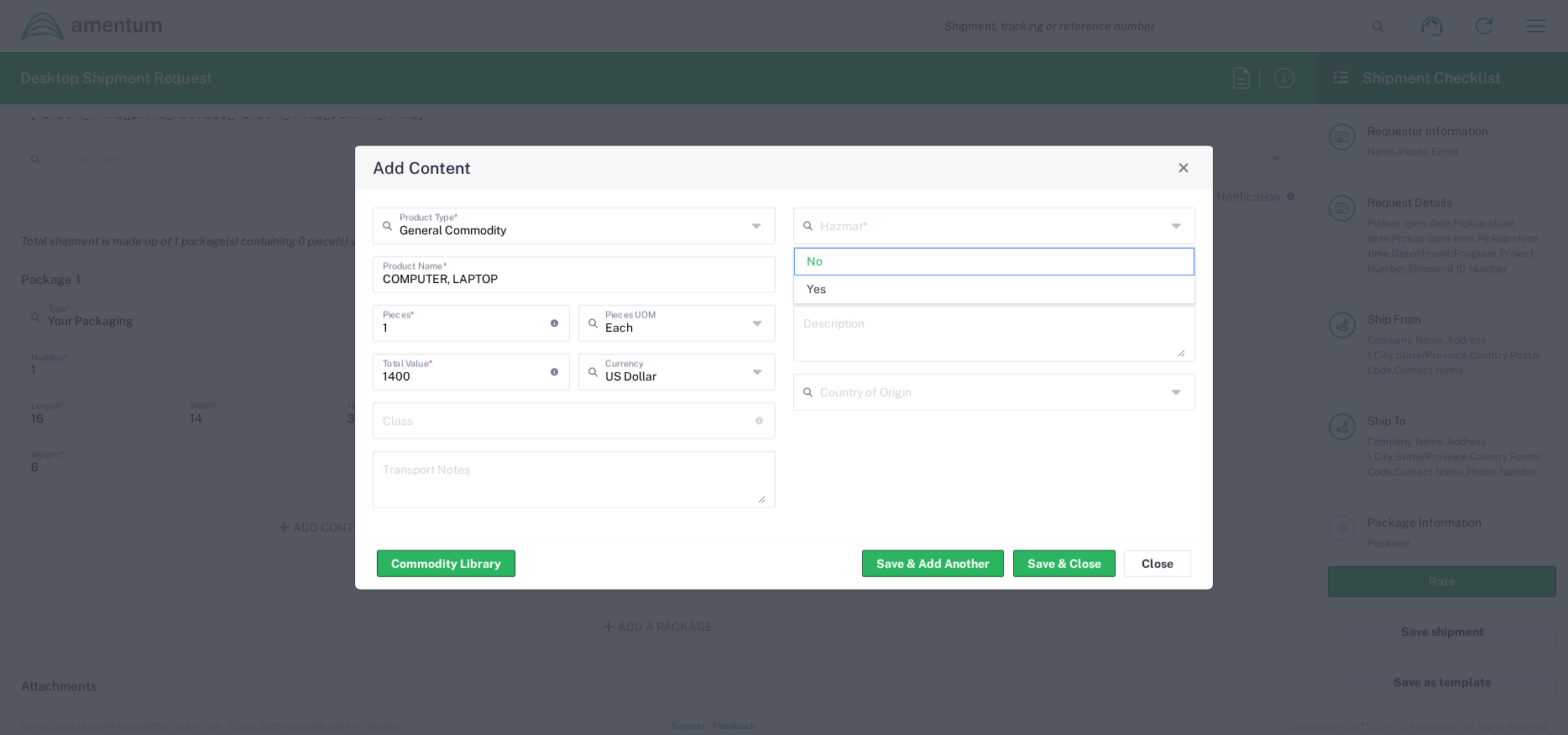
click at [790, 189] on div "General Commodity Product Type * COMPUTER, LAPTOP Product Name * 1 Pieces * Num…" at bounding box center [784, 362] width 858 height 347
type input "No"
click at [856, 282] on input "text" at bounding box center [993, 272] width 347 height 29
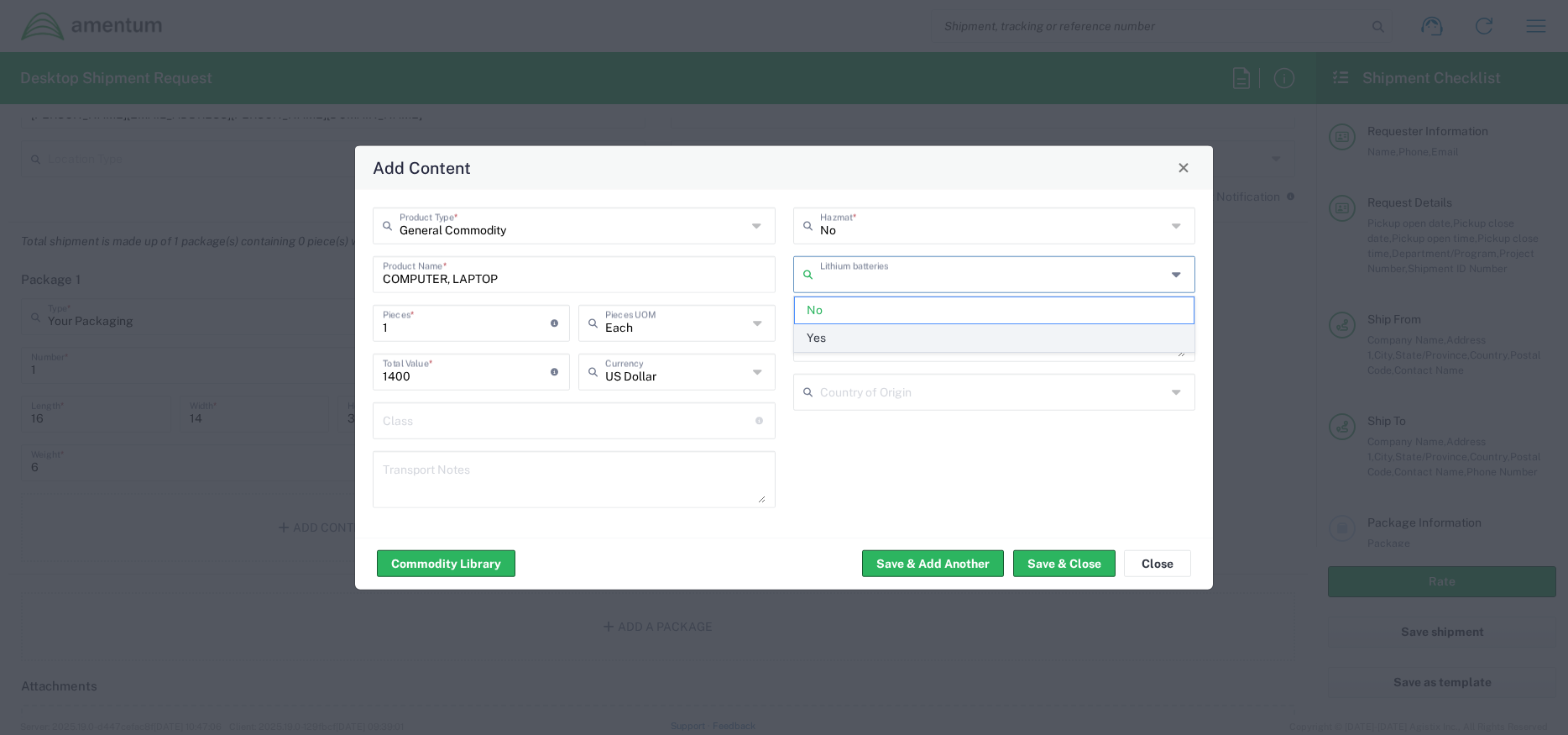
click at [836, 329] on span "Yes" at bounding box center [994, 337] width 400 height 26
type input "Yes"
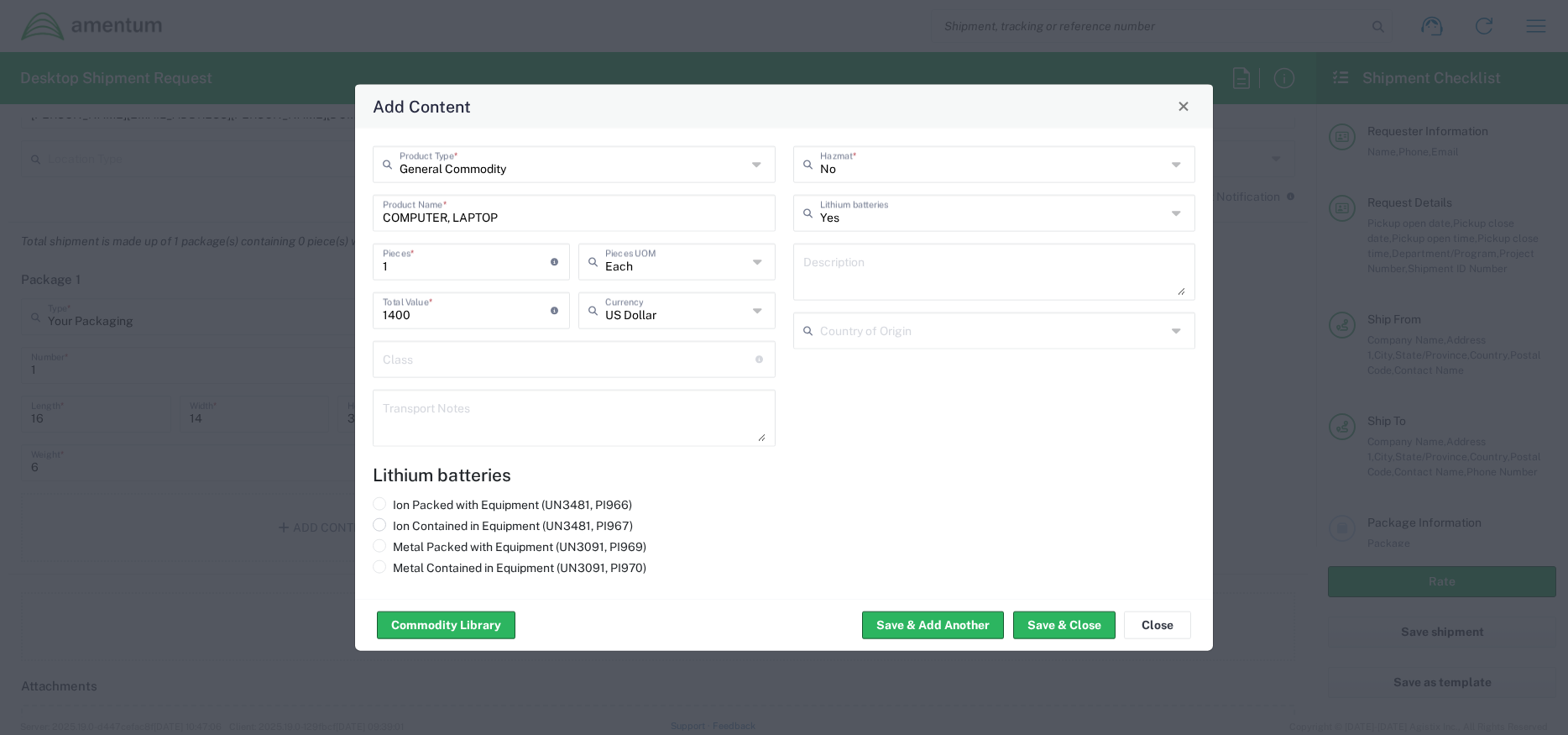
click at [383, 527] on span at bounding box center [379, 524] width 14 height 14
click at [393, 527] on input "Ion Contained in Equipment (UN3481, PI967)" at bounding box center [398, 522] width 11 height 11
radio input "true"
click at [390, 311] on input "1400" at bounding box center [467, 308] width 168 height 29
type input "1500"
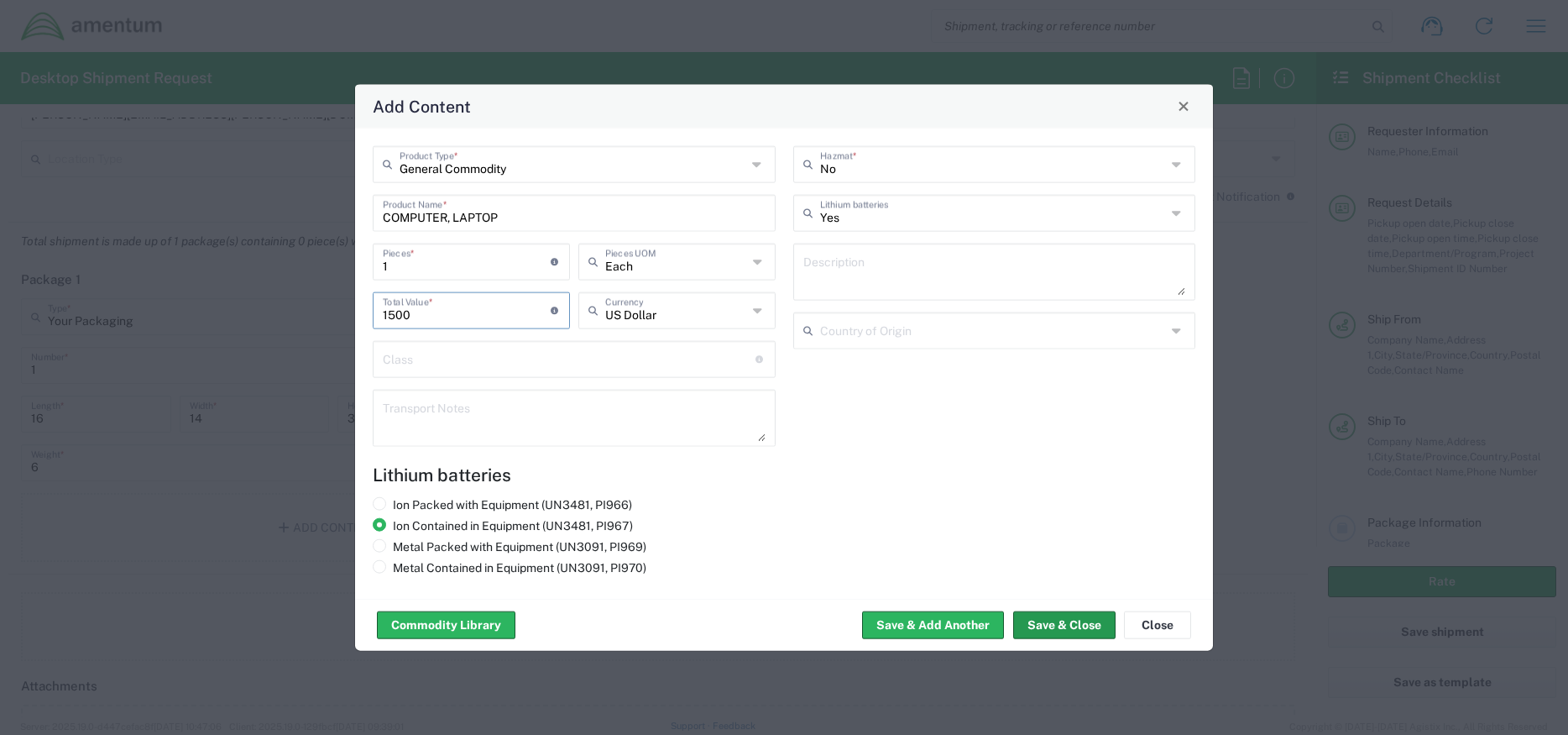
click at [1036, 618] on button "Save & Close" at bounding box center [1063, 625] width 102 height 27
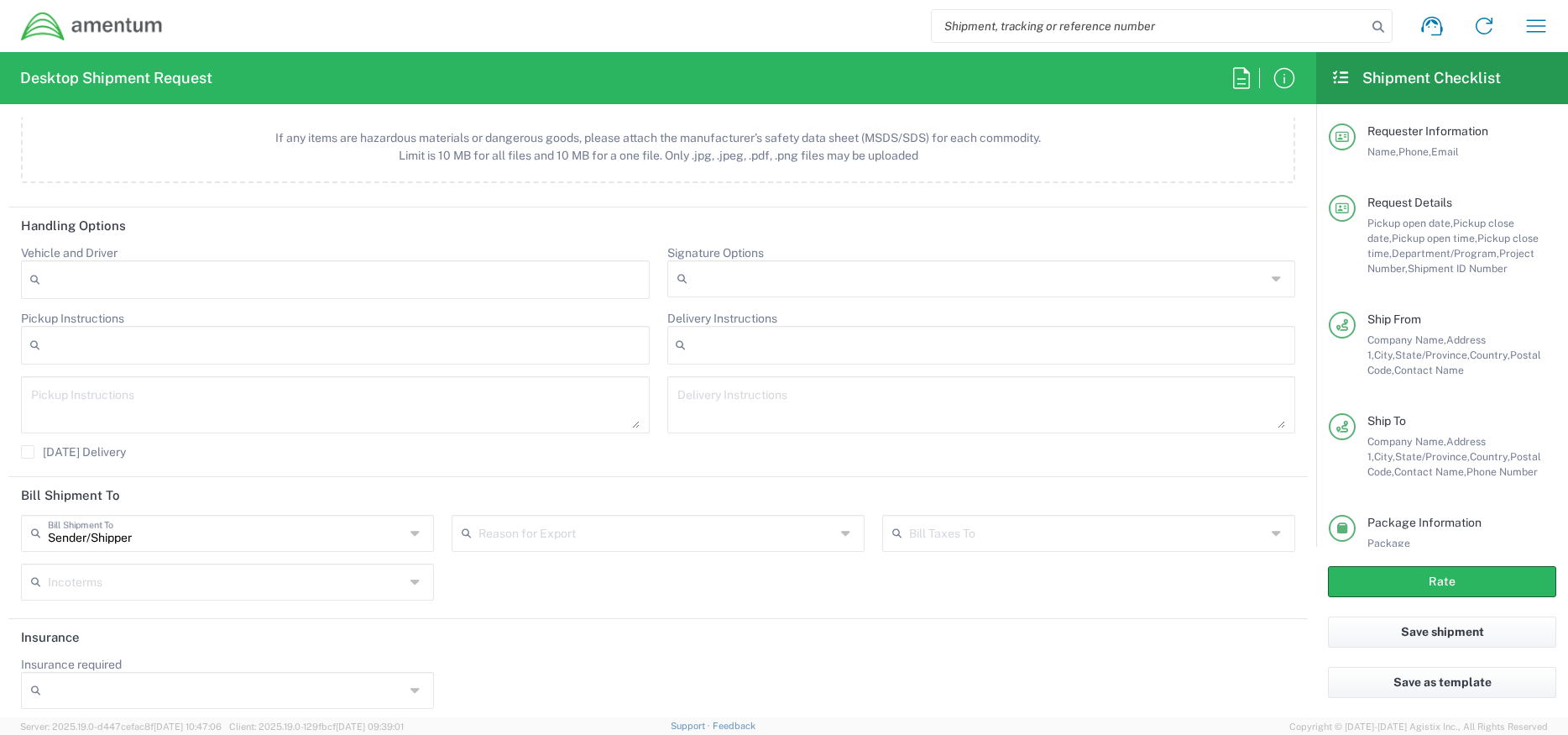
scroll to position [2071, 0]
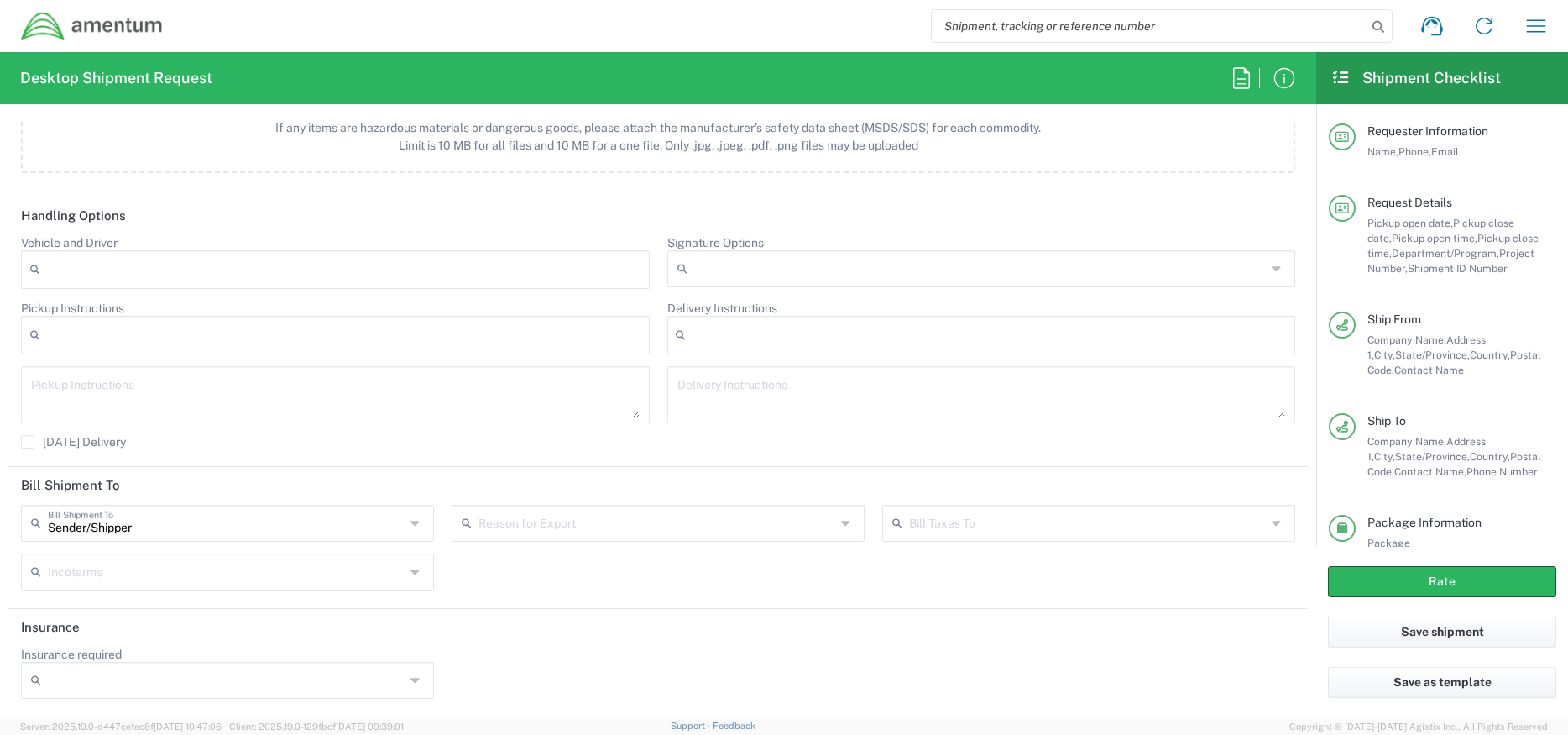
click at [987, 533] on input "text" at bounding box center [1087, 522] width 357 height 29
click at [887, 453] on div "Vehicle and Driver Adult Signature Required Air Ride Truck Airline Handling Air…" at bounding box center [658, 347] width 1292 height 225
click at [1254, 272] on div at bounding box center [982, 268] width 629 height 37
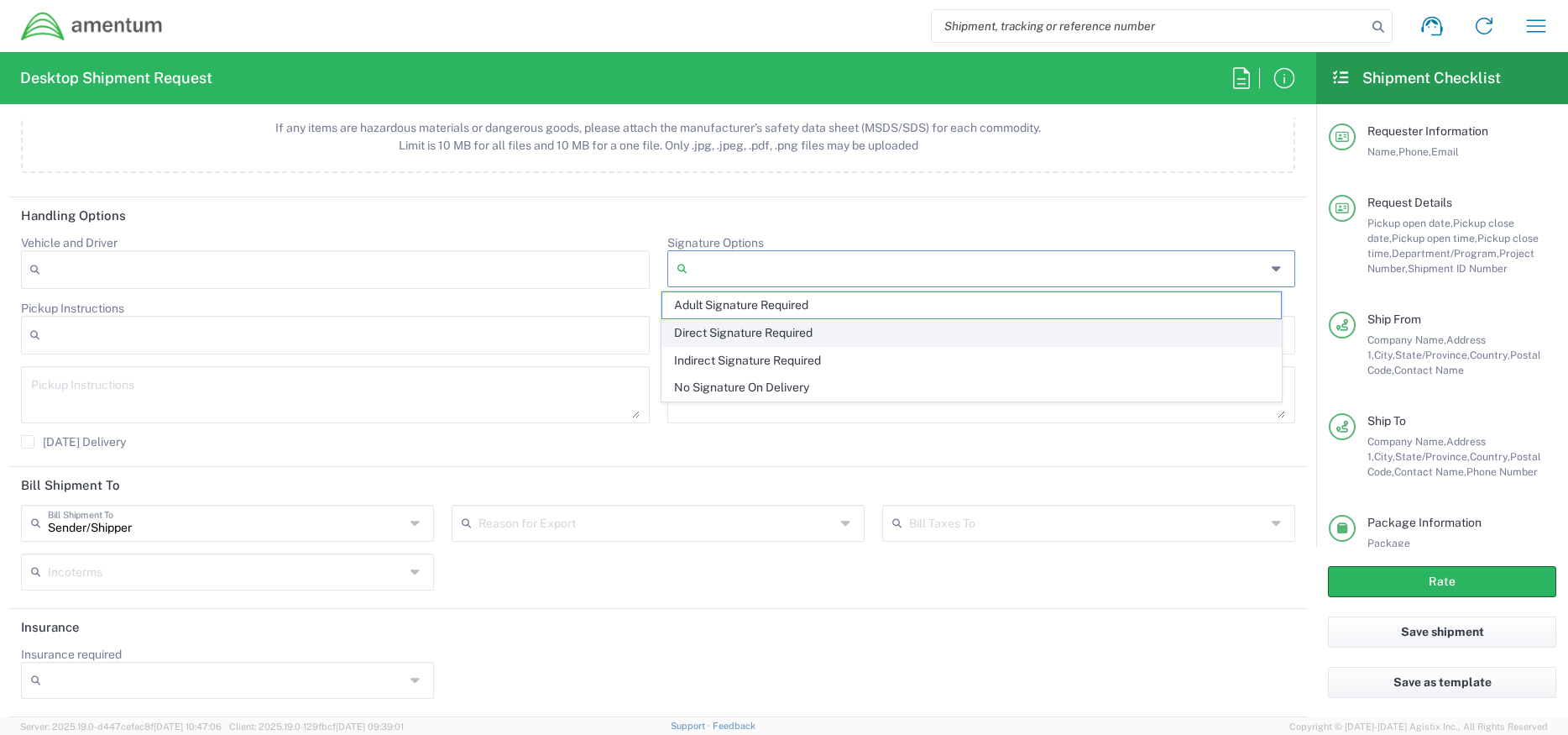
click at [799, 335] on span "Direct Signature Required" at bounding box center [971, 332] width 618 height 26
type input "Direct Signature Required"
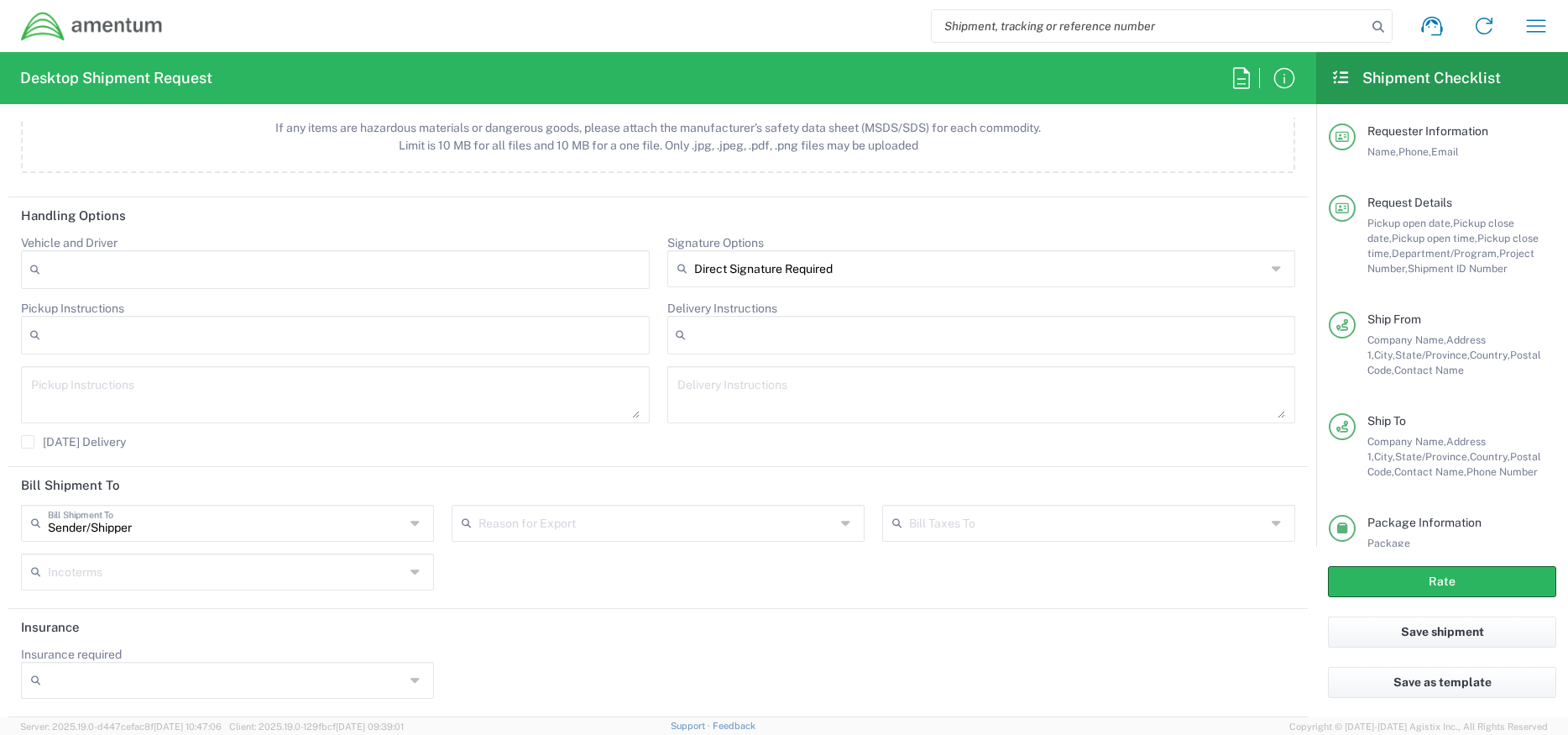
click at [401, 677] on div at bounding box center [227, 680] width 413 height 37
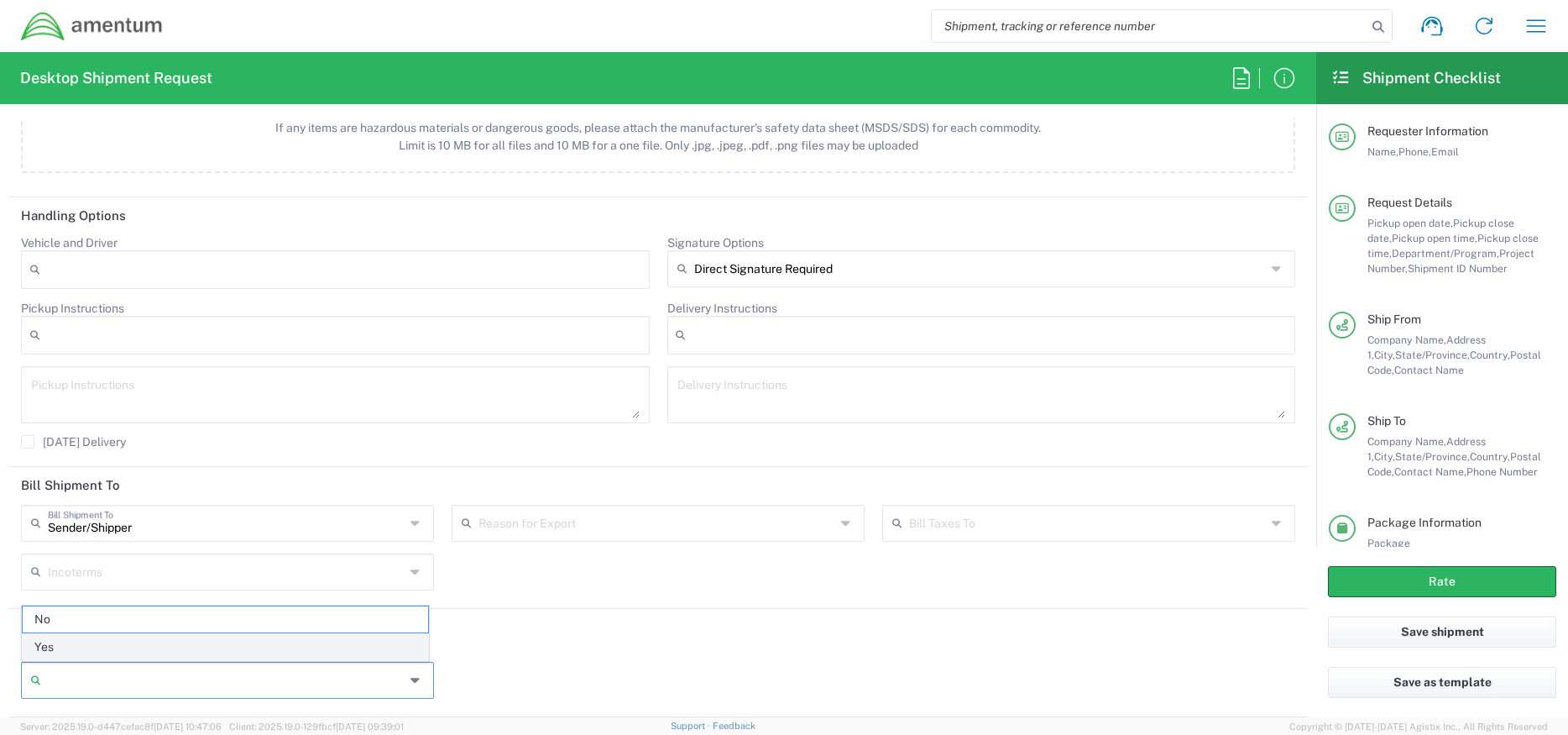
click at [120, 654] on span "Yes" at bounding box center [225, 647] width 405 height 26
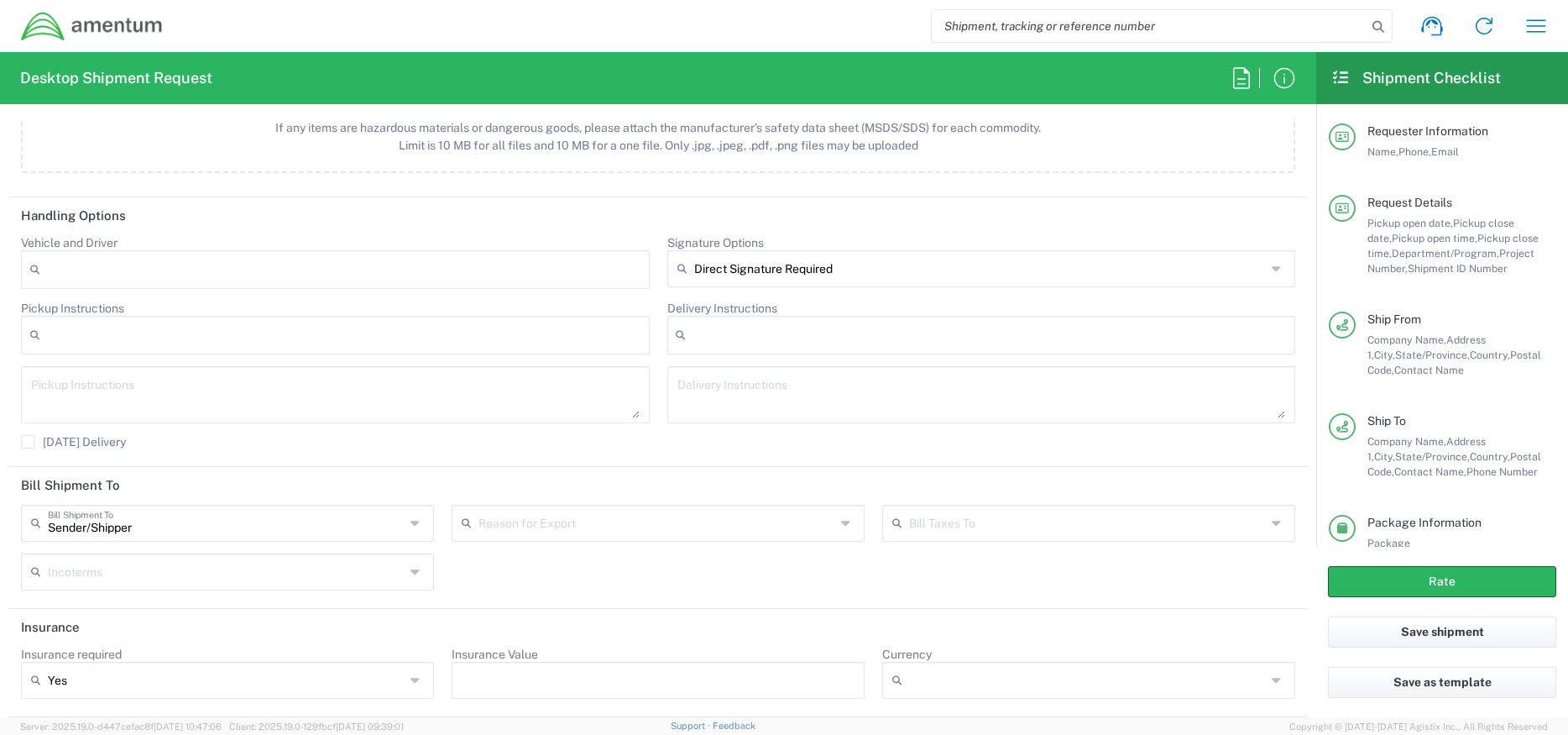
drag, startPoint x: 401, startPoint y: 680, endPoint x: 409, endPoint y: 680, distance: 8.0
click at [401, 680] on div "Yes" at bounding box center [227, 680] width 413 height 37
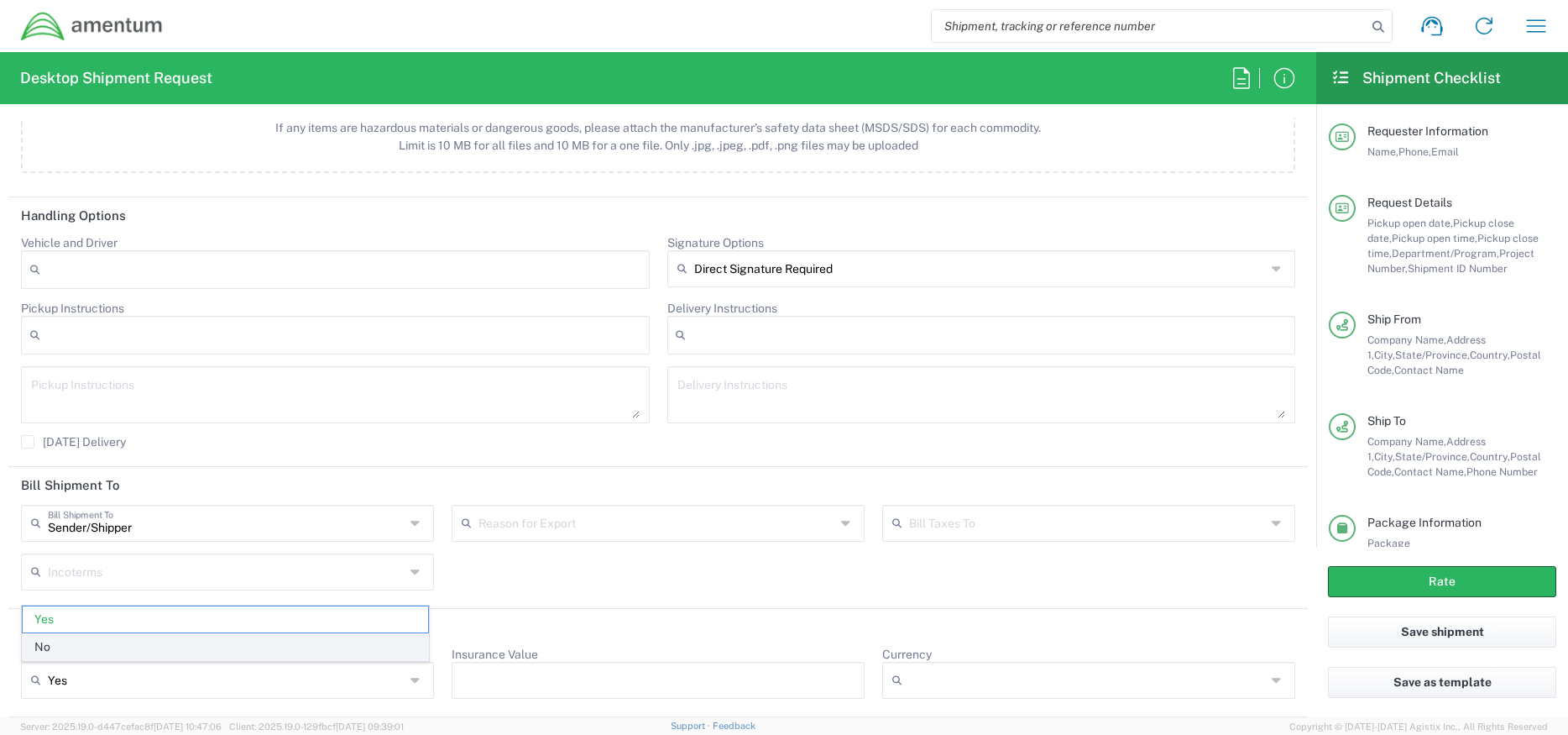
click at [120, 643] on span "No" at bounding box center [225, 647] width 405 height 26
type input "No"
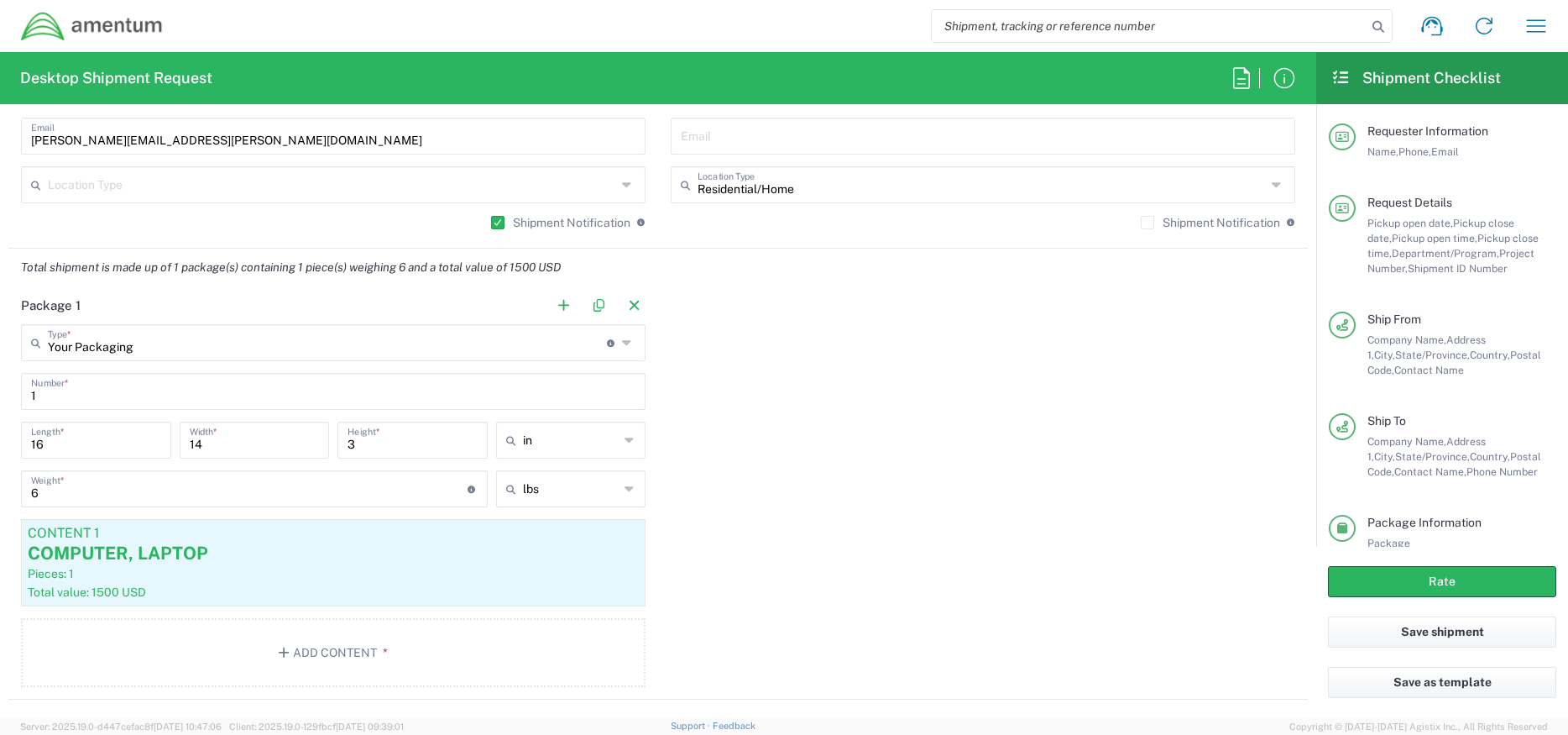
scroll to position [1315, 0]
click at [1467, 576] on button "Rate" at bounding box center [1442, 581] width 228 height 31
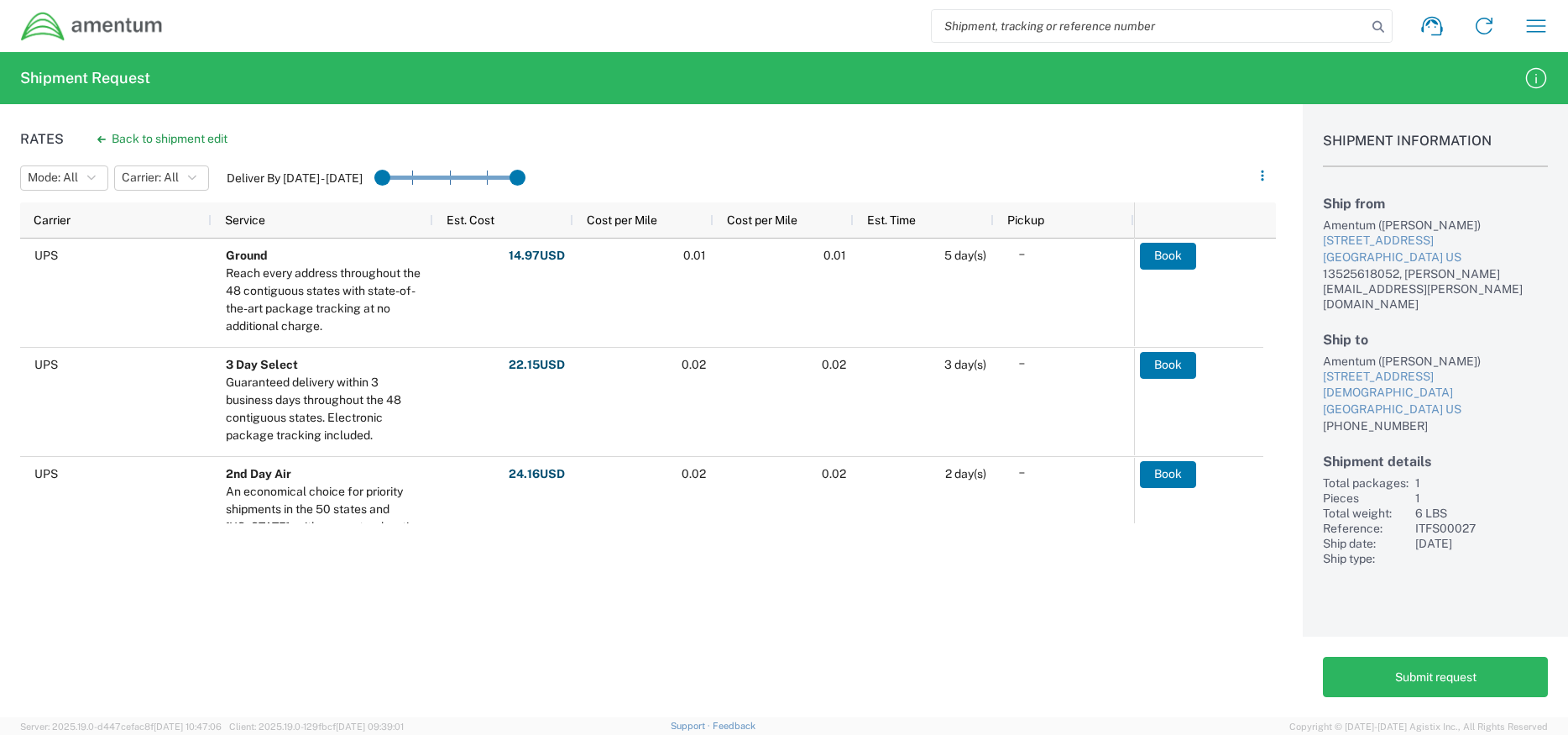
click at [157, 110] on div "Rates Back to shipment edit Mode: All All SMAL Carrier: All All FedEx Express U…" at bounding box center [638, 410] width 1276 height 612
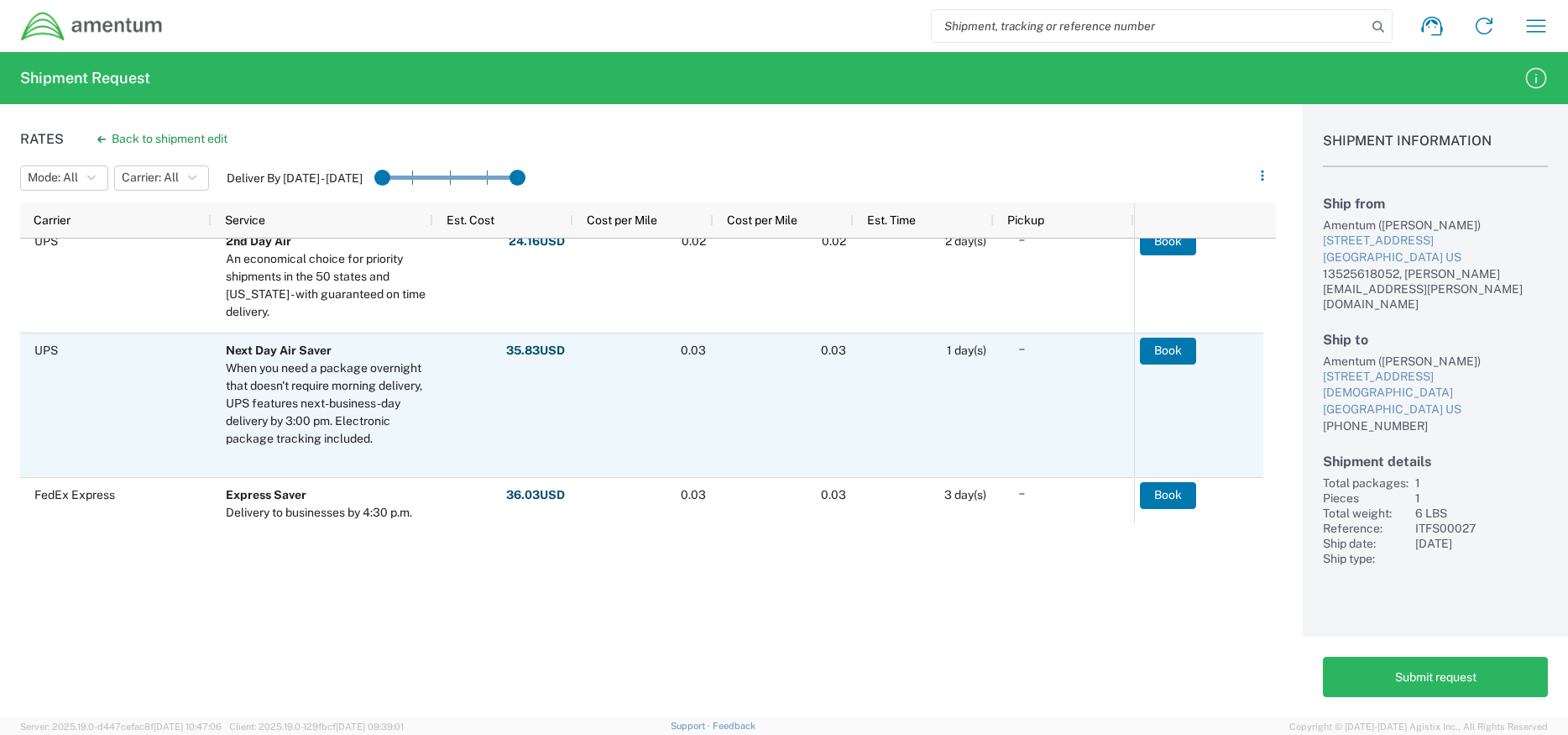
scroll to position [84, 0]
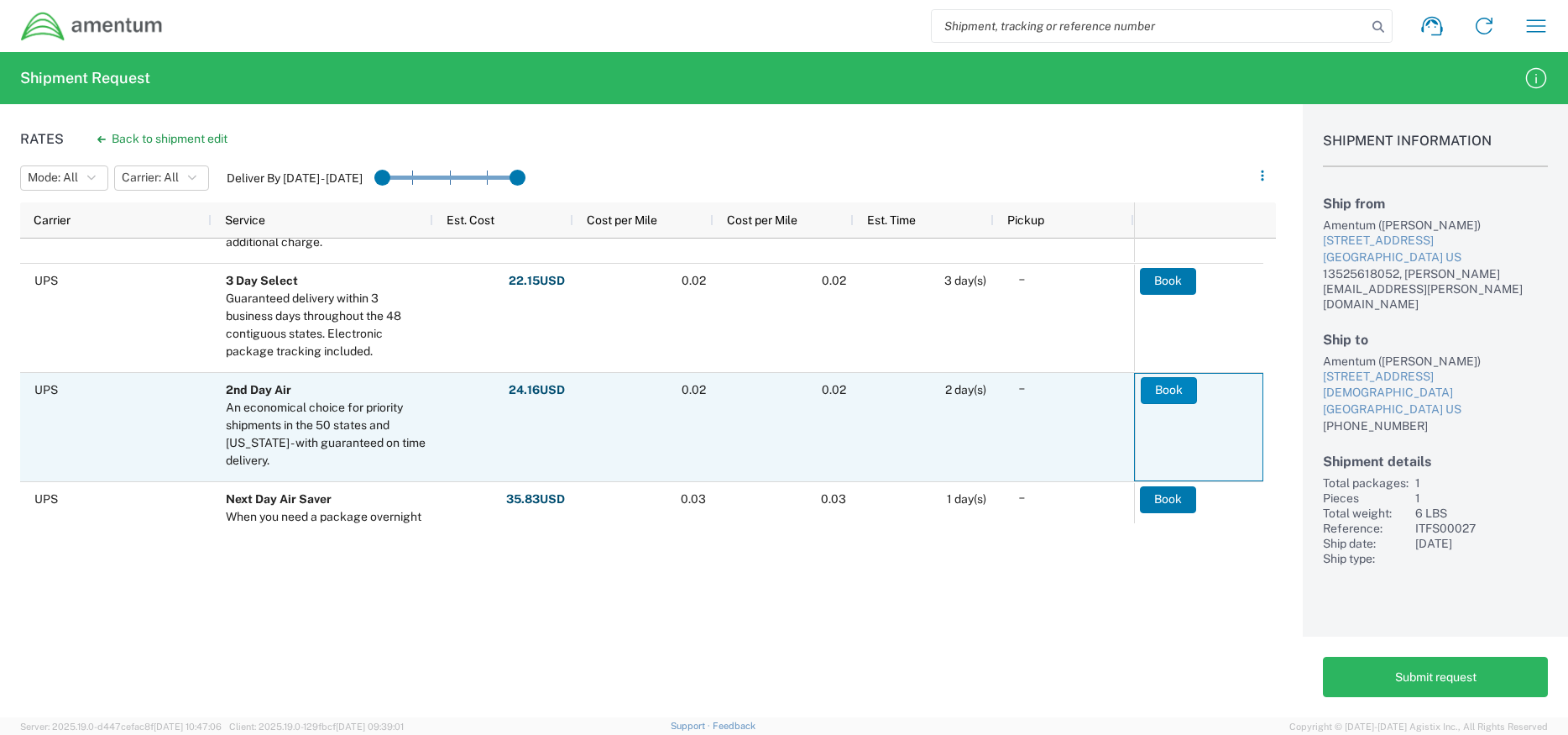
click at [1162, 391] on button "Book" at bounding box center [1169, 391] width 56 height 27
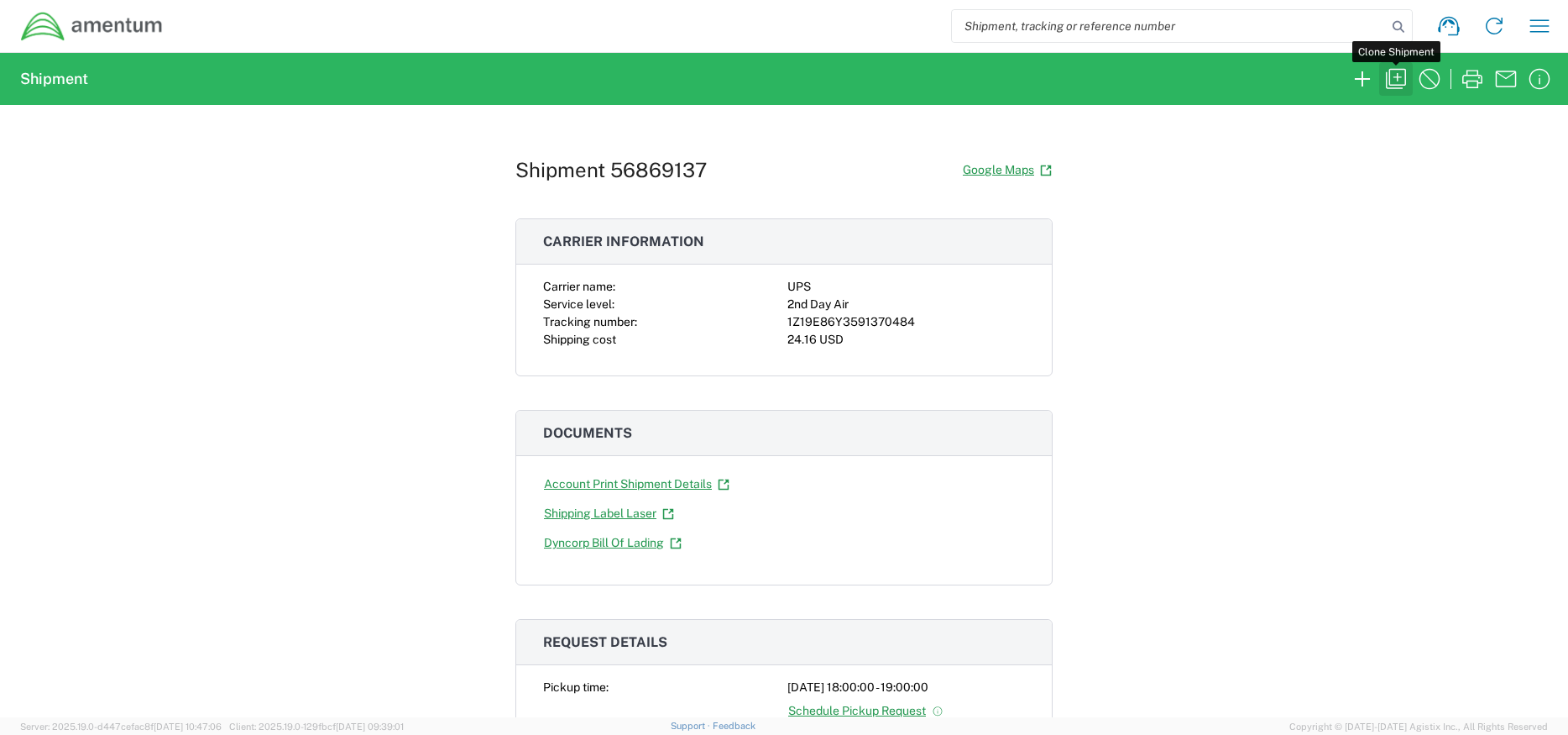
click at [1400, 82] on icon "button" at bounding box center [1396, 79] width 27 height 27
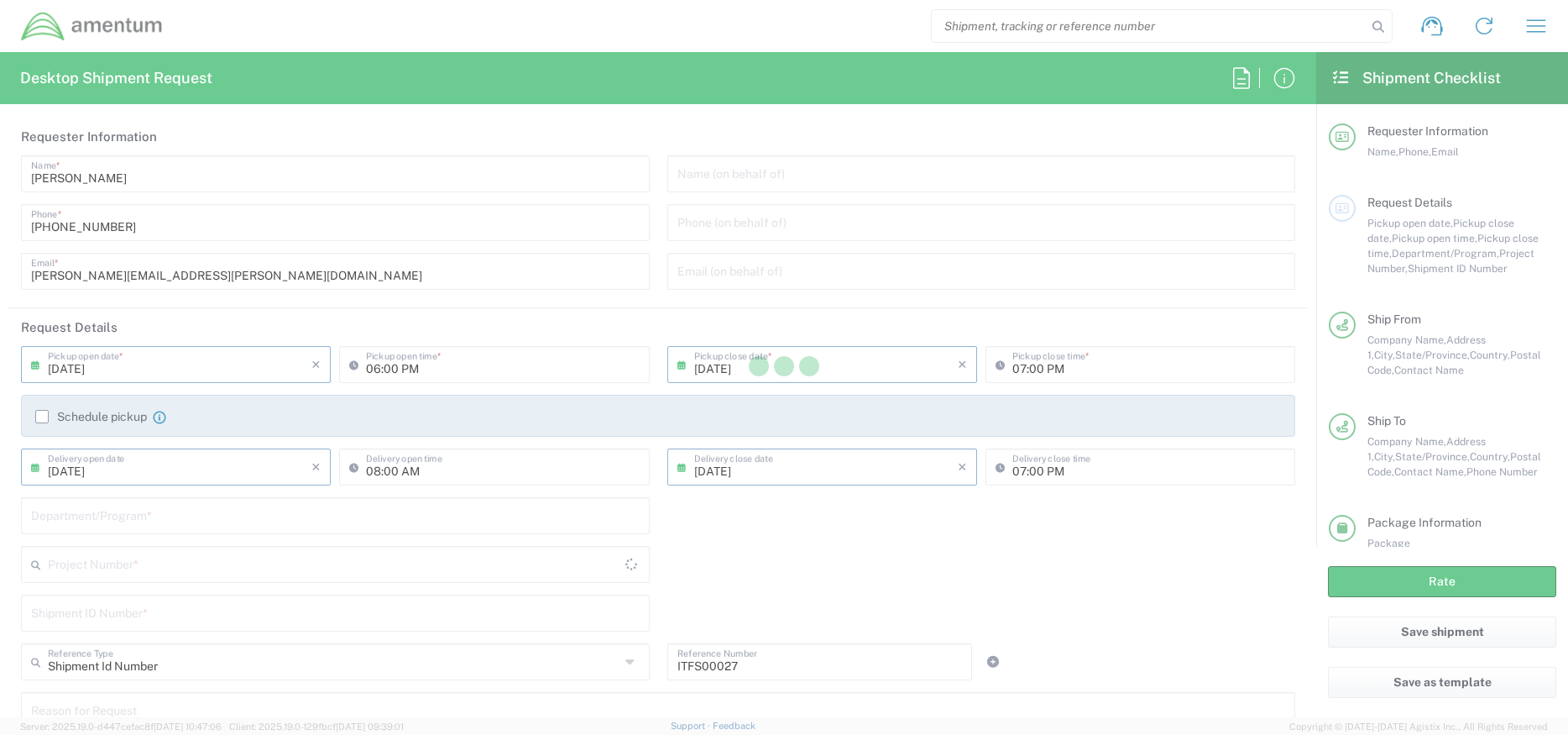
type input "[US_STATE]"
type input "Your Packaging"
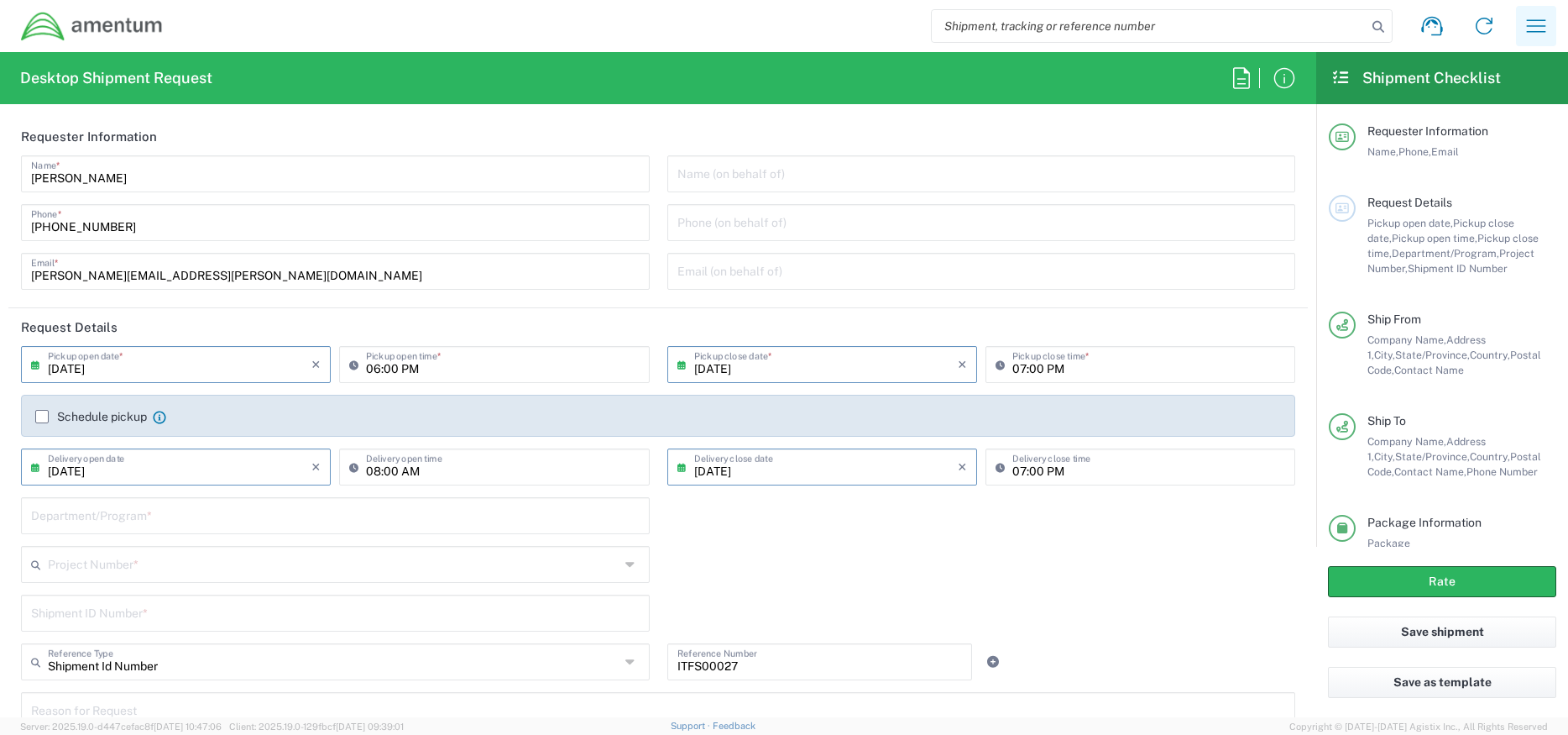
click at [1535, 23] on icon "button" at bounding box center [1536, 26] width 27 height 27
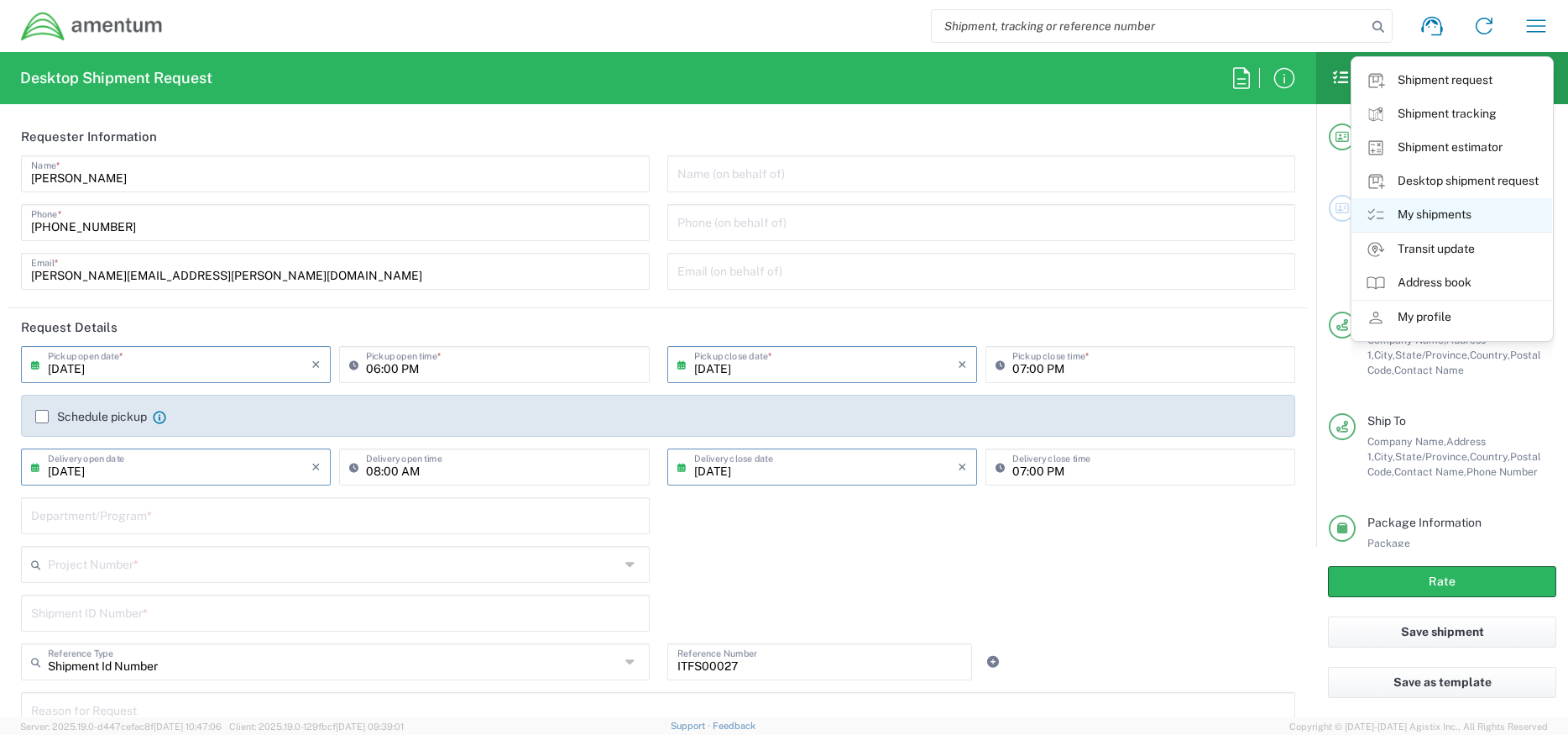
click at [1438, 206] on link "My shipments" at bounding box center [1452, 215] width 200 height 34
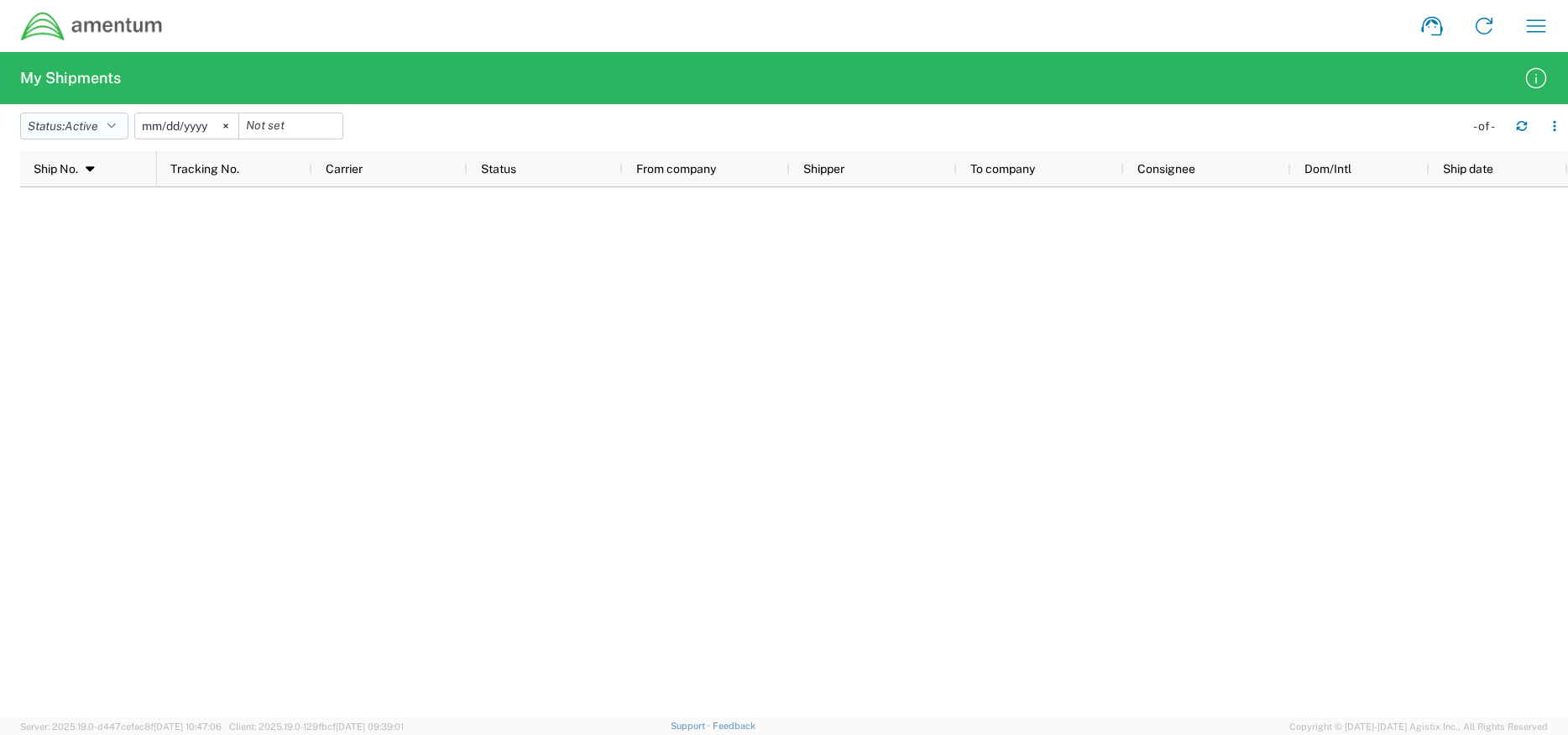
click at [107, 123] on button "Status: Active" at bounding box center [74, 126] width 108 height 27
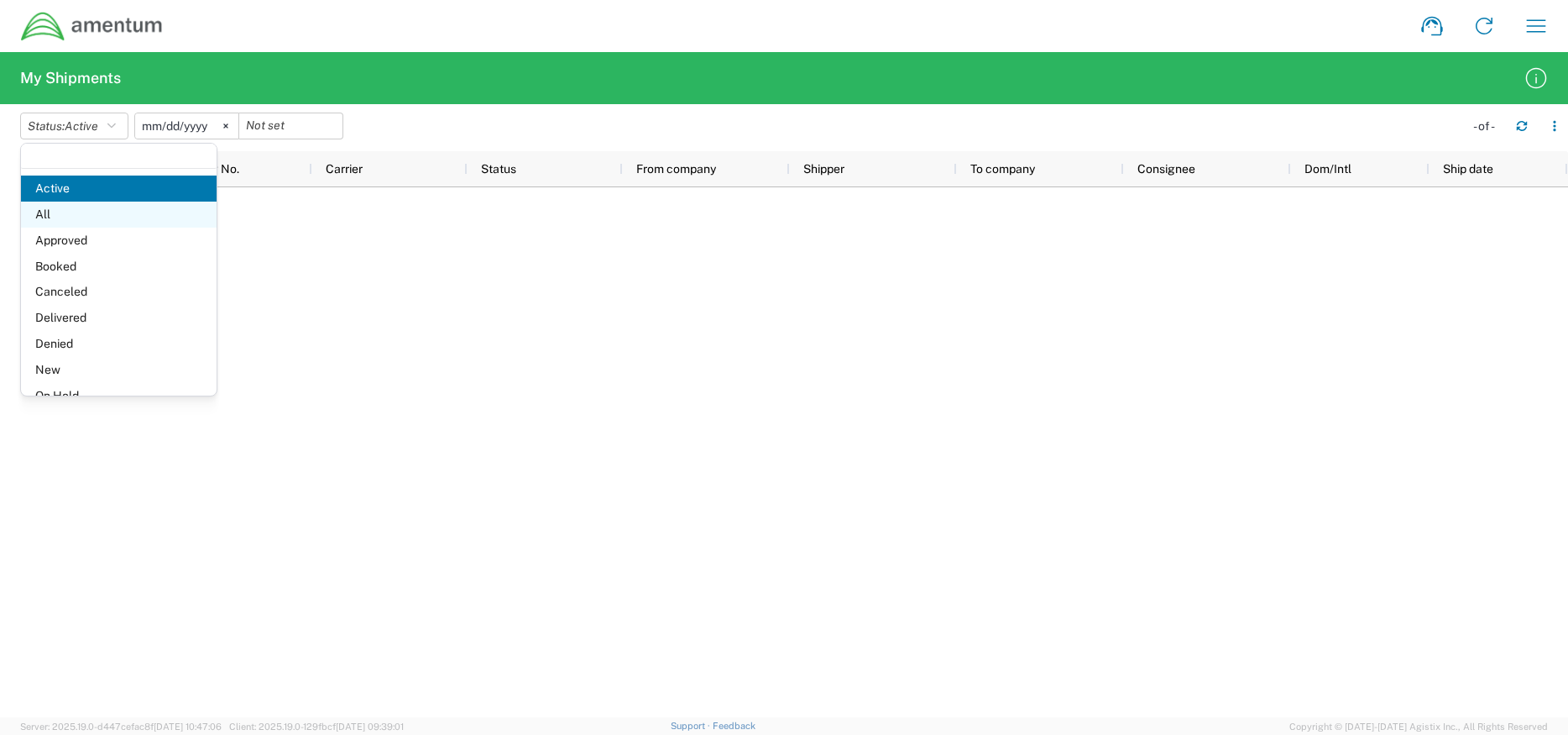
click at [132, 210] on span "All" at bounding box center [119, 214] width 195 height 26
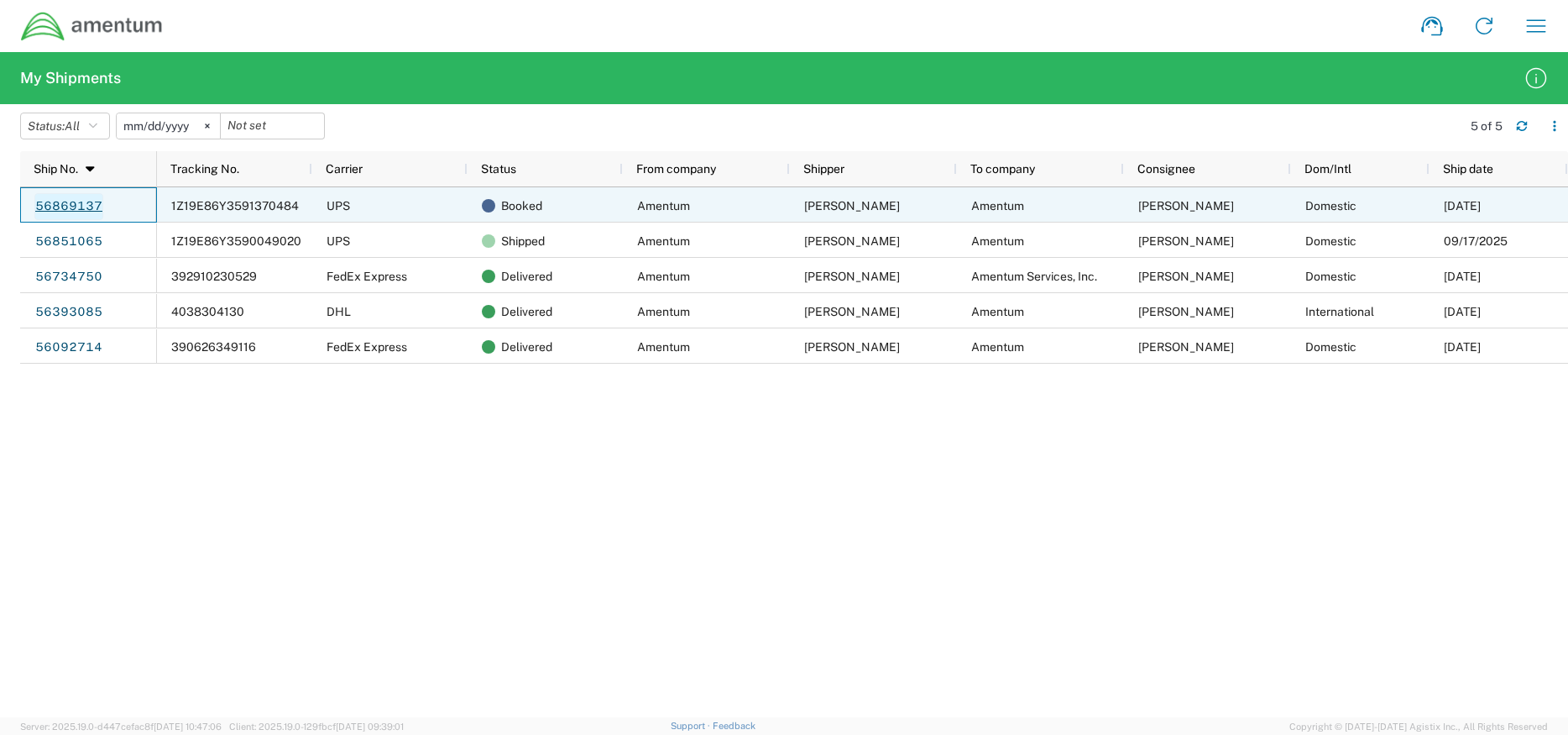
click at [67, 203] on link "56869137" at bounding box center [68, 207] width 69 height 27
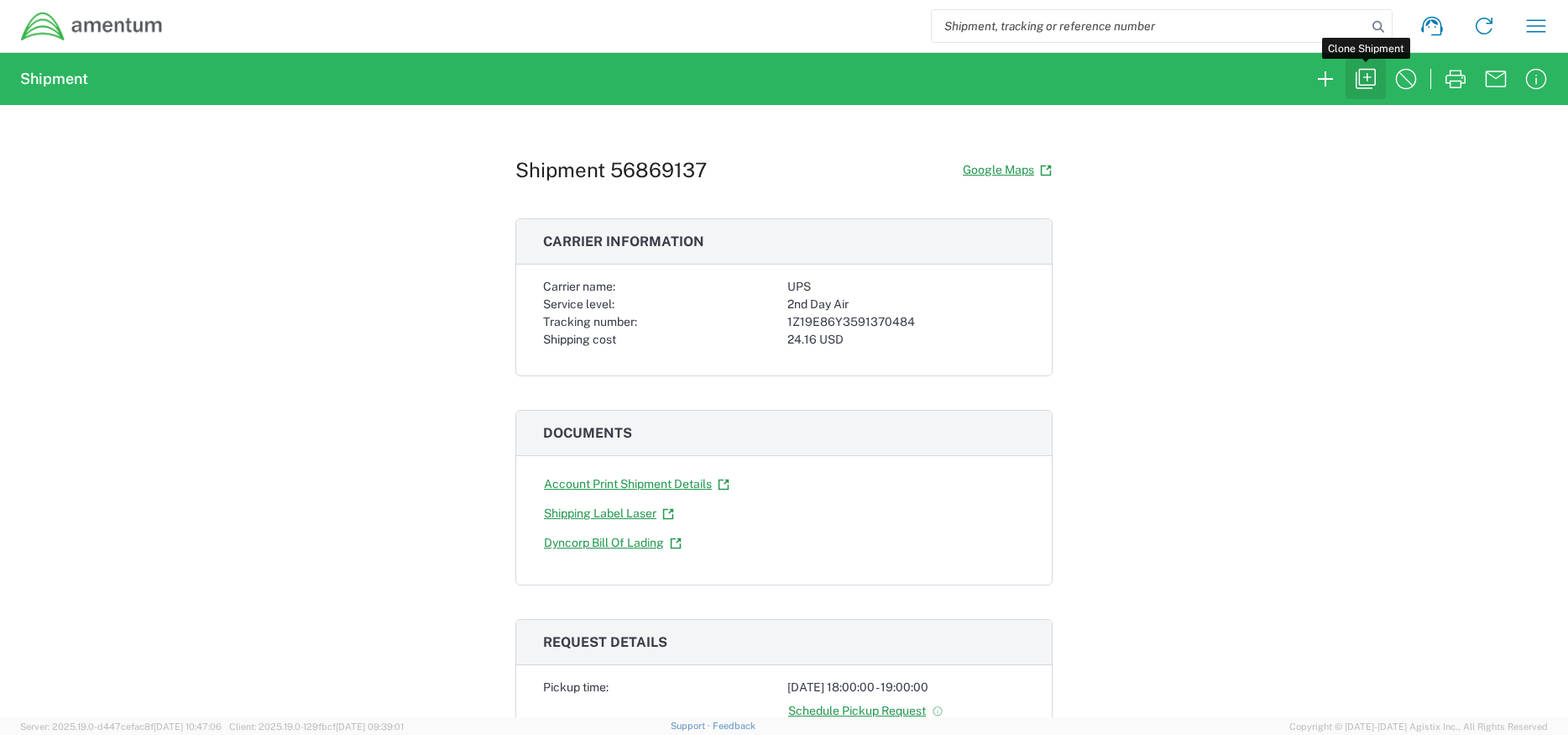
click at [1366, 83] on icon "button" at bounding box center [1366, 79] width 27 height 27
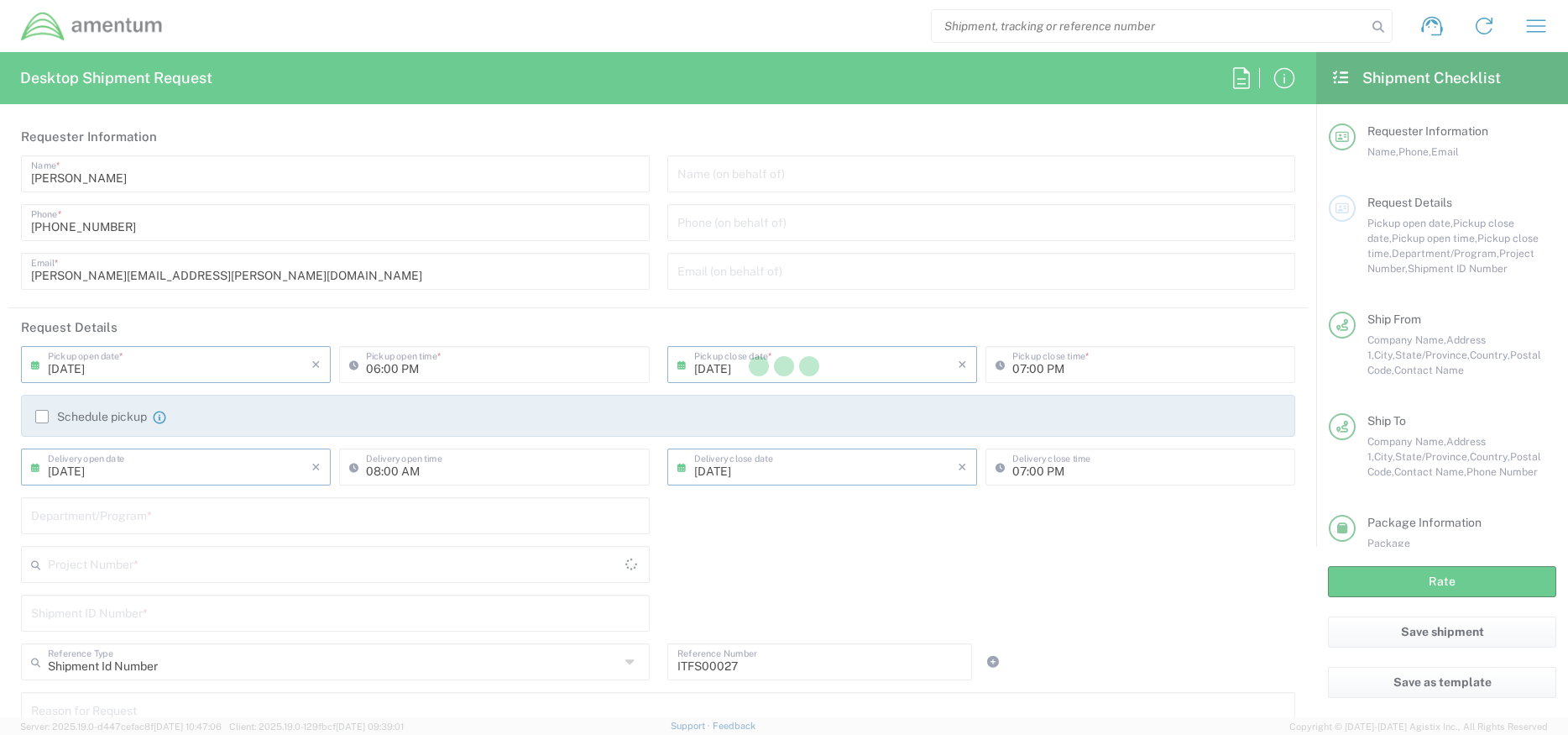
type input "Your Packaging"
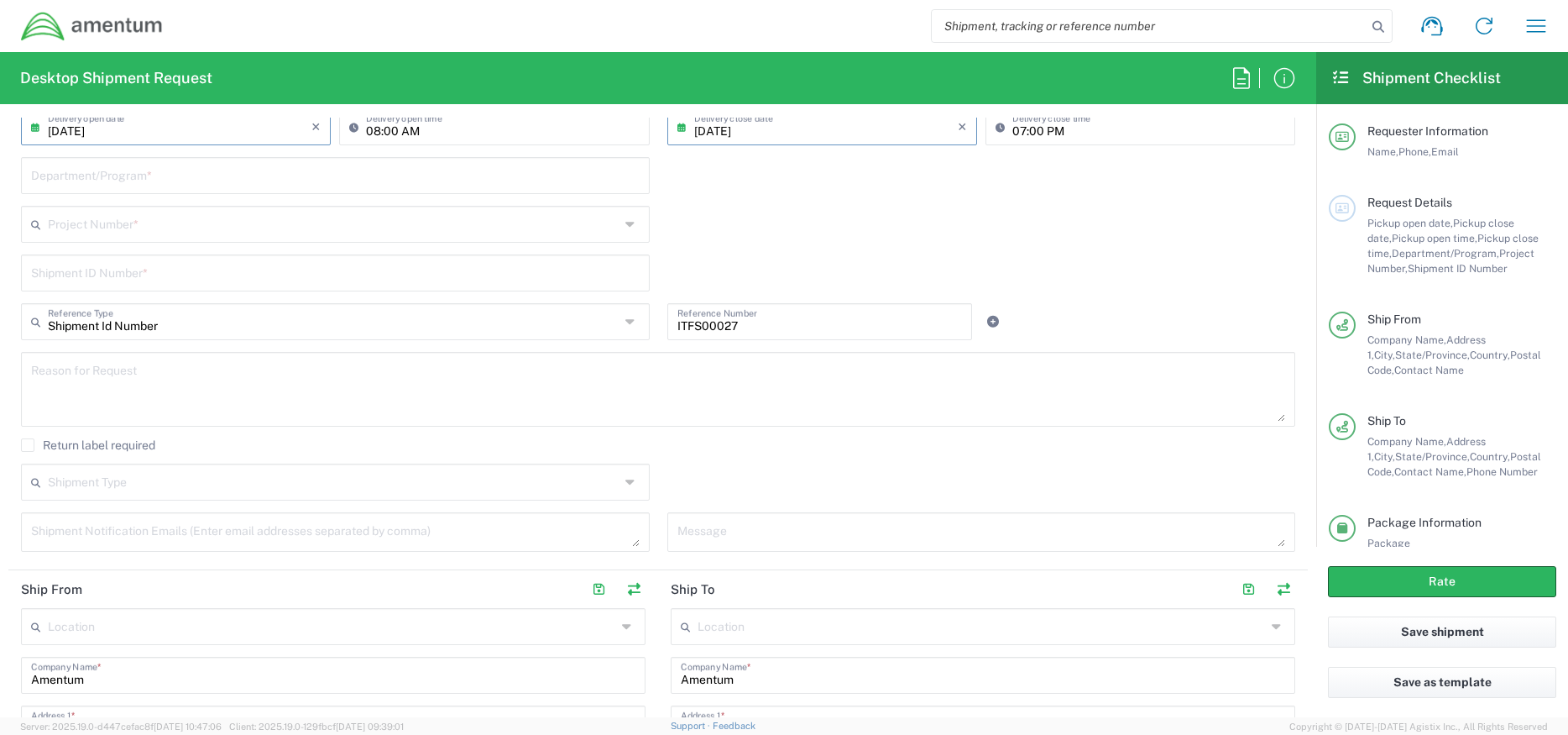
scroll to position [420, 0]
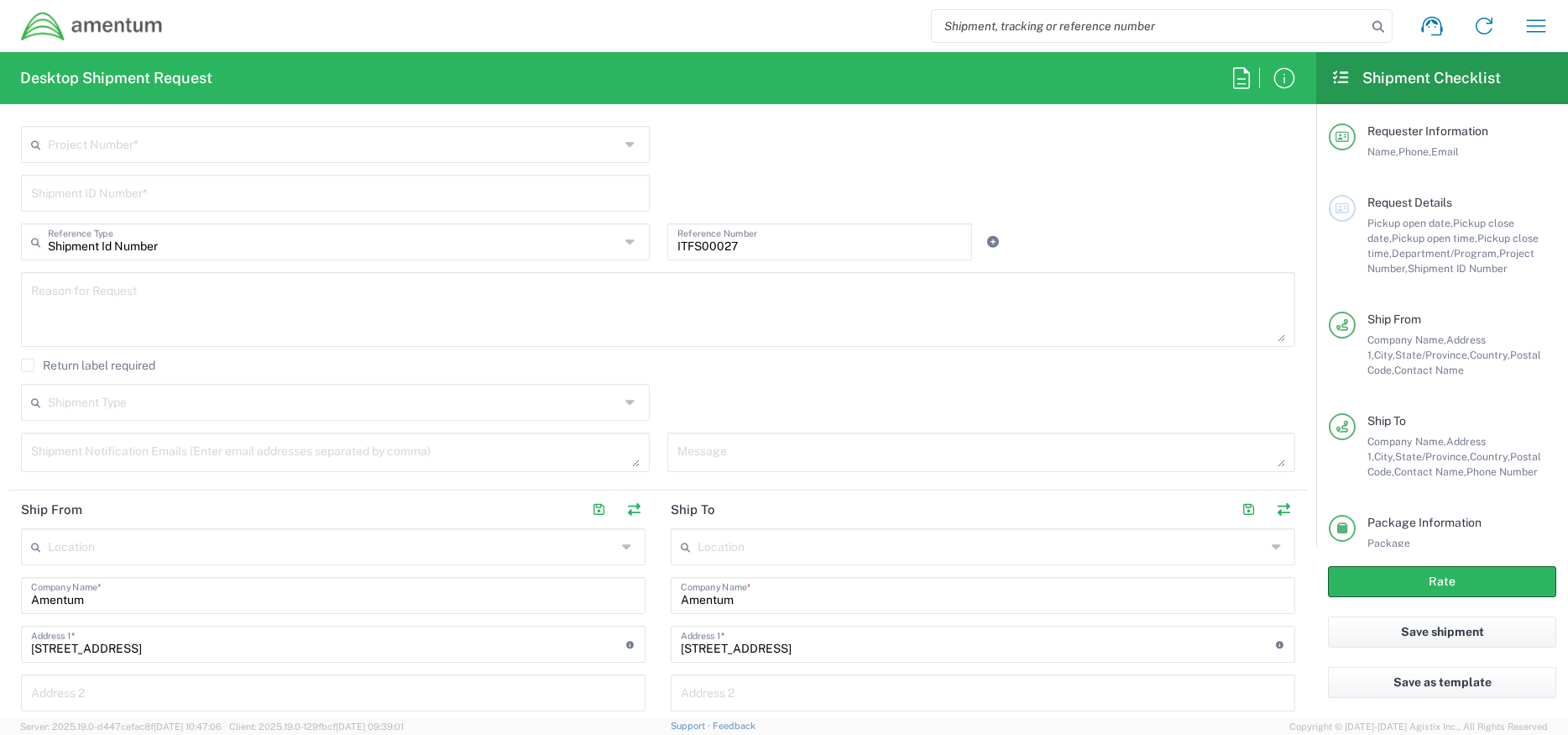
click at [746, 258] on div "ITFS00027 Reference Number" at bounding box center [820, 242] width 305 height 37
click at [744, 249] on input "ITFS00027" at bounding box center [820, 240] width 286 height 29
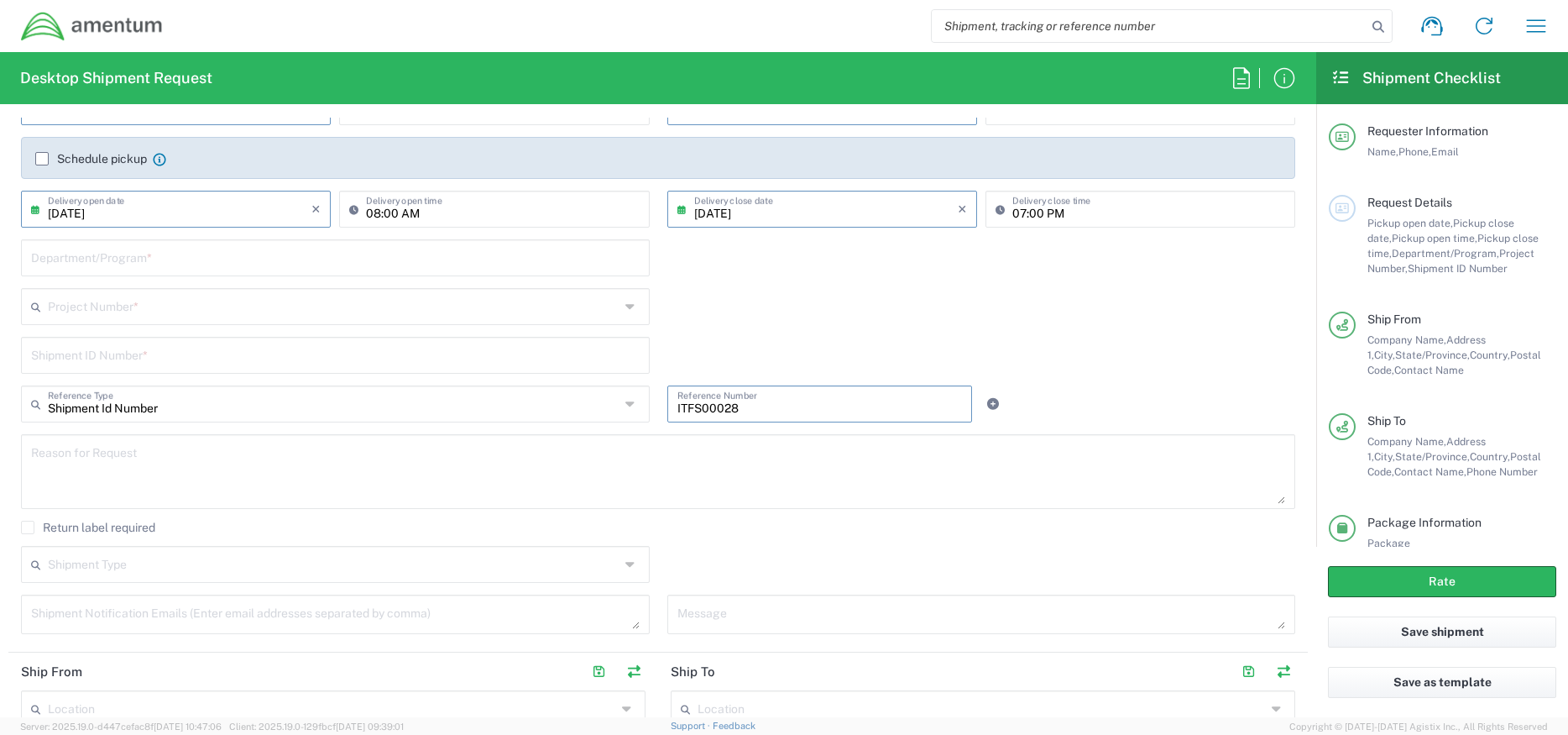
scroll to position [252, 0]
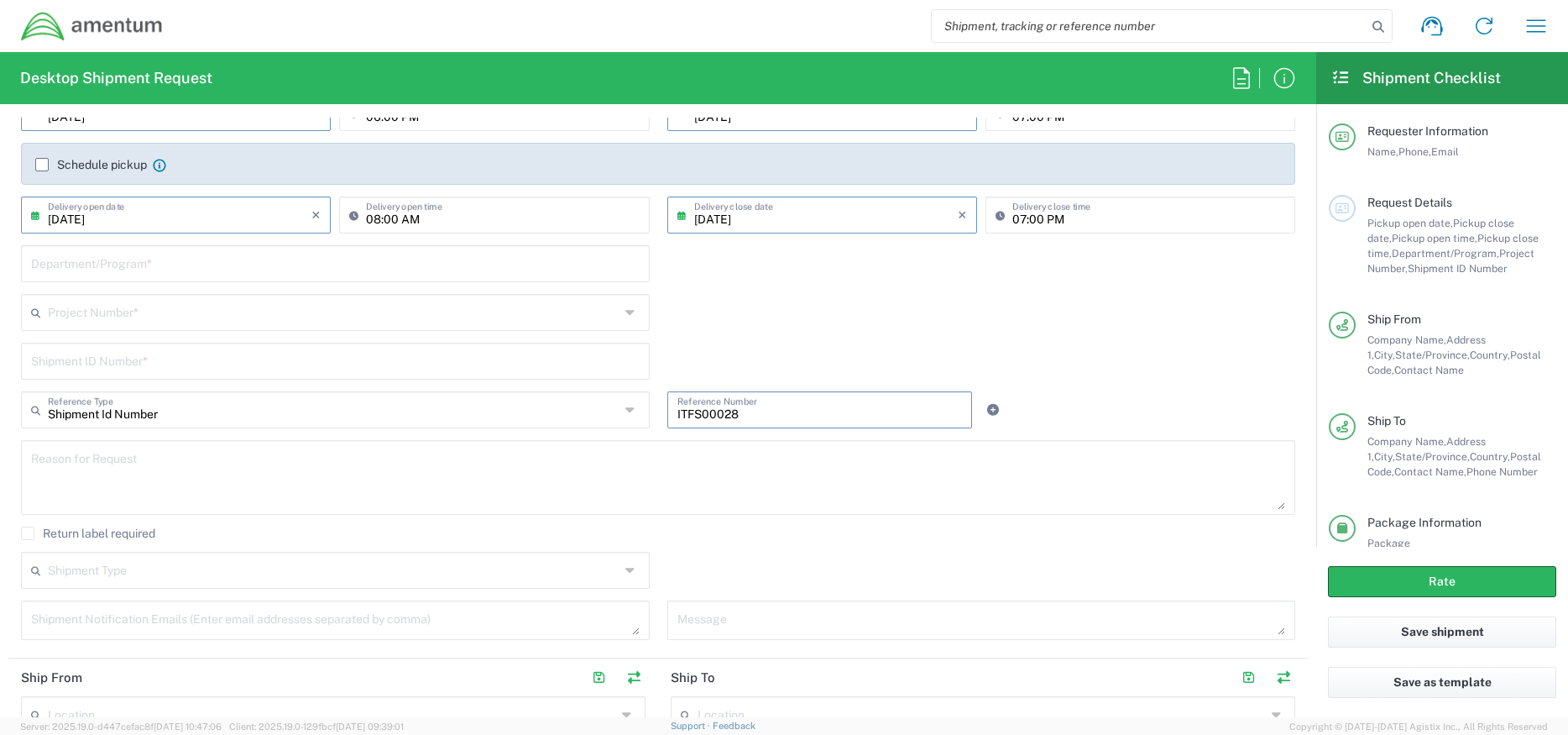
type input "ITFS00028"
click at [140, 307] on input "text" at bounding box center [333, 311] width 572 height 29
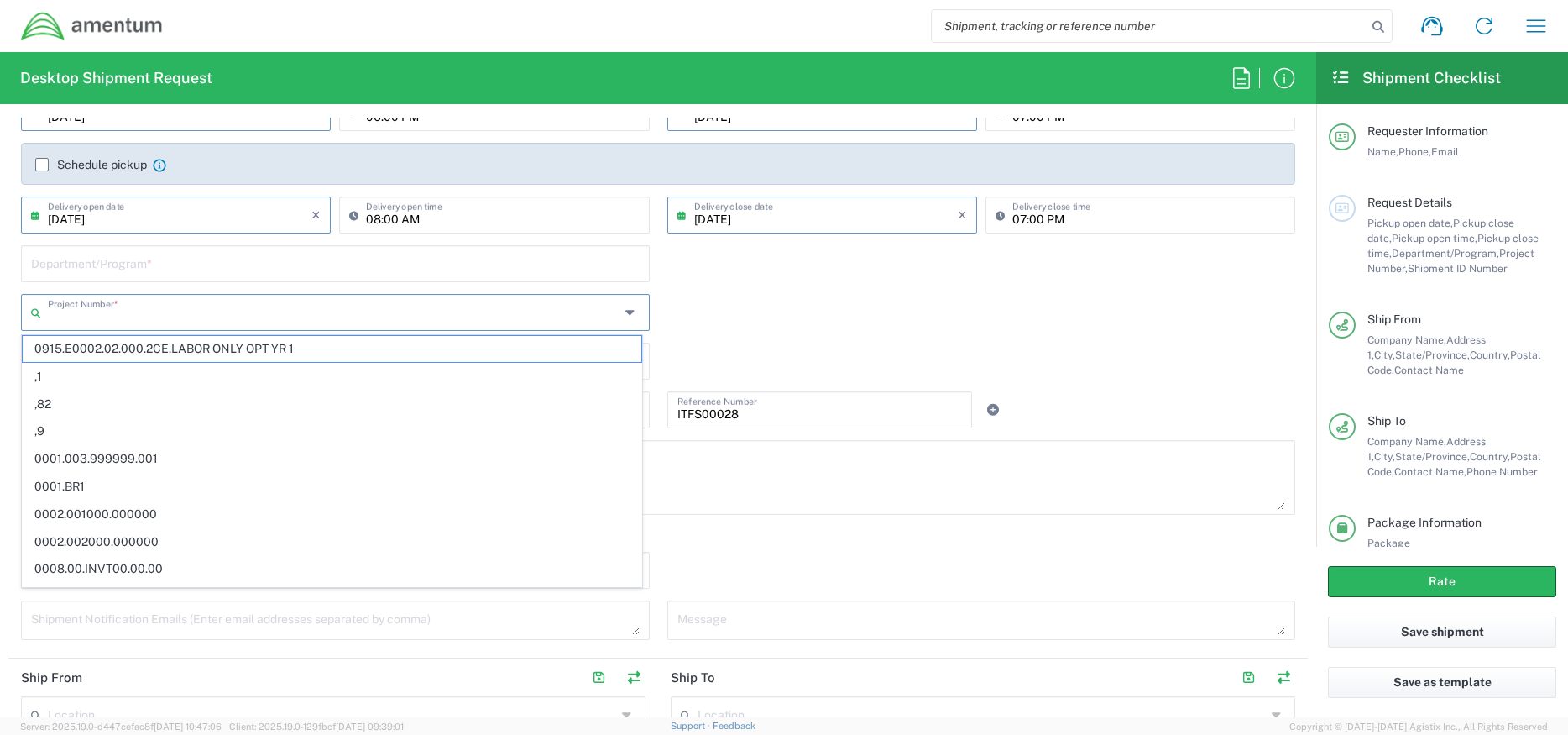
click at [110, 315] on input "text" at bounding box center [333, 311] width 572 height 29
paste input "[DOMAIN_NAME]"
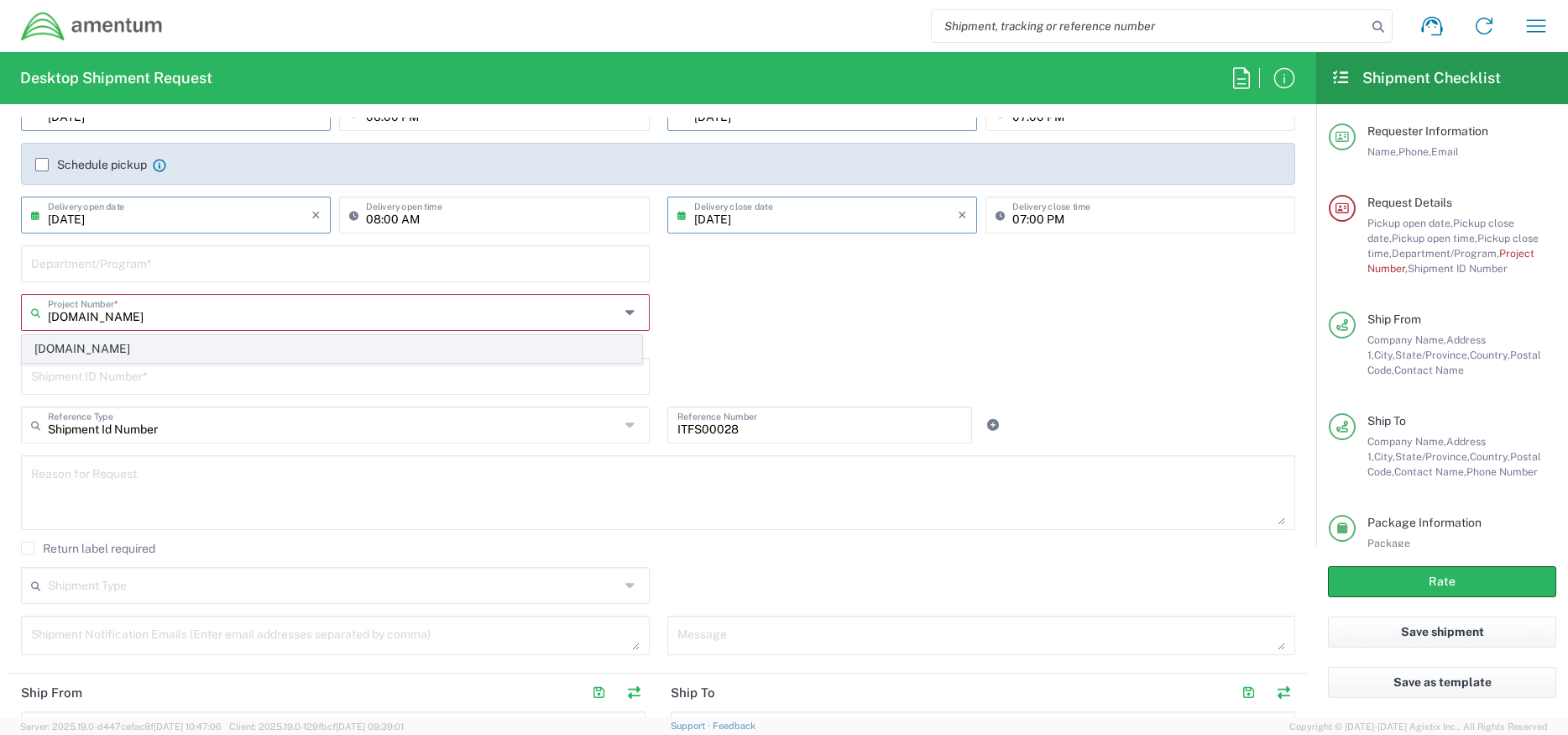
type input "[DOMAIN_NAME]"
click at [148, 344] on span "[DOMAIN_NAME]" at bounding box center [331, 348] width 618 height 26
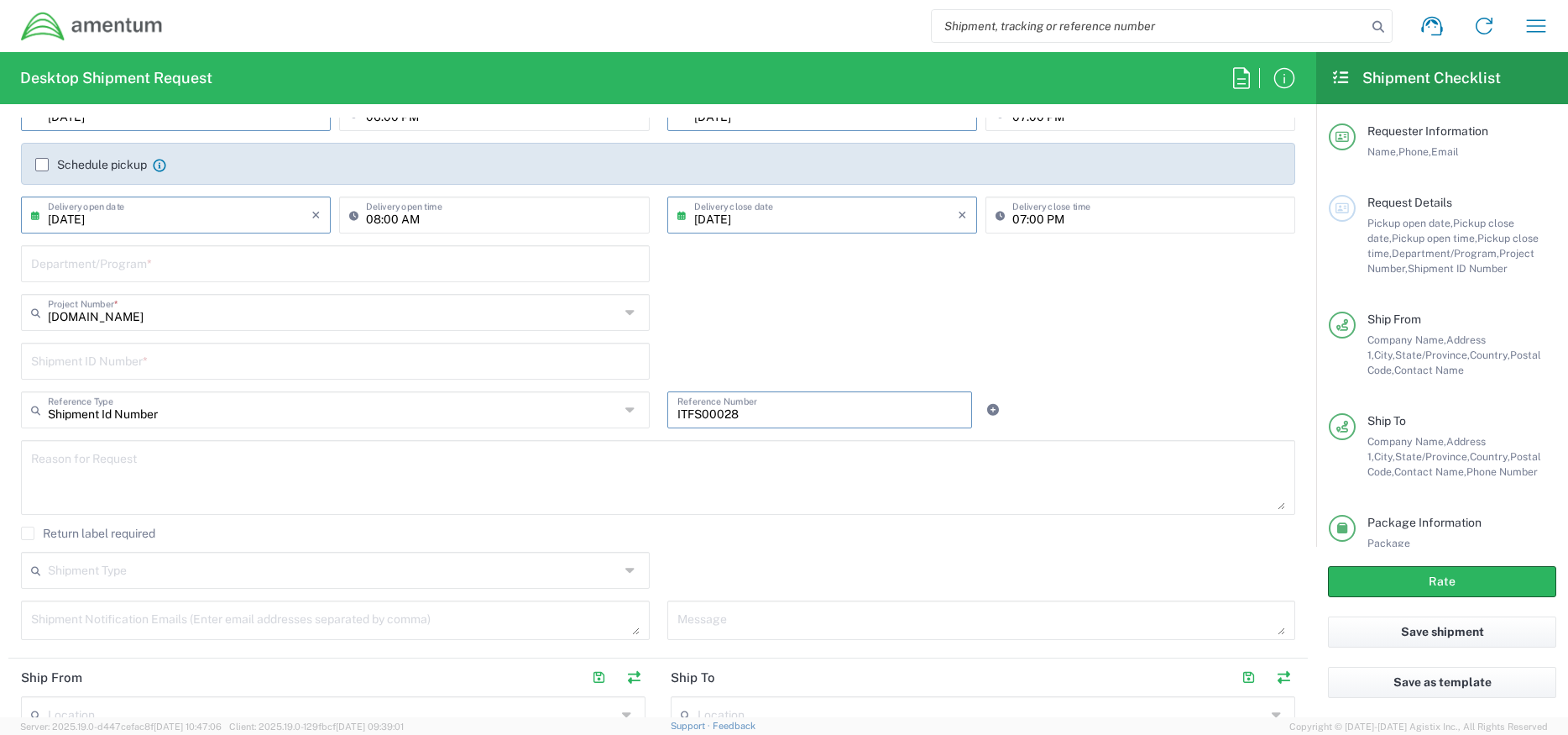
drag, startPoint x: 742, startPoint y: 408, endPoint x: 657, endPoint y: 408, distance: 85.0
click at [658, 408] on div "ITFS00028 Reference Number" at bounding box center [819, 415] width 323 height 49
click at [212, 370] on input "text" at bounding box center [335, 360] width 609 height 29
paste input "ITFS00028"
type input "ITFS00028"
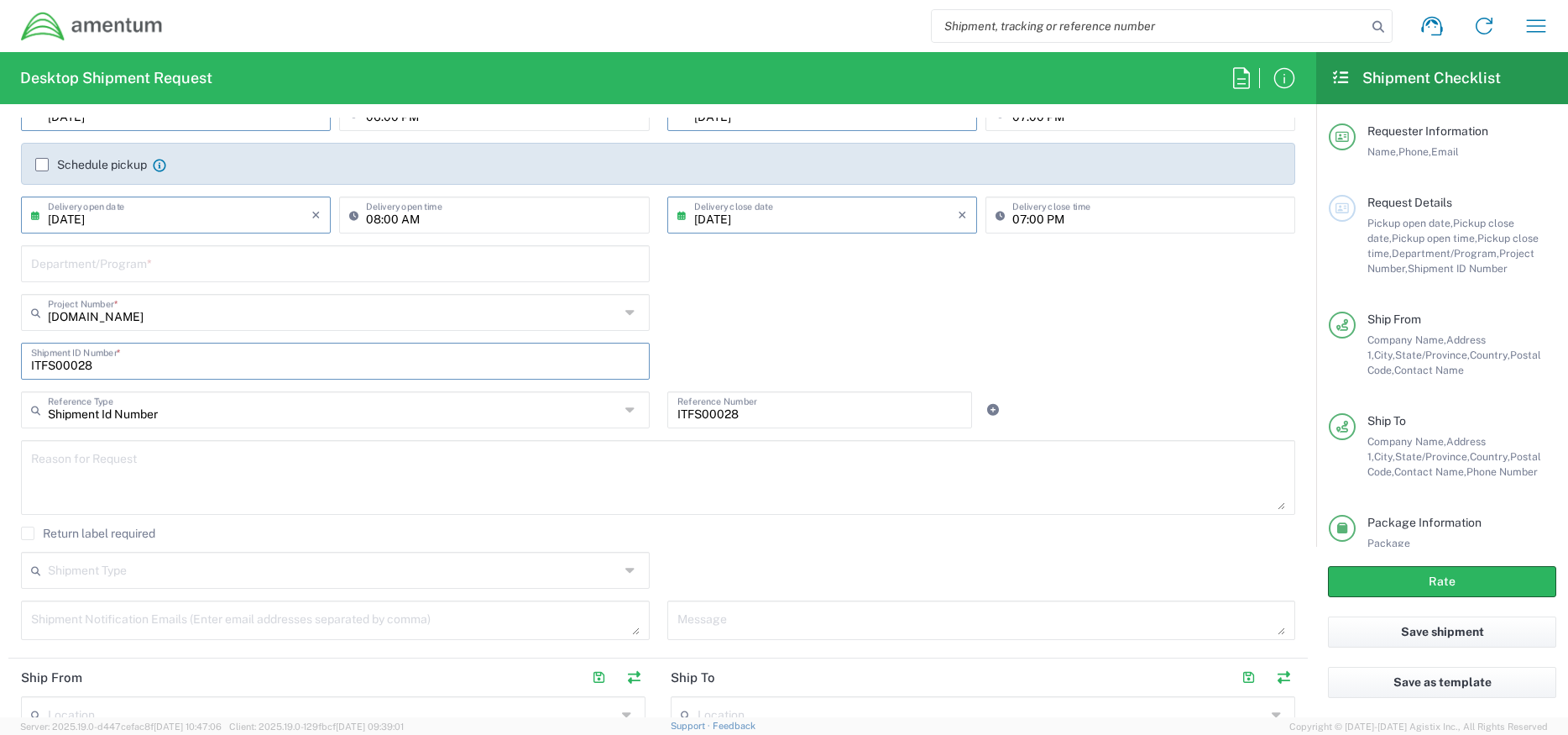
click at [756, 452] on textarea at bounding box center [658, 477] width 1254 height 64
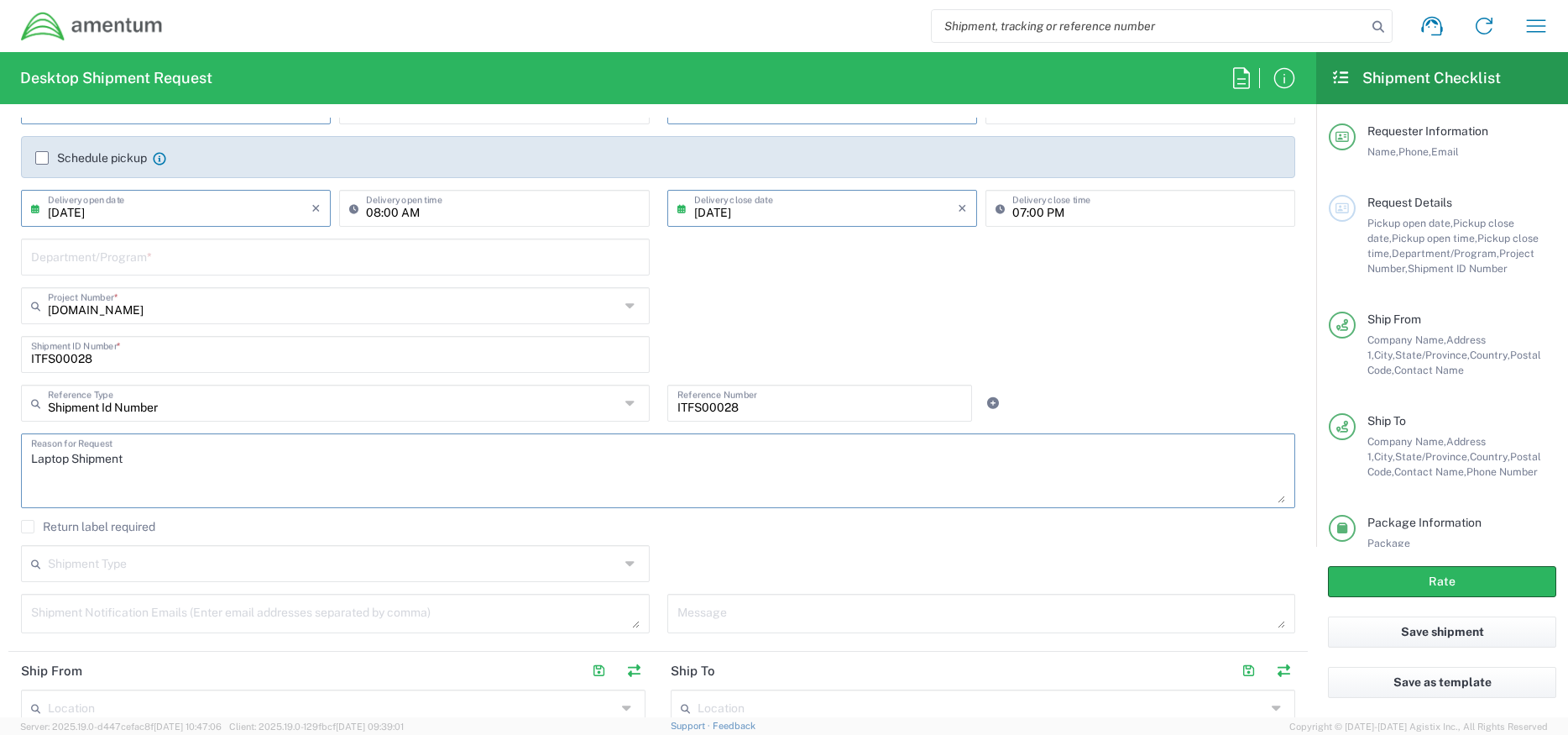
scroll to position [168, 0]
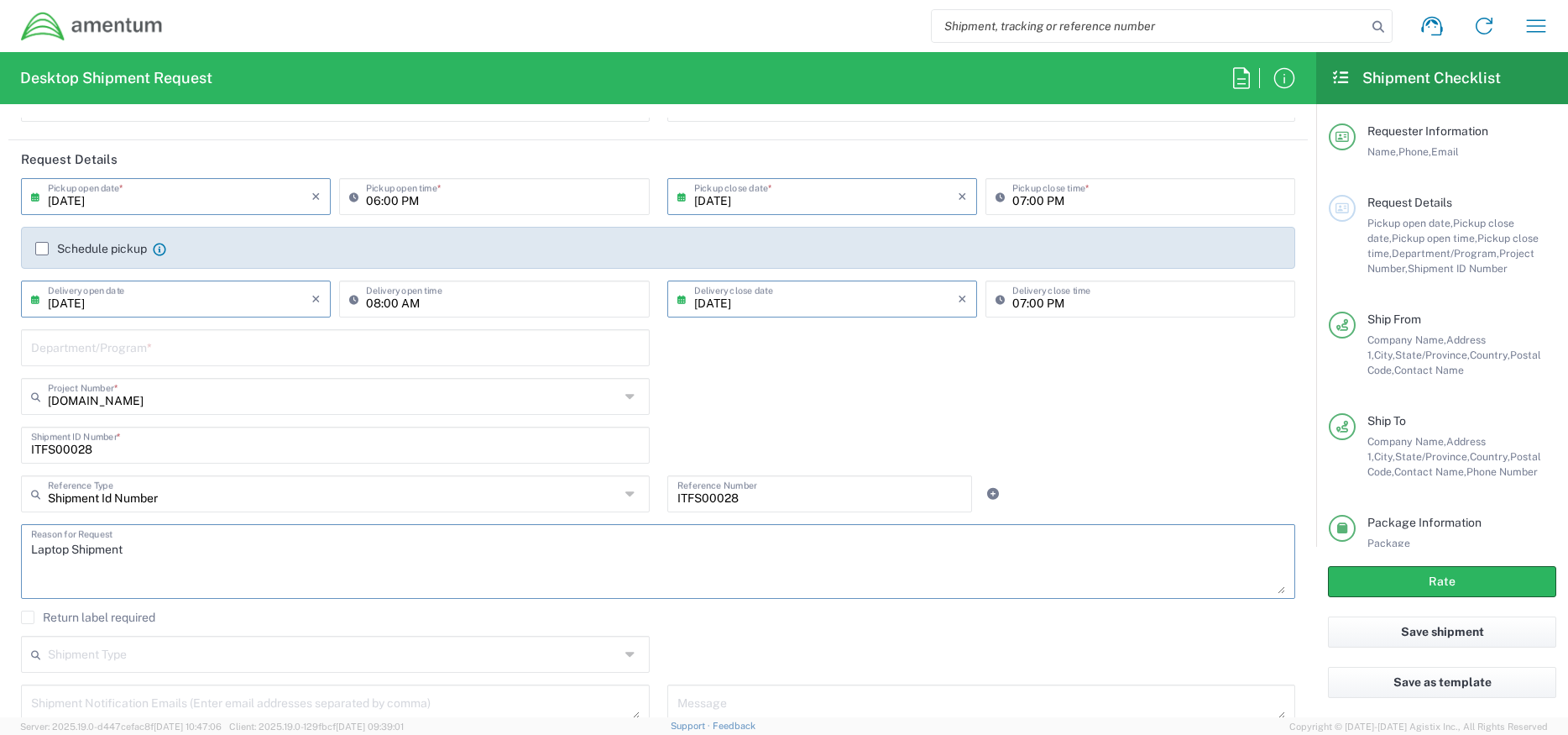
type textarea "Laptop Shipment"
click at [248, 339] on input "text" at bounding box center [335, 346] width 609 height 29
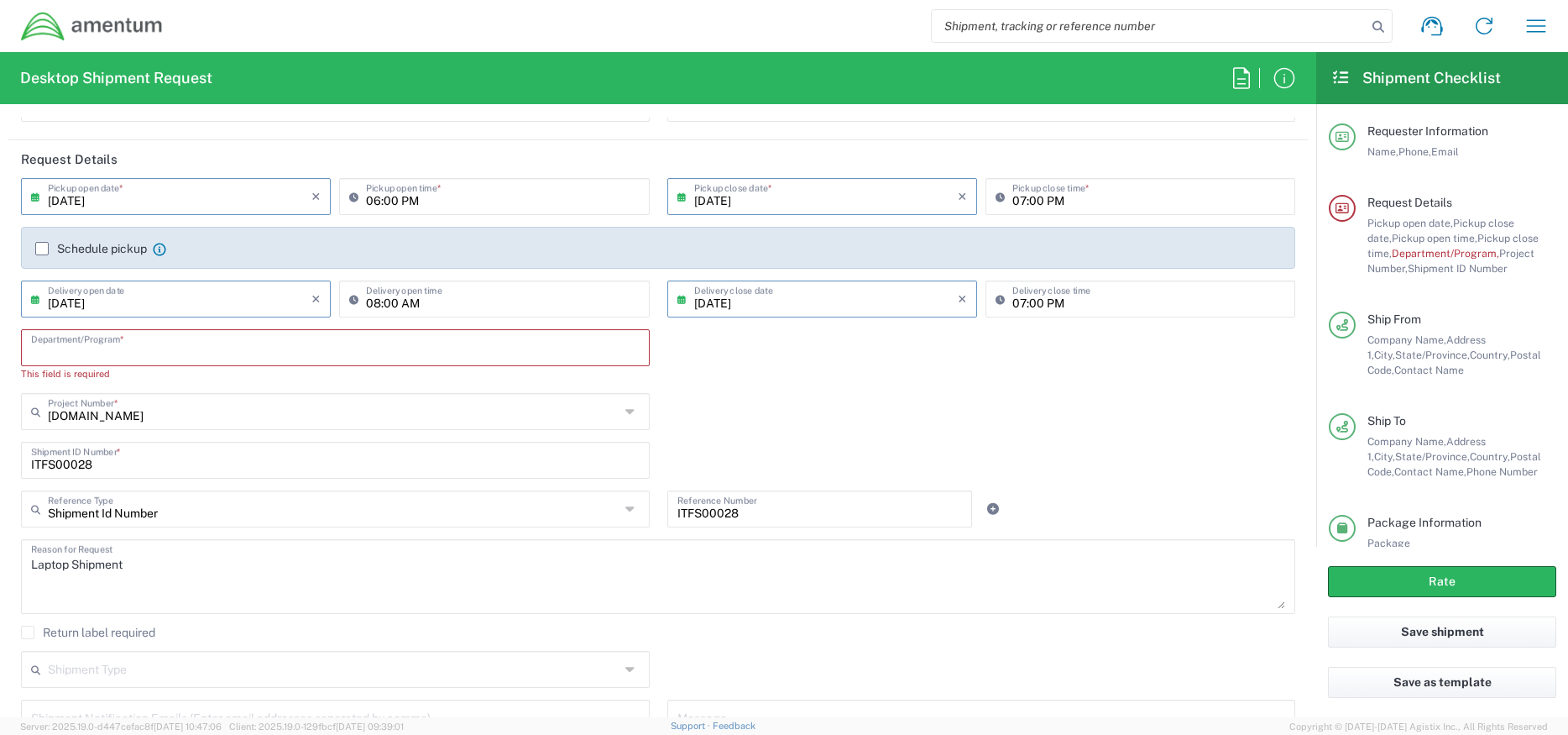
click at [98, 341] on input "text" at bounding box center [335, 346] width 609 height 29
paste input "Homeland Security Training"
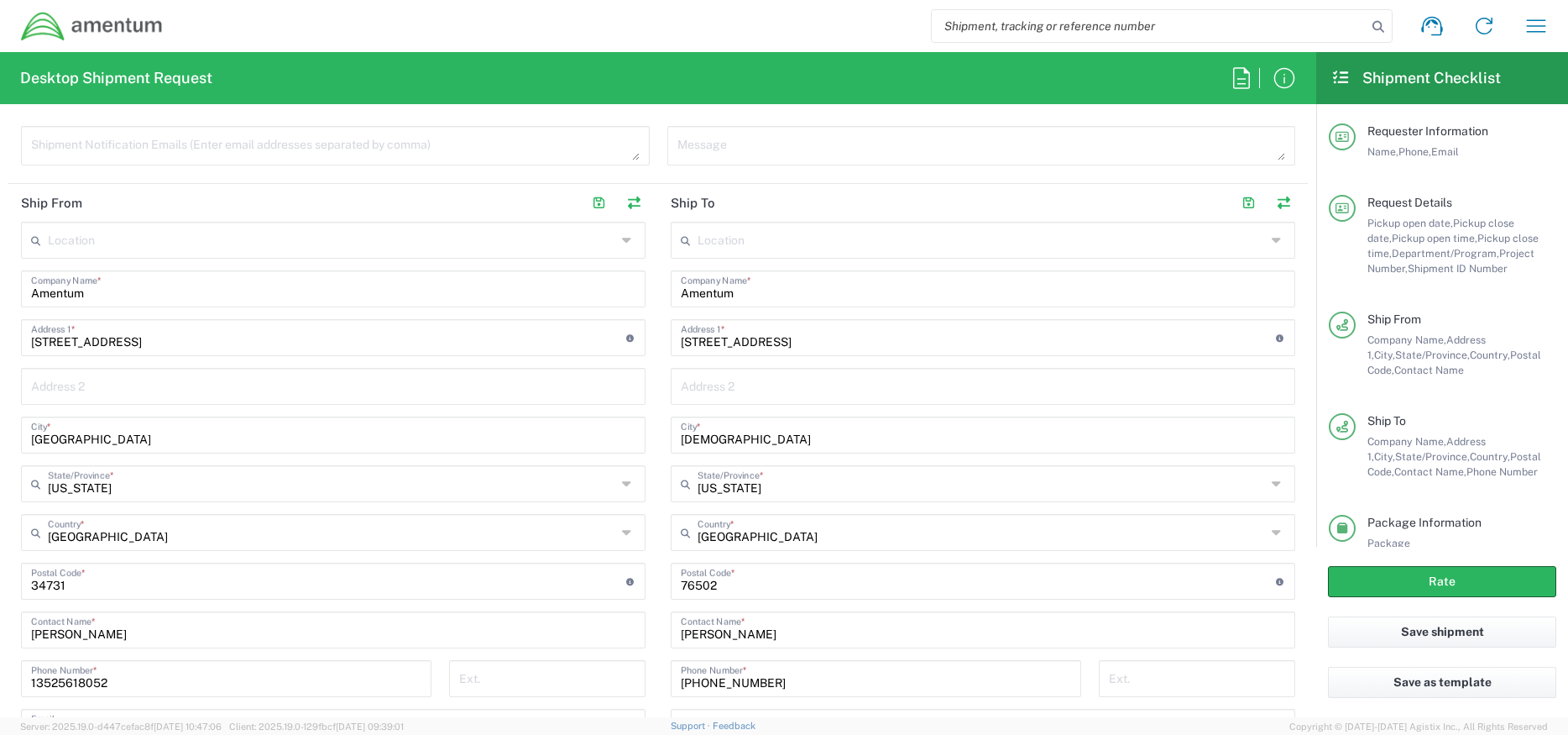
scroll to position [755, 0]
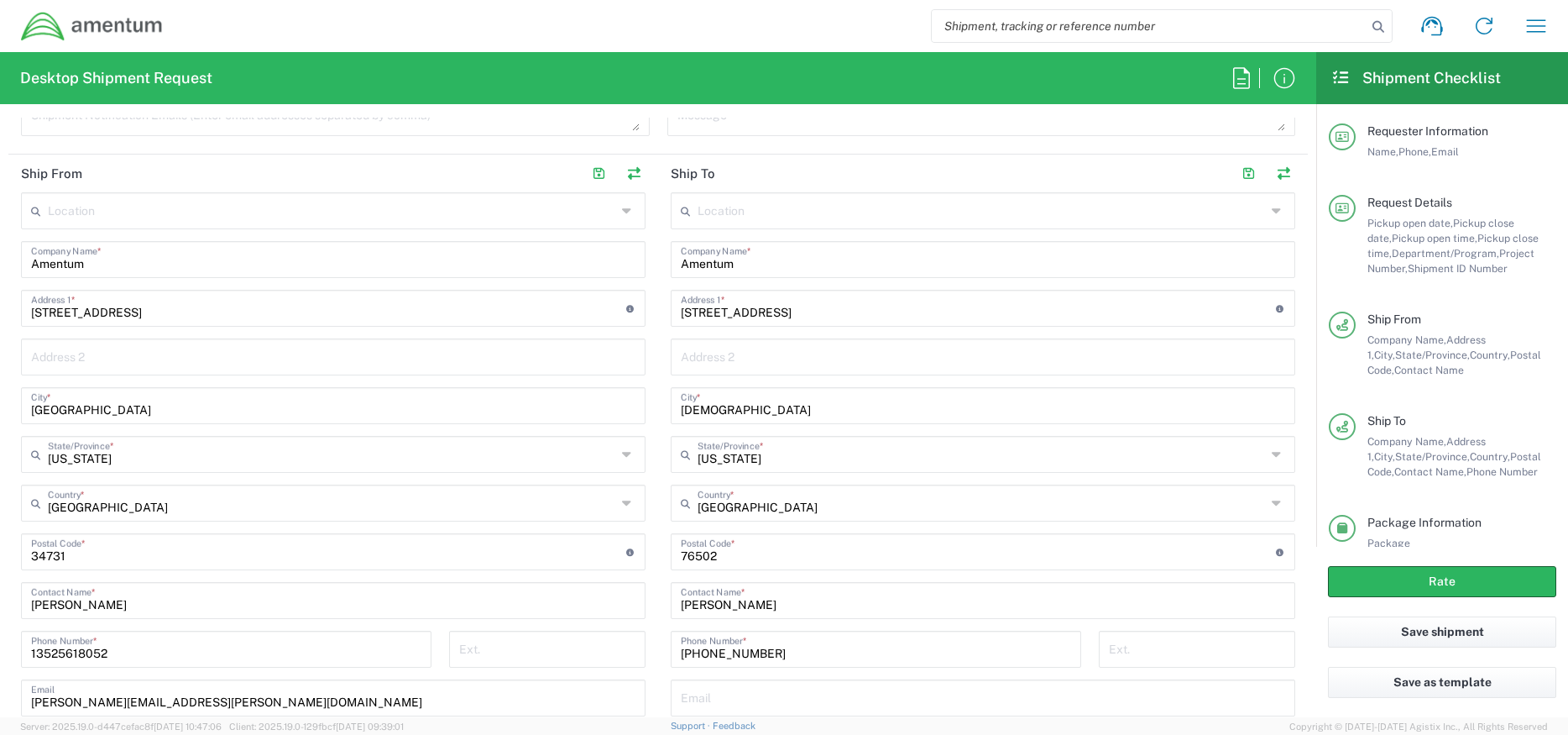
type input "Homeland Security Training"
click at [172, 138] on div "Shipment Notification Emails (Enter email addresses separated by comma)" at bounding box center [335, 122] width 646 height 52
drag, startPoint x: 796, startPoint y: 605, endPoint x: 573, endPoint y: 598, distance: 223.1
click at [573, 598] on div "Ship From Location [PHONE_NUMBER] [PHONE_NUMBER] [PHONE_NUMBER] [PHONE_NUMBER] …" at bounding box center [658, 482] width 1300 height 655
paste input "[PERSON_NAME]"
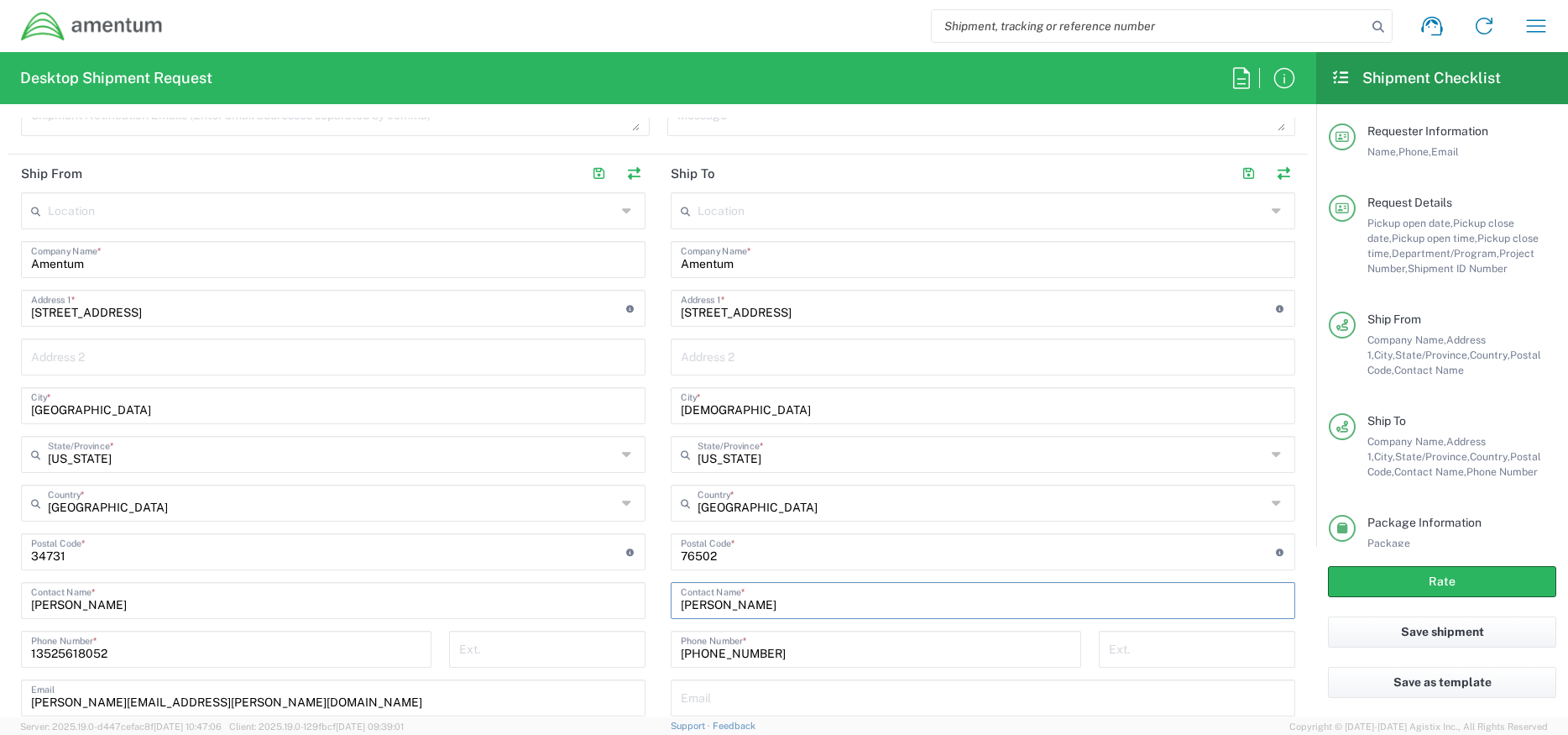
type input "[PERSON_NAME]"
drag, startPoint x: 841, startPoint y: 317, endPoint x: 574, endPoint y: 309, distance: 267.1
click at [574, 309] on div "Ship From Location [PHONE_NUMBER] [PHONE_NUMBER] [PHONE_NUMBER] [PHONE_NUMBER] …" at bounding box center [658, 482] width 1300 height 655
paste input "PO Box 985"
type input "PO Box 985"
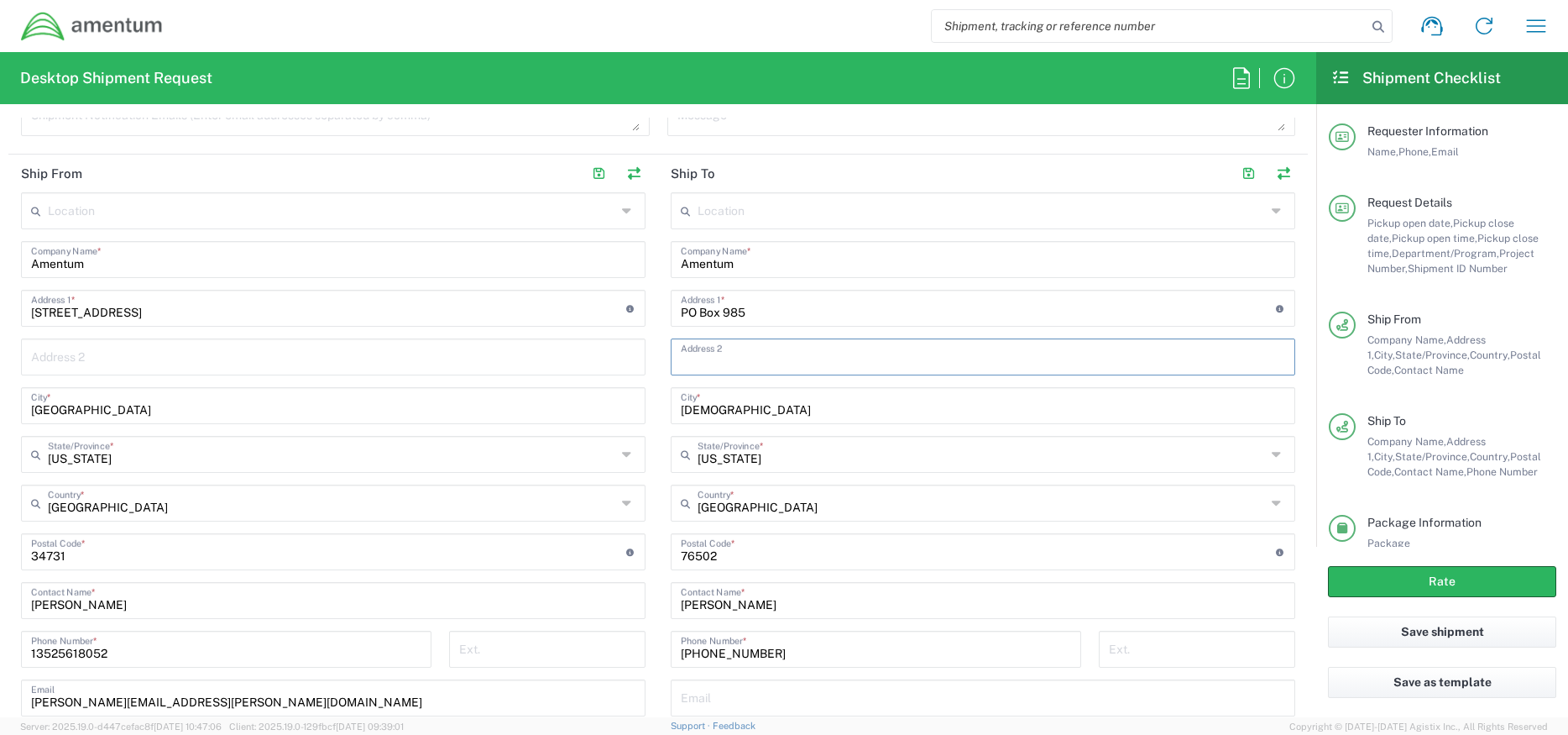
click at [748, 361] on input "text" at bounding box center [983, 356] width 605 height 29
drag, startPoint x: 725, startPoint y: 364, endPoint x: 673, endPoint y: 421, distance: 77.2
click at [663, 417] on main "Location [PHONE_NUMBER] [PHONE_NUMBER] [PHONE_NUMBER] [PHONE_NUMBER] [PHONE_NUM…" at bounding box center [983, 498] width 649 height 612
click at [684, 410] on input "[DEMOGRAPHIC_DATA]" at bounding box center [983, 404] width 605 height 29
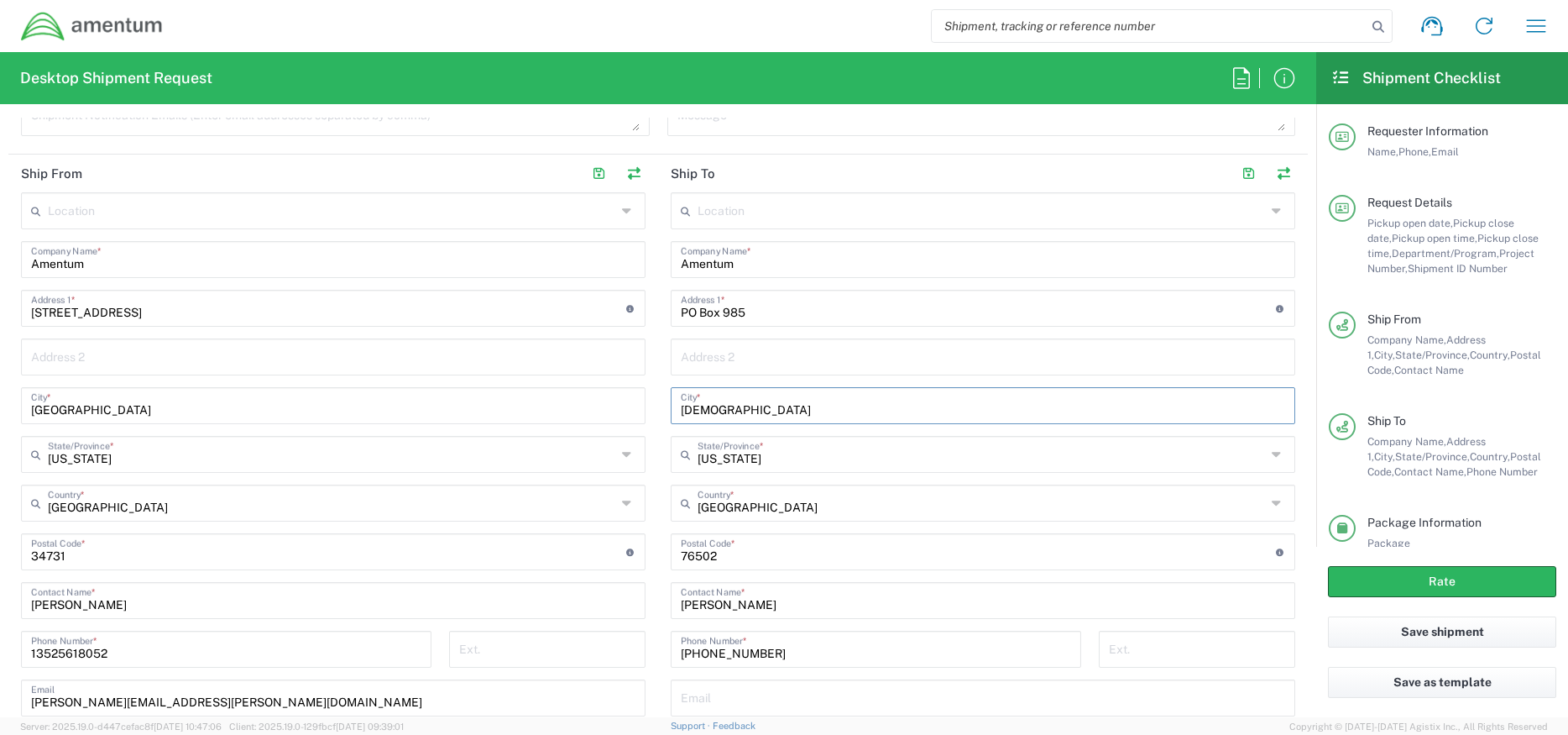
paste input "Stockton"
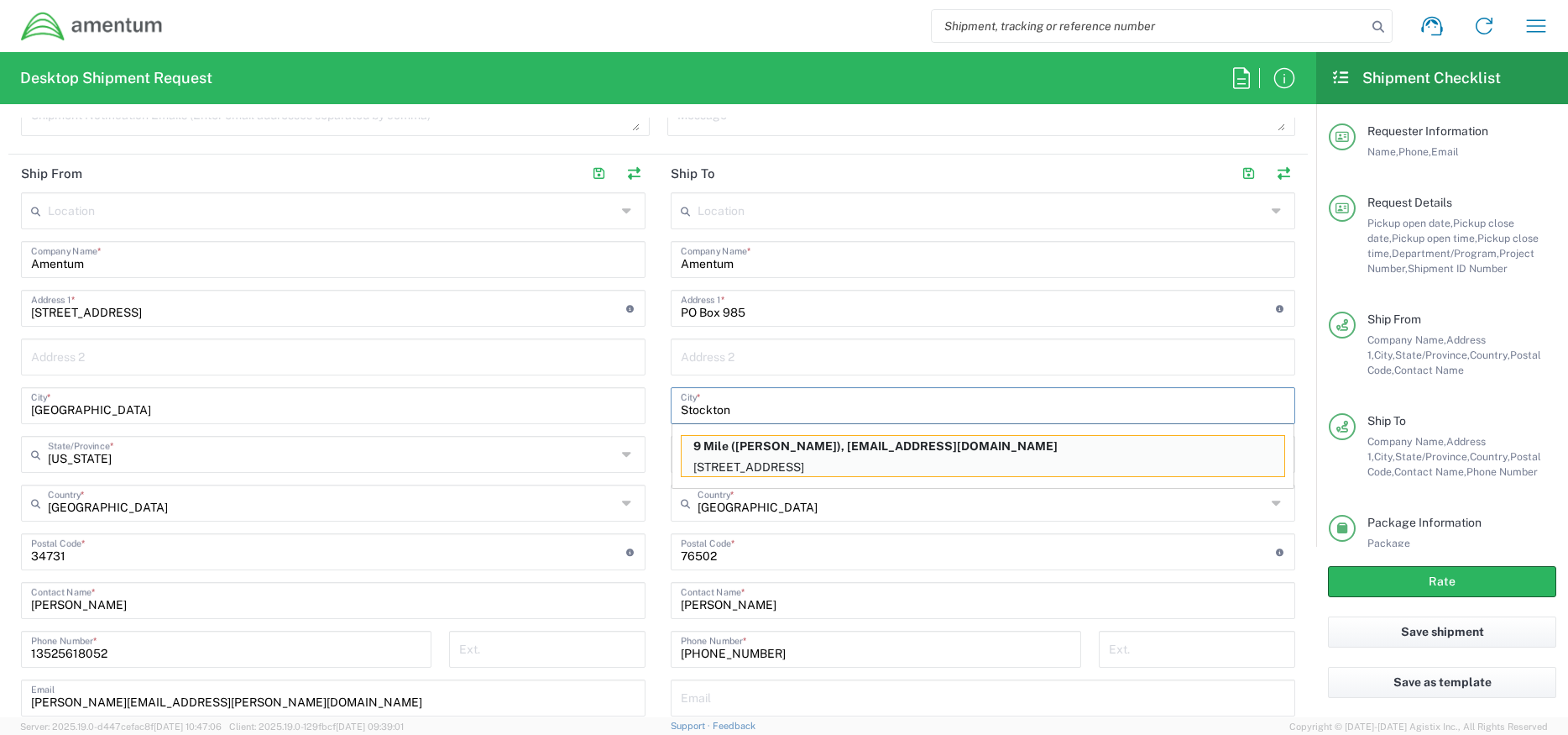
type input "Stockton"
drag, startPoint x: 729, startPoint y: 563, endPoint x: 621, endPoint y: 555, distance: 108.3
click at [621, 555] on div "Ship From Location [PHONE_NUMBER] [PHONE_NUMBER] [PHONE_NUMBER] [PHONE_NUMBER] …" at bounding box center [658, 482] width 1300 height 655
paste input "65785"
type input "65785"
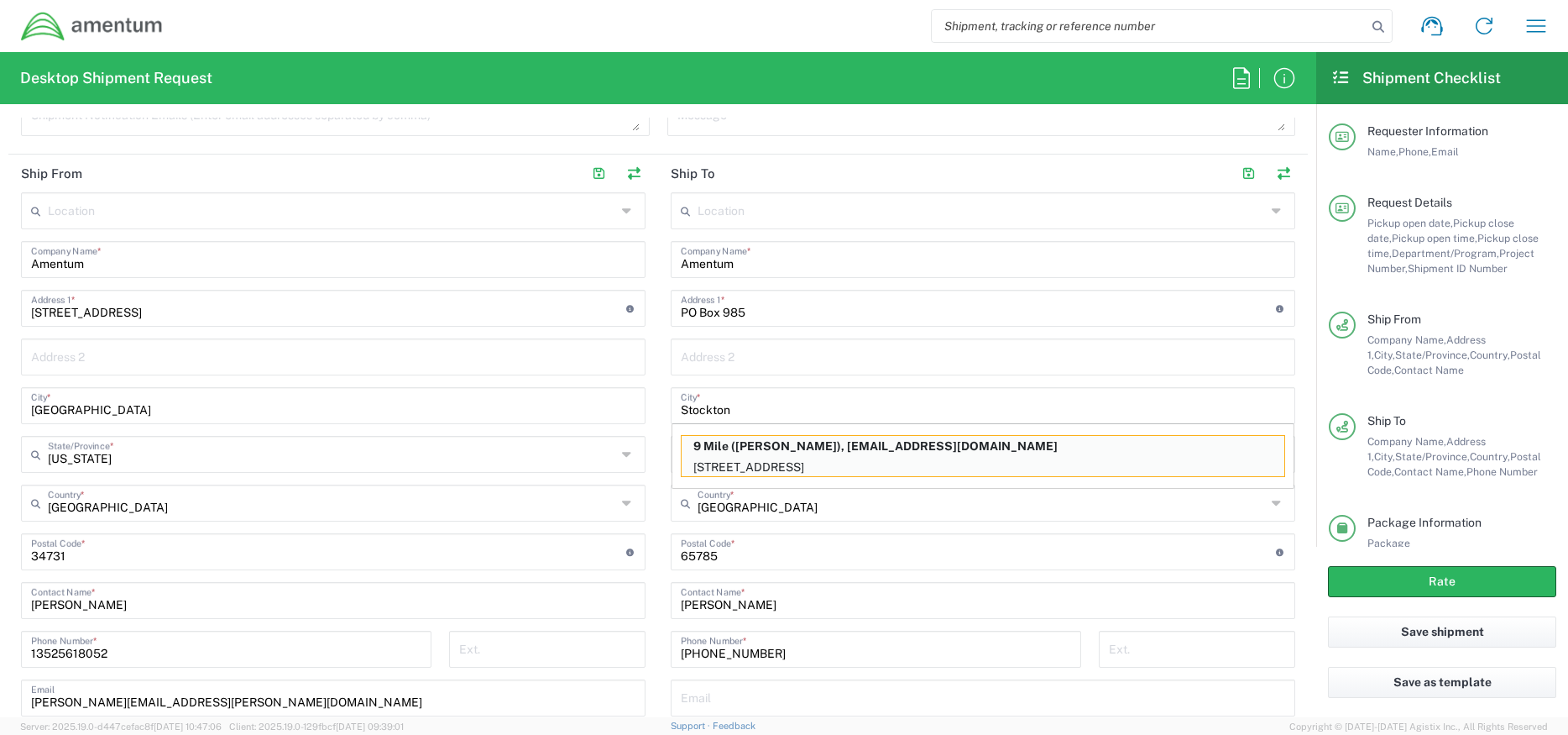
click at [613, 425] on div "Location [PHONE_NUMBER] [PHONE_NUMBER] [PHONE_NUMBER] [PHONE_NUMBER] [PHONE_NUM…" at bounding box center [333, 498] width 624 height 612
click at [848, 348] on input "text" at bounding box center [983, 356] width 605 height 29
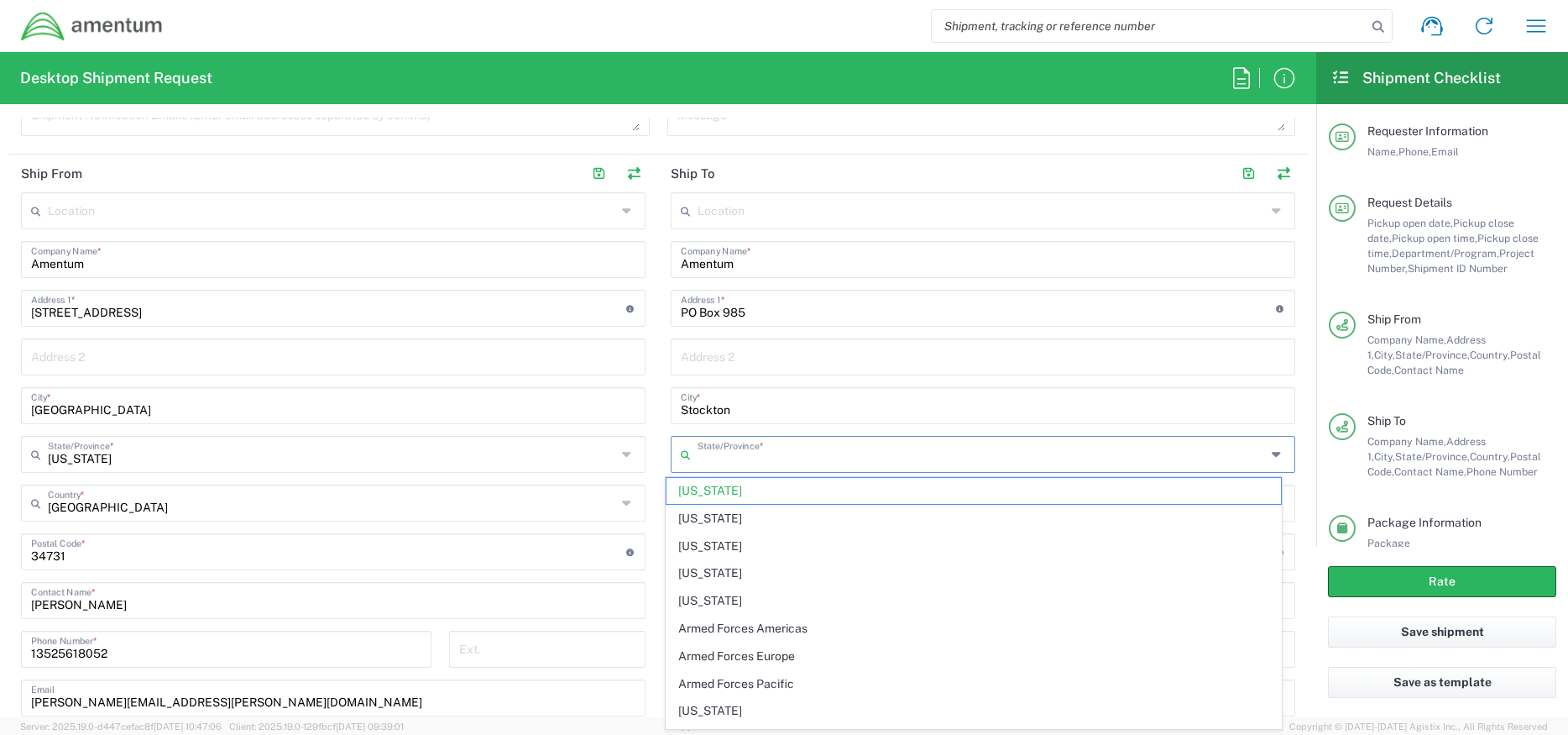
click at [765, 458] on input "text" at bounding box center [982, 453] width 569 height 29
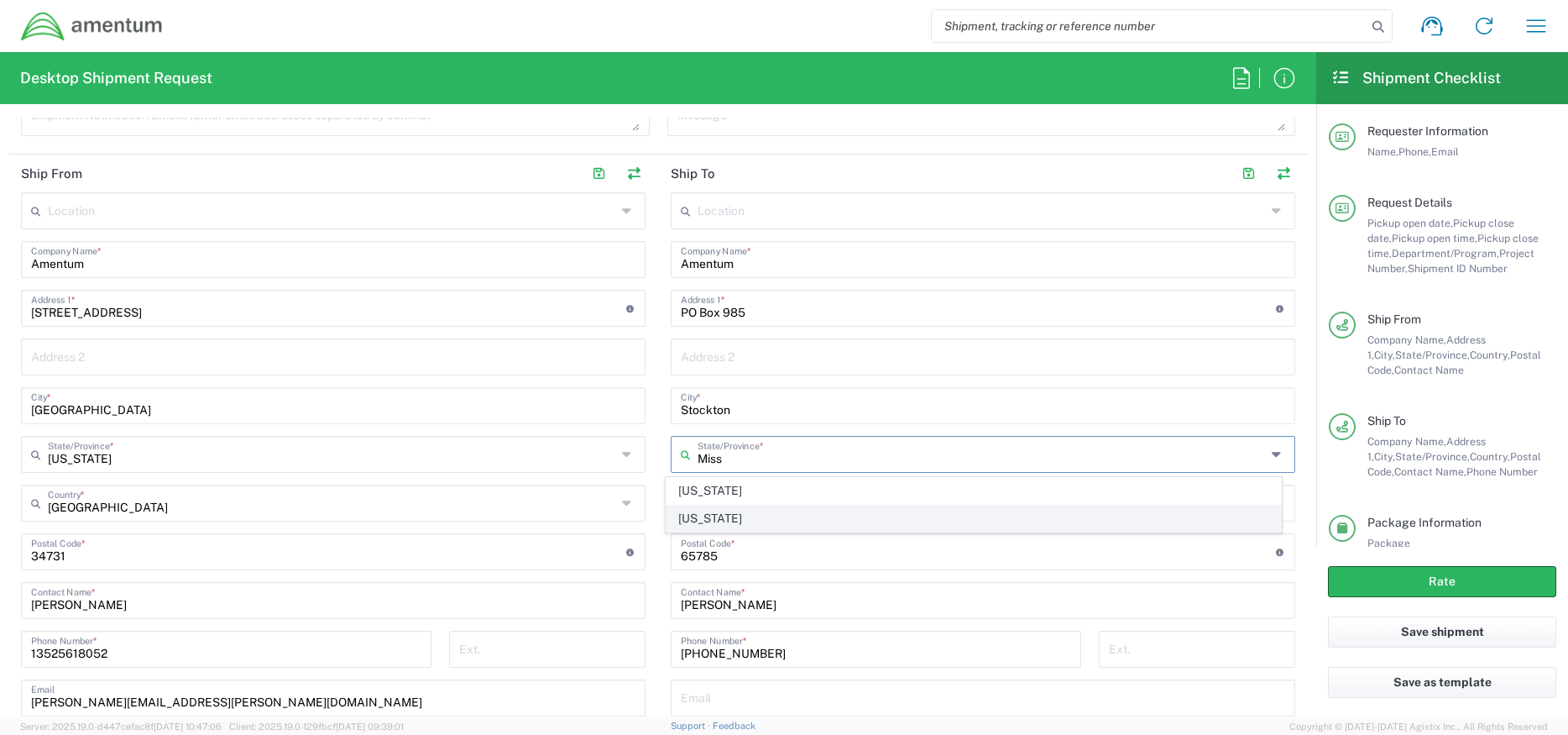
click at [723, 520] on span "[US_STATE]" at bounding box center [974, 518] width 615 height 26
type input "[US_STATE]"
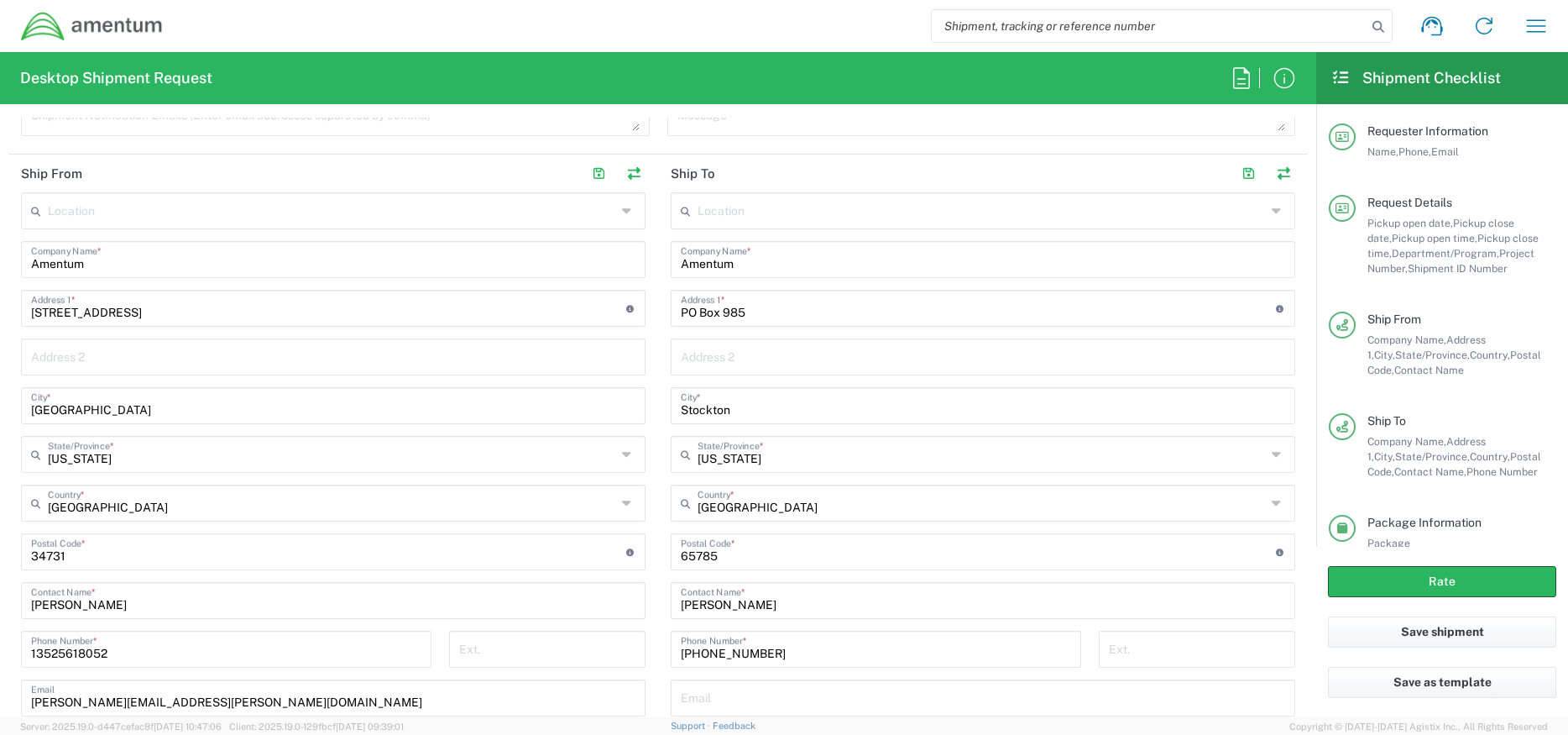
scroll to position [924, 0]
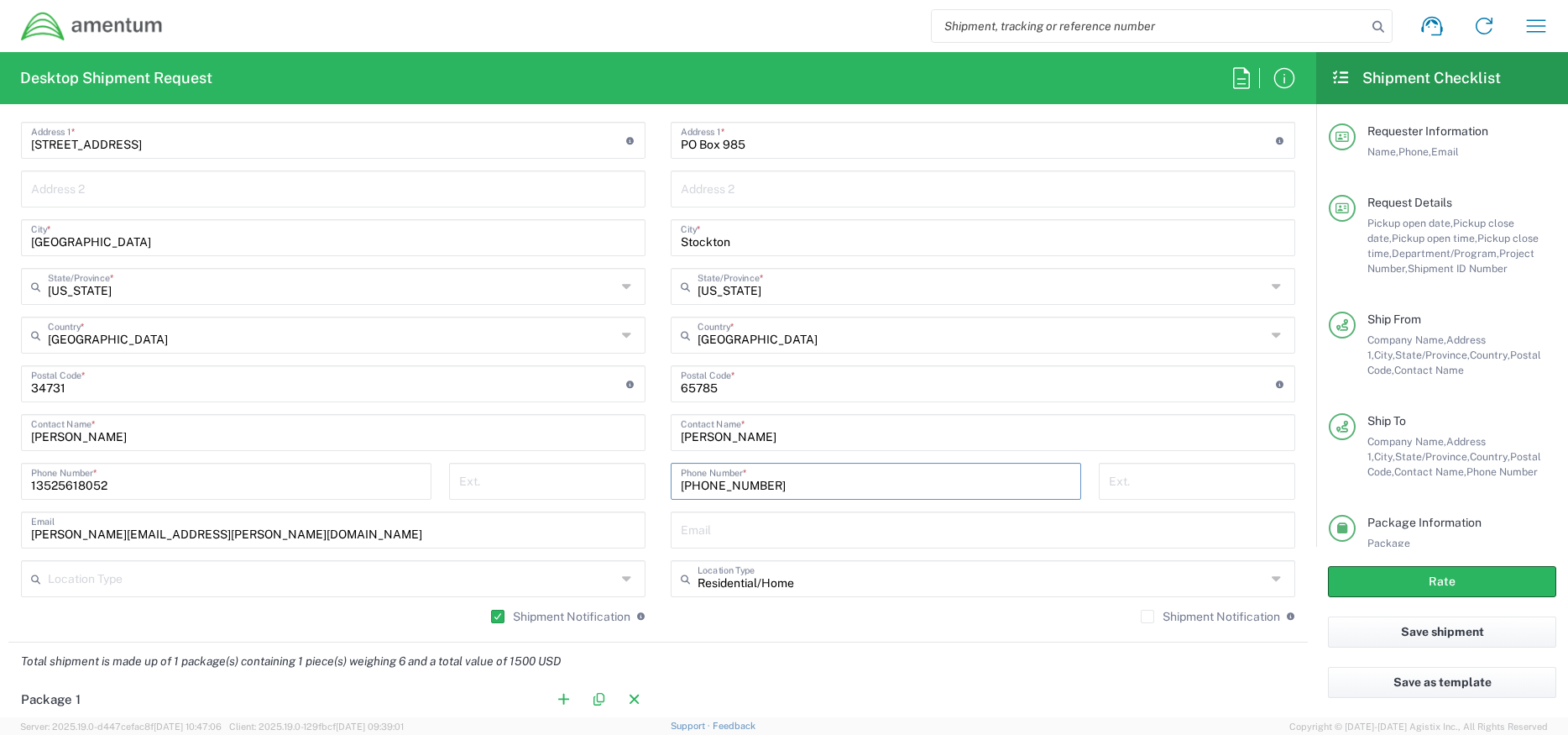
drag, startPoint x: 709, startPoint y: 477, endPoint x: 684, endPoint y: 478, distance: 25.0
click at [684, 478] on input "[PHONE_NUMBER]" at bounding box center [876, 479] width 391 height 29
paste input "3864140280"
drag, startPoint x: 703, startPoint y: 483, endPoint x: 710, endPoint y: 520, distance: 37.7
click at [703, 487] on input "1-3864140280" at bounding box center [876, 479] width 391 height 29
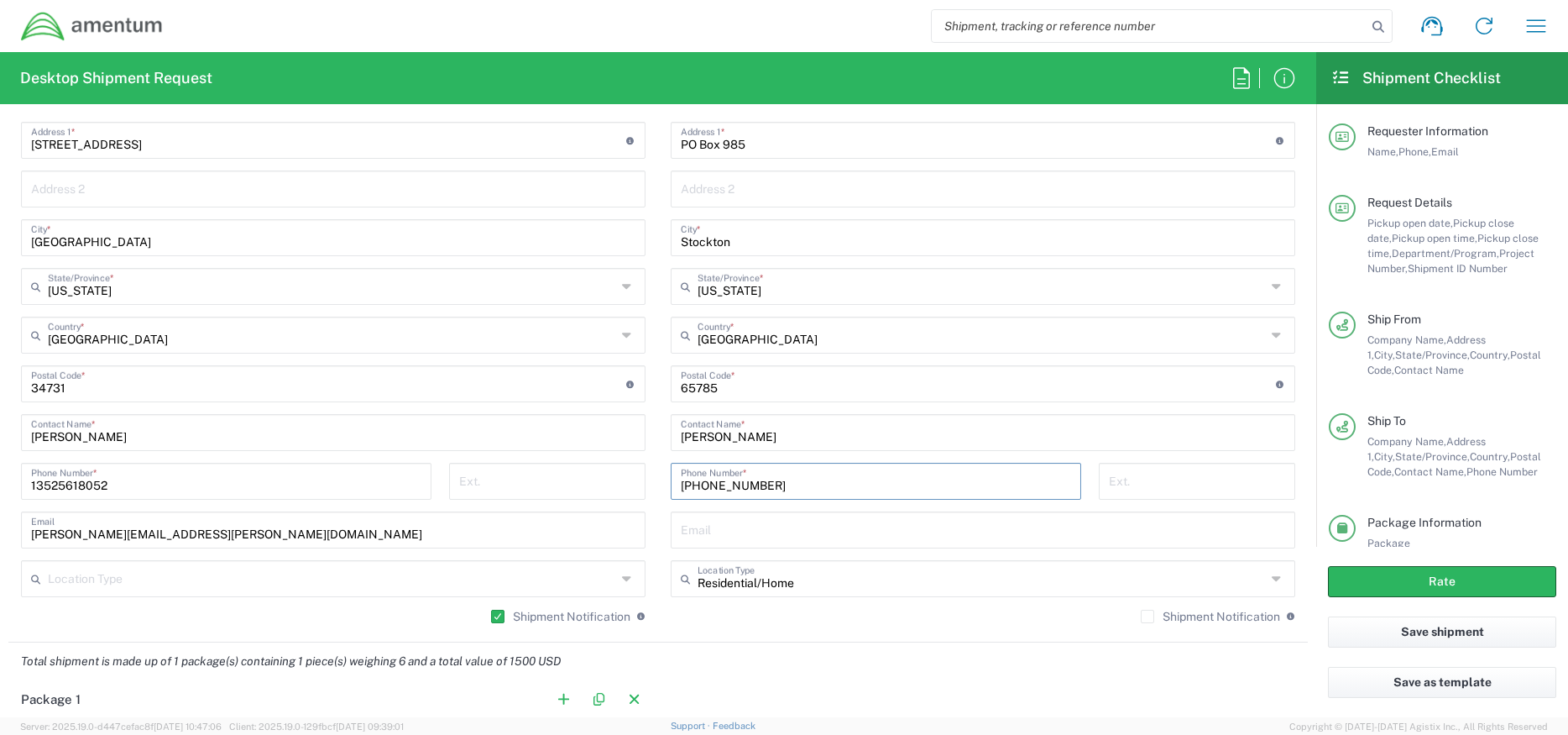
click at [727, 483] on input "[PHONE_NUMBER]" at bounding box center [876, 479] width 391 height 29
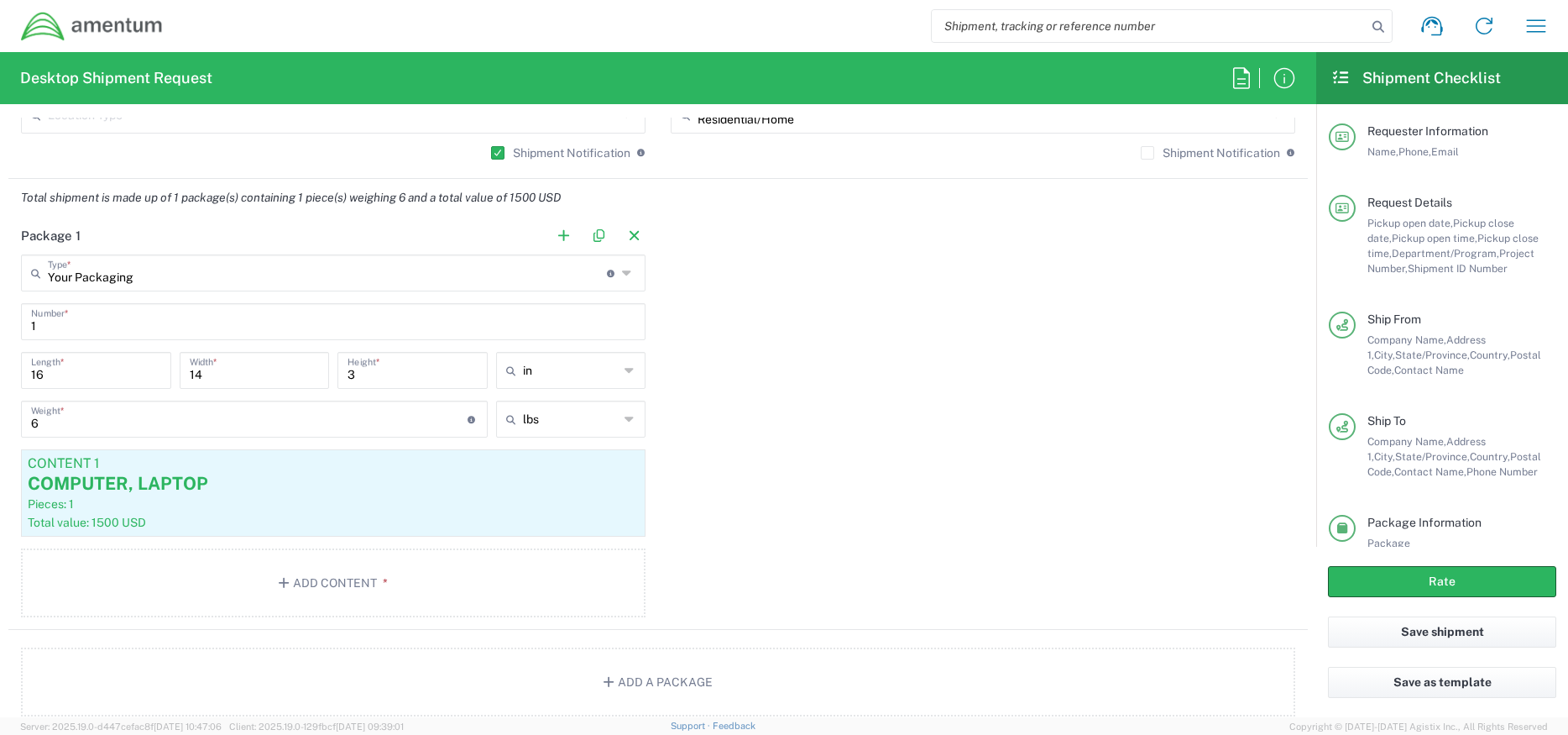
scroll to position [1427, 0]
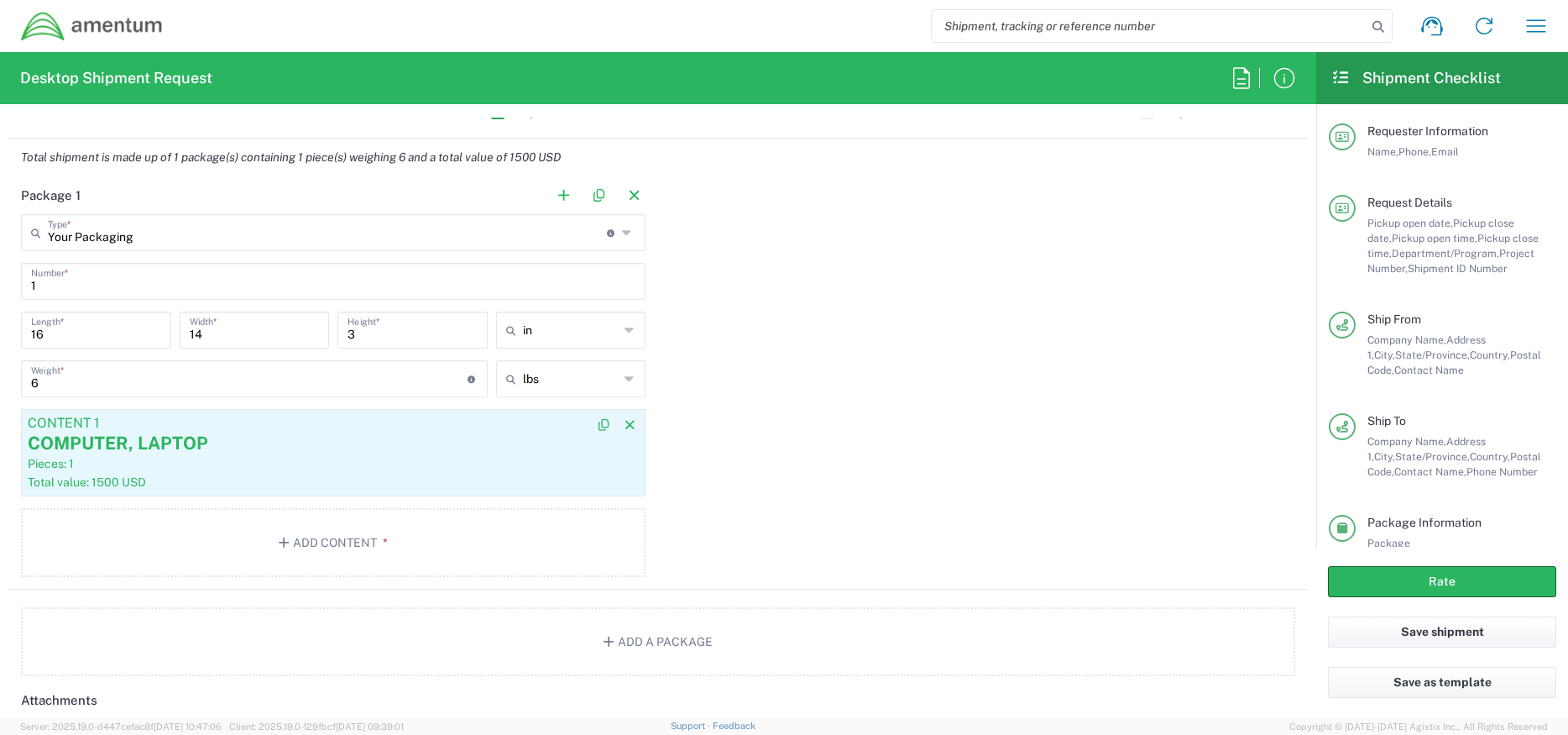
type input "[PHONE_NUMBER]"
click at [418, 481] on div "Total value: 1500 USD" at bounding box center [332, 482] width 611 height 16
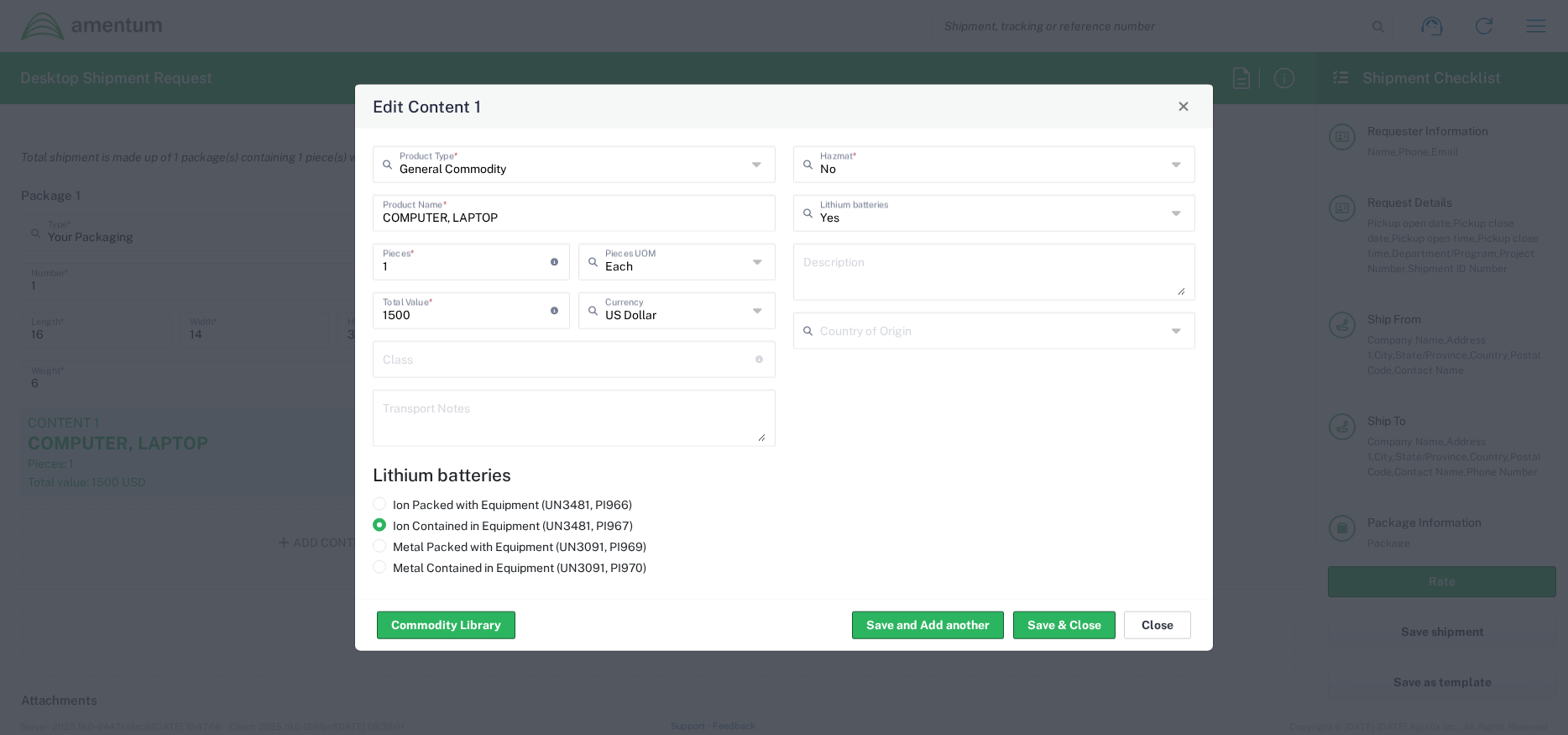
click at [1132, 617] on button "Close" at bounding box center [1157, 625] width 67 height 27
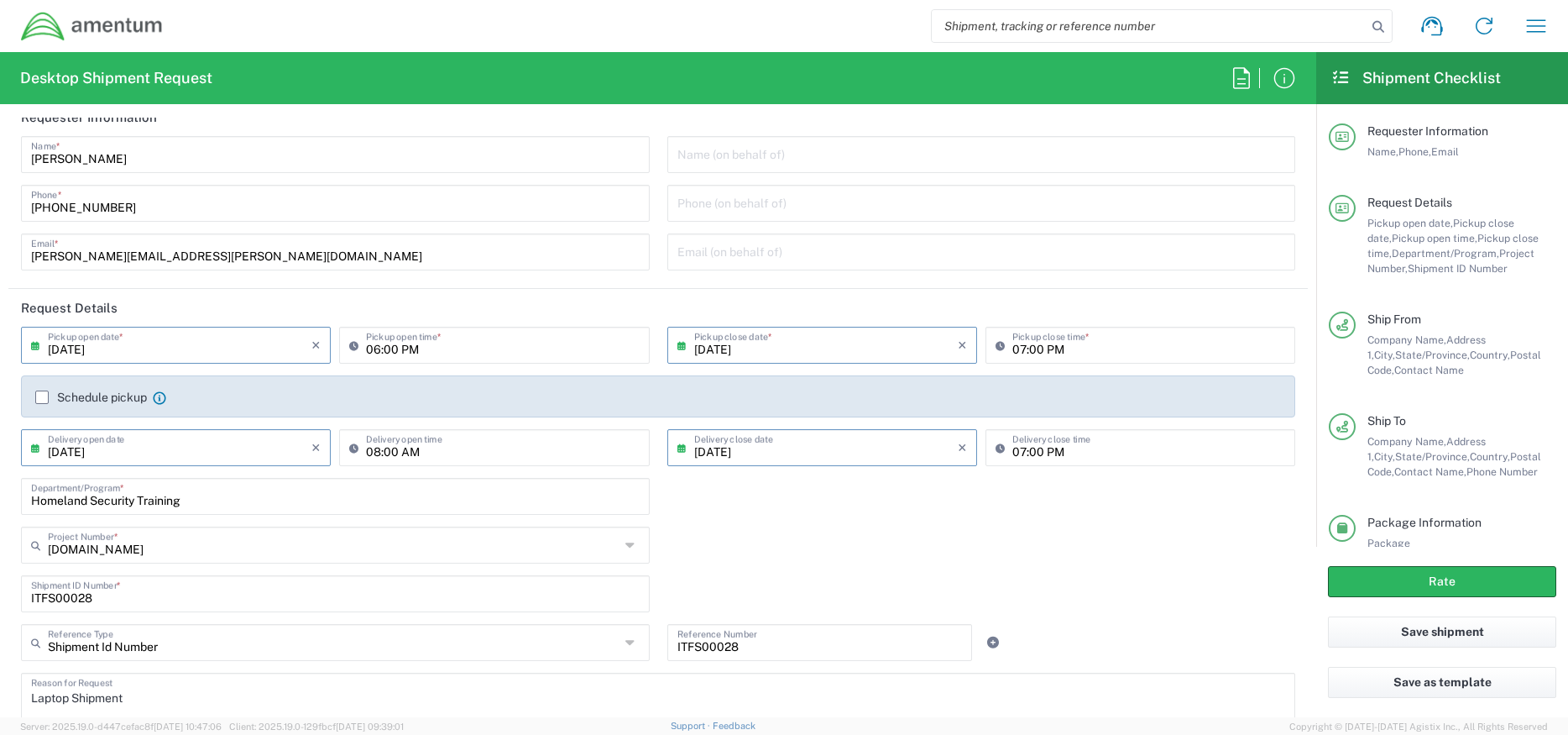
scroll to position [0, 0]
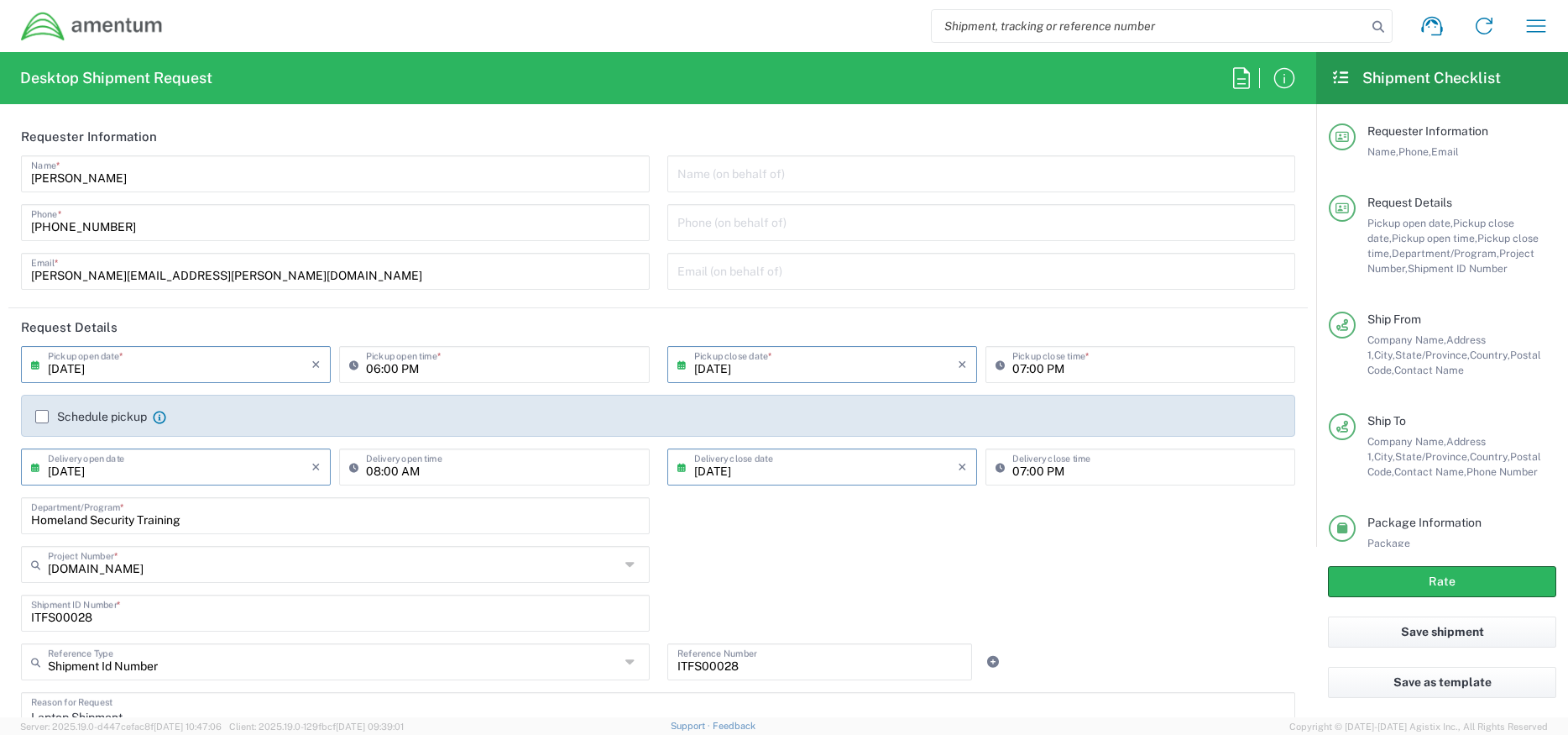
click at [280, 484] on div "[DATE] × Delivery open date" at bounding box center [176, 467] width 310 height 37
click at [271, 477] on input "[DATE]" at bounding box center [179, 466] width 263 height 29
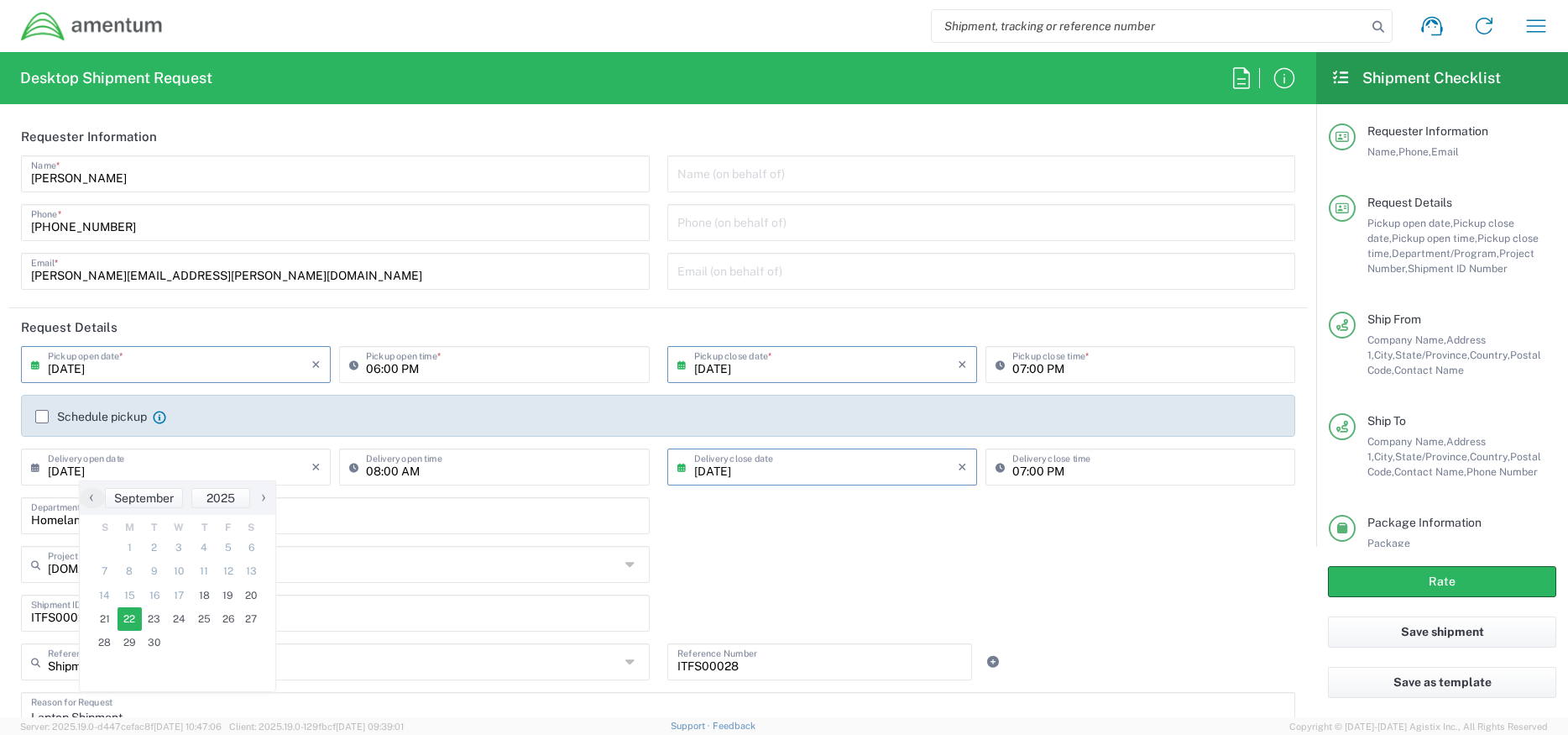
click at [810, 563] on div "[DOMAIN_NAME] Project Number * [DOMAIN_NAME]" at bounding box center [658, 570] width 1292 height 49
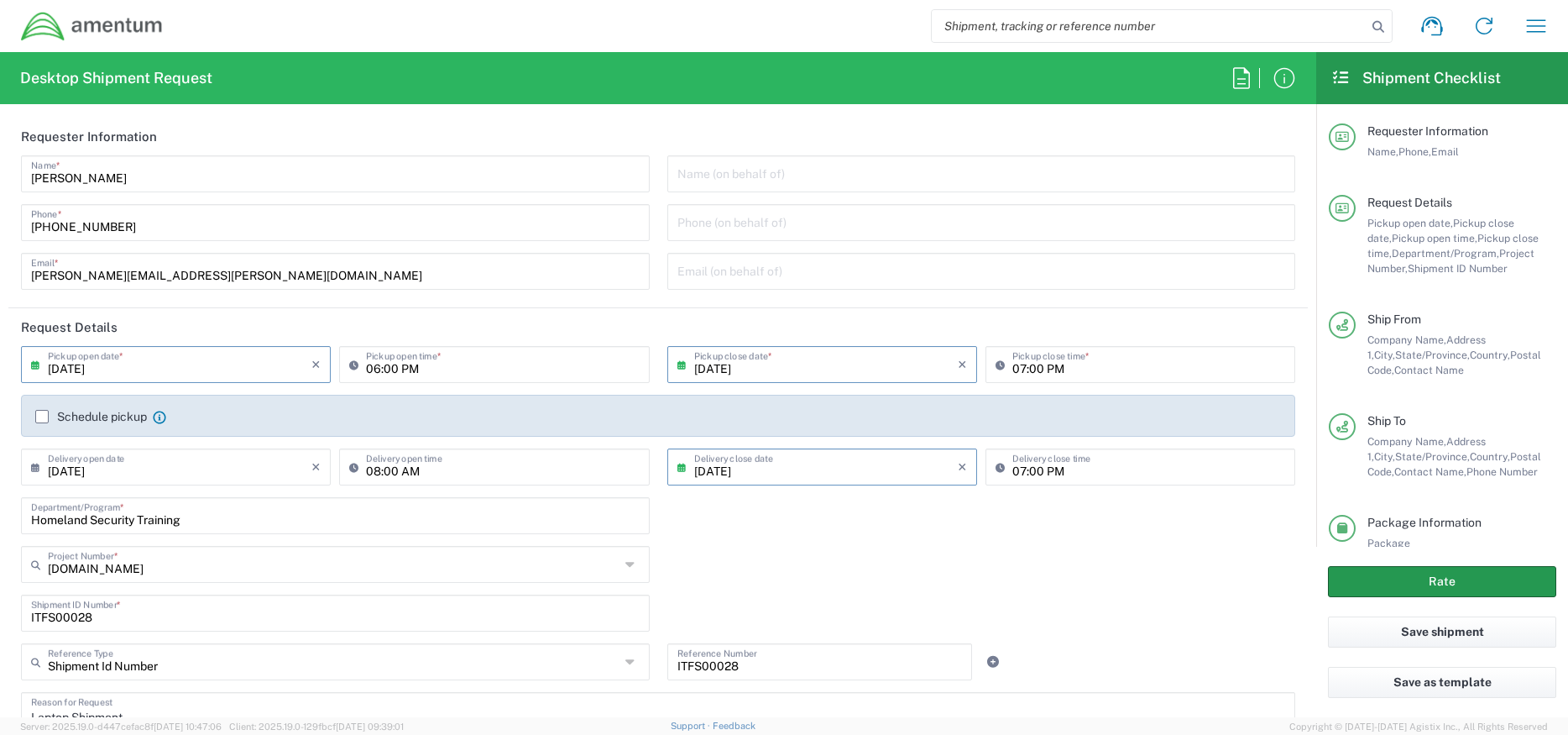
click at [1448, 578] on button "Rate" at bounding box center [1442, 581] width 228 height 31
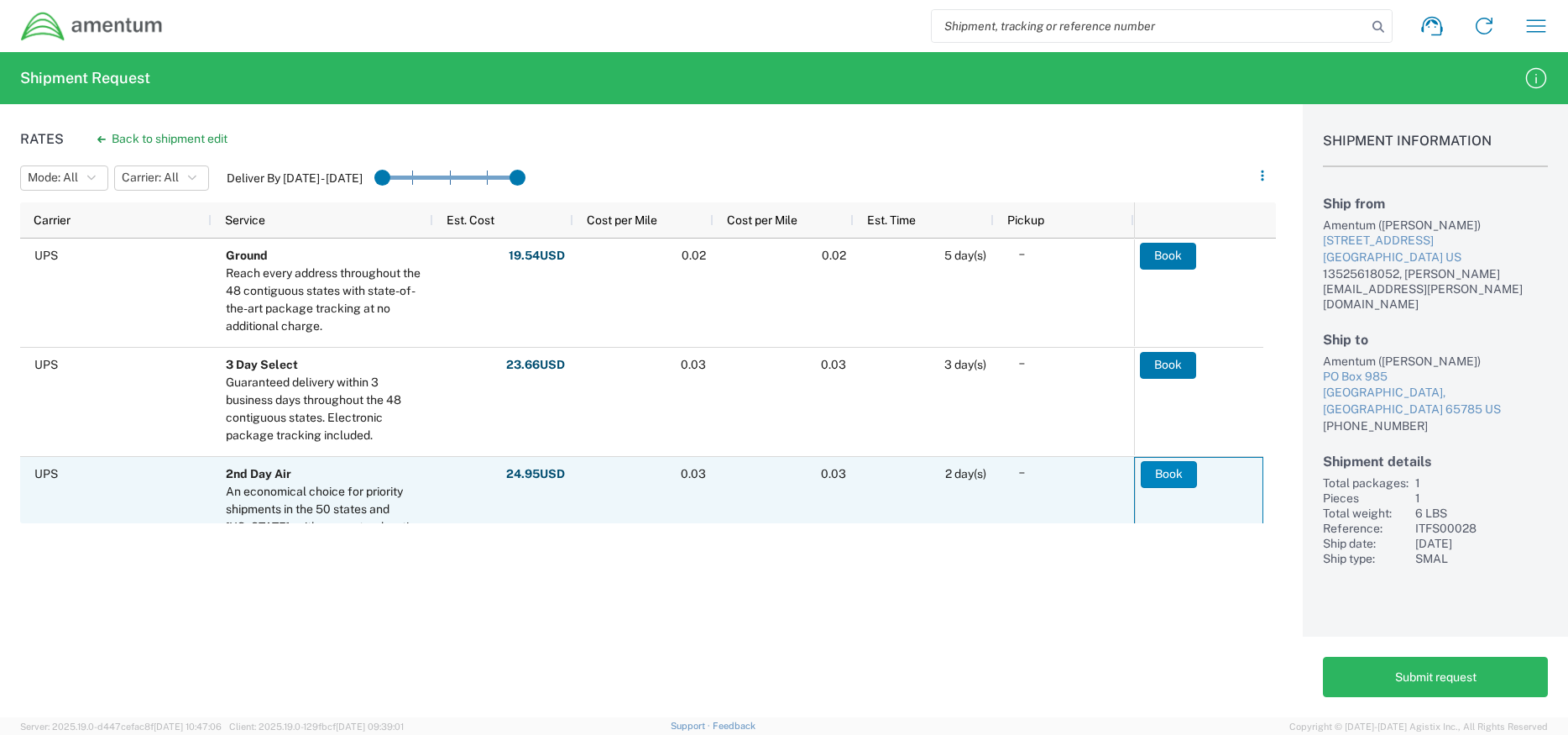
click at [1160, 472] on button "Book" at bounding box center [1169, 474] width 56 height 27
